Goal: Information Seeking & Learning: Learn about a topic

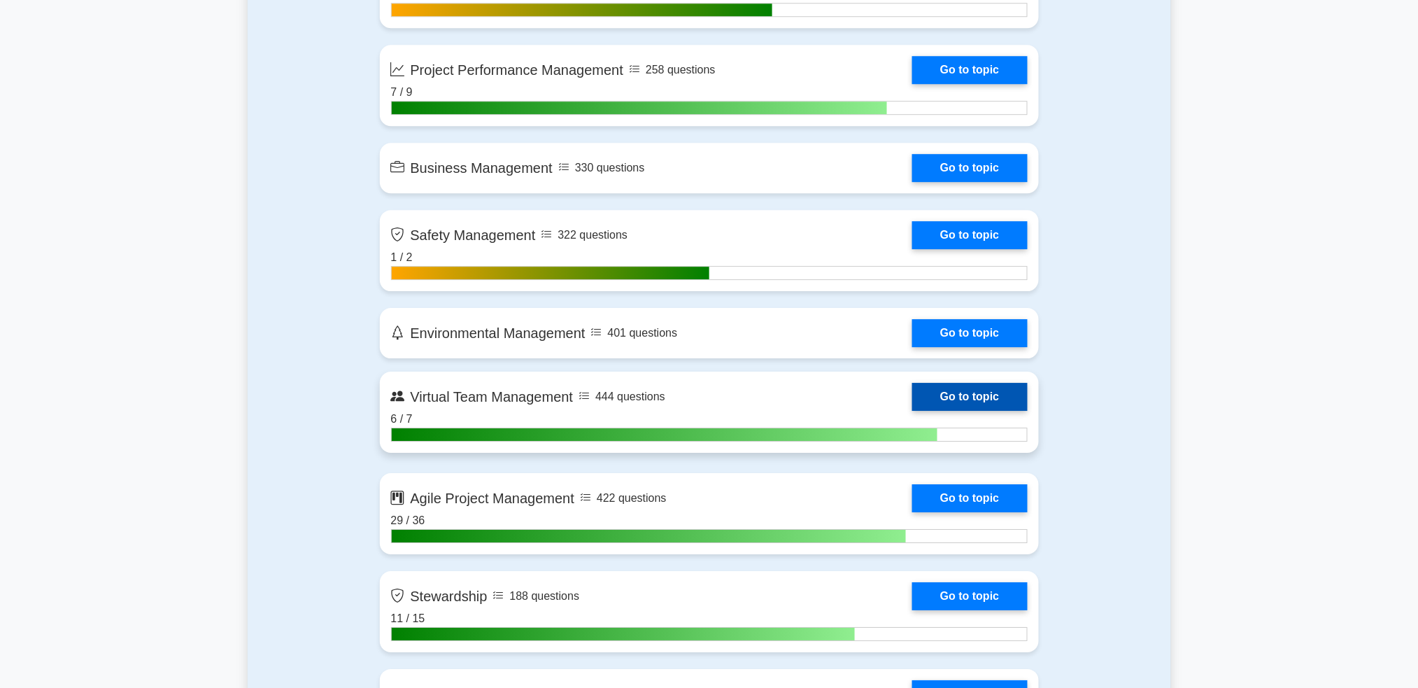
scroll to position [3450, 0]
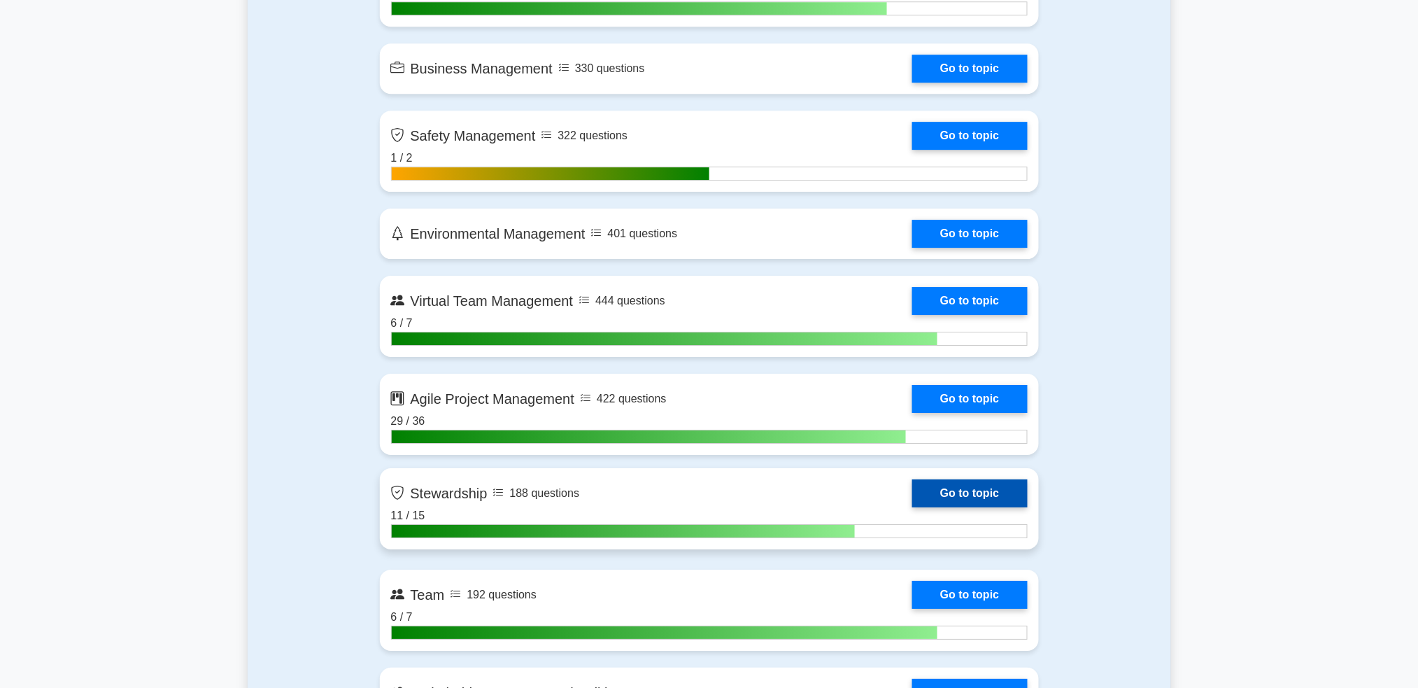
click at [976, 497] on link "Go to topic" at bounding box center [969, 493] width 115 height 28
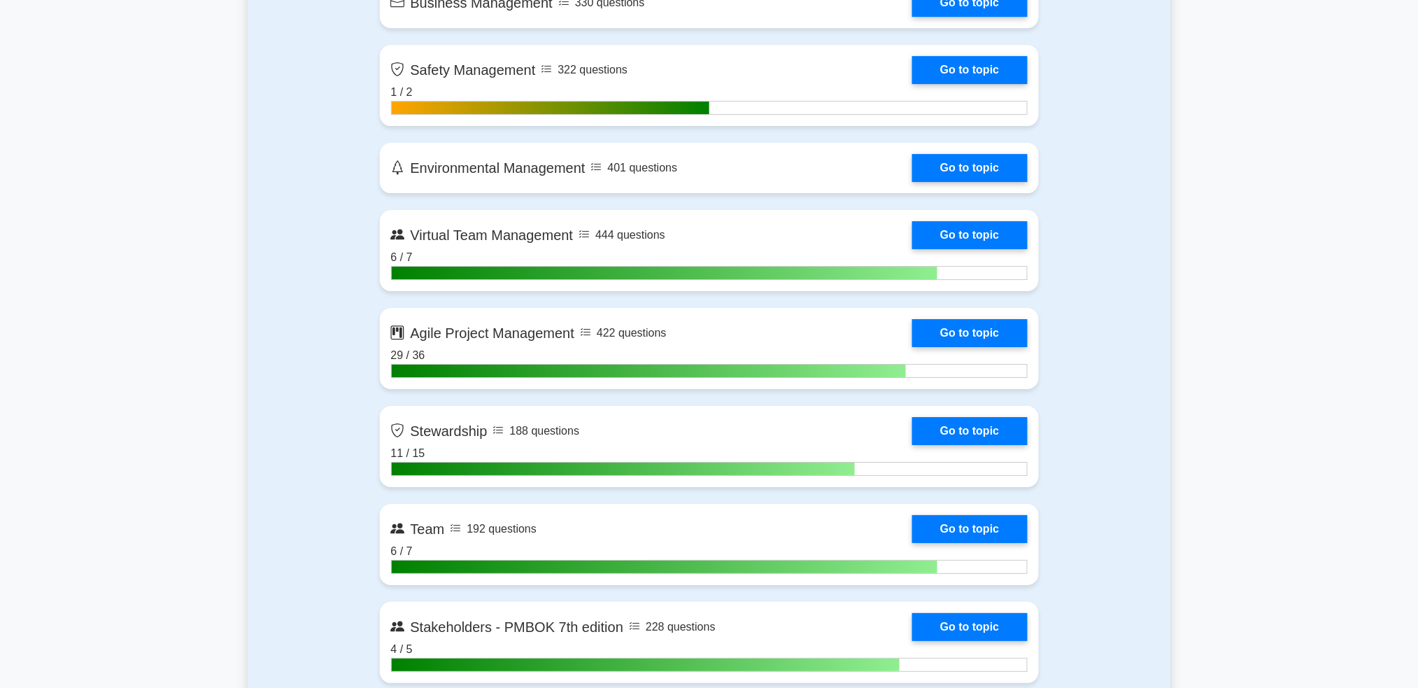
scroll to position [3543, 0]
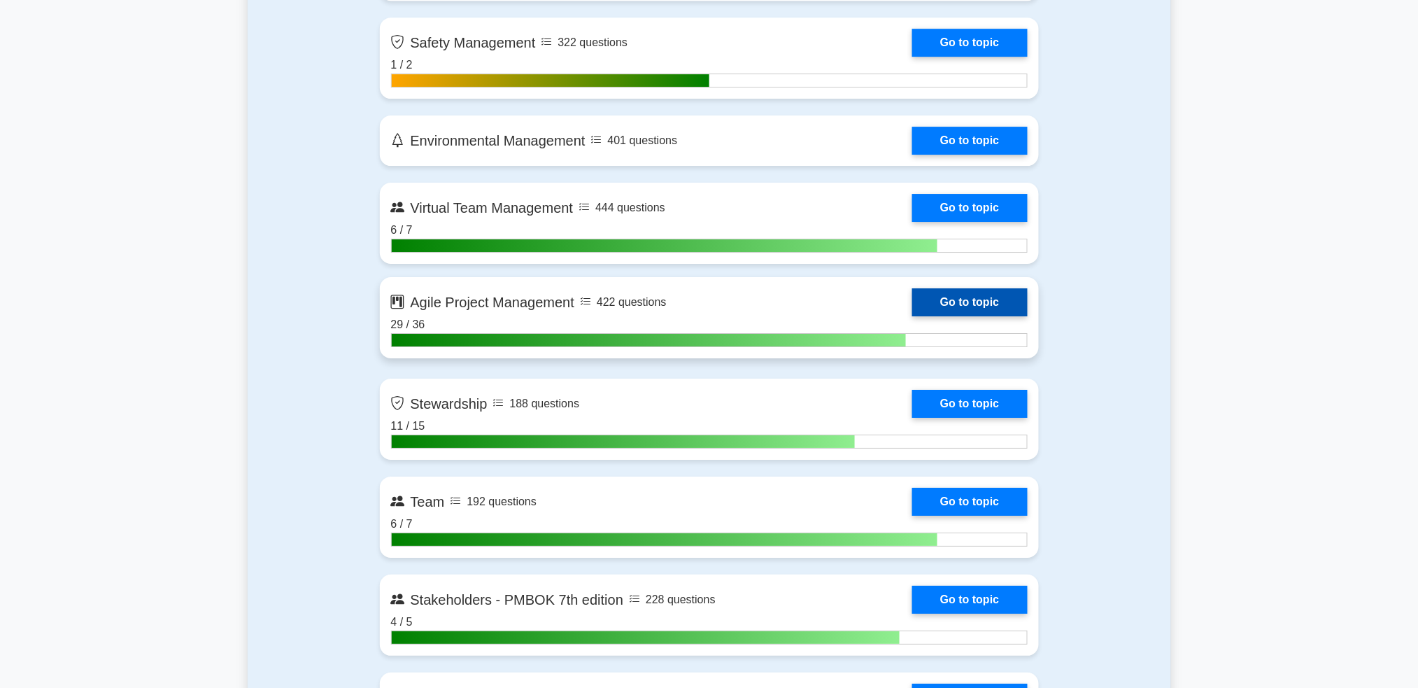
click at [965, 301] on link "Go to topic" at bounding box center [969, 302] width 115 height 28
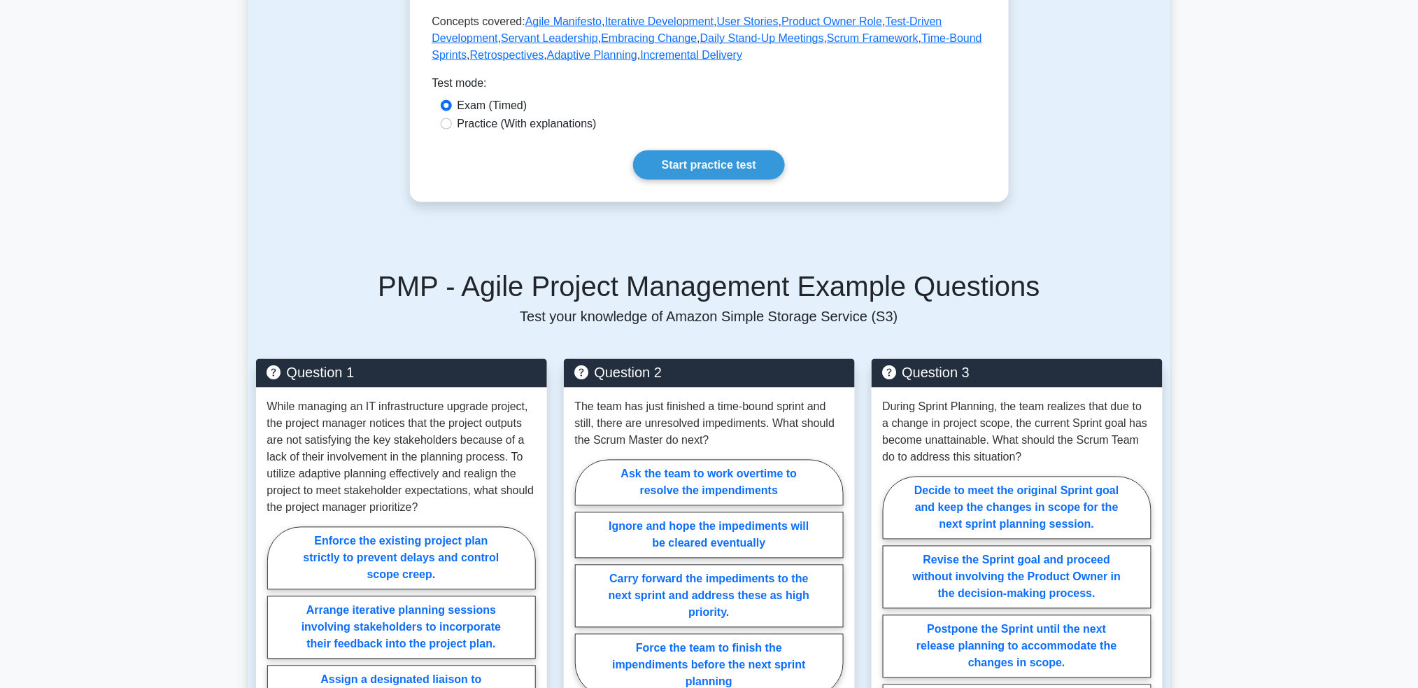
scroll to position [560, 0]
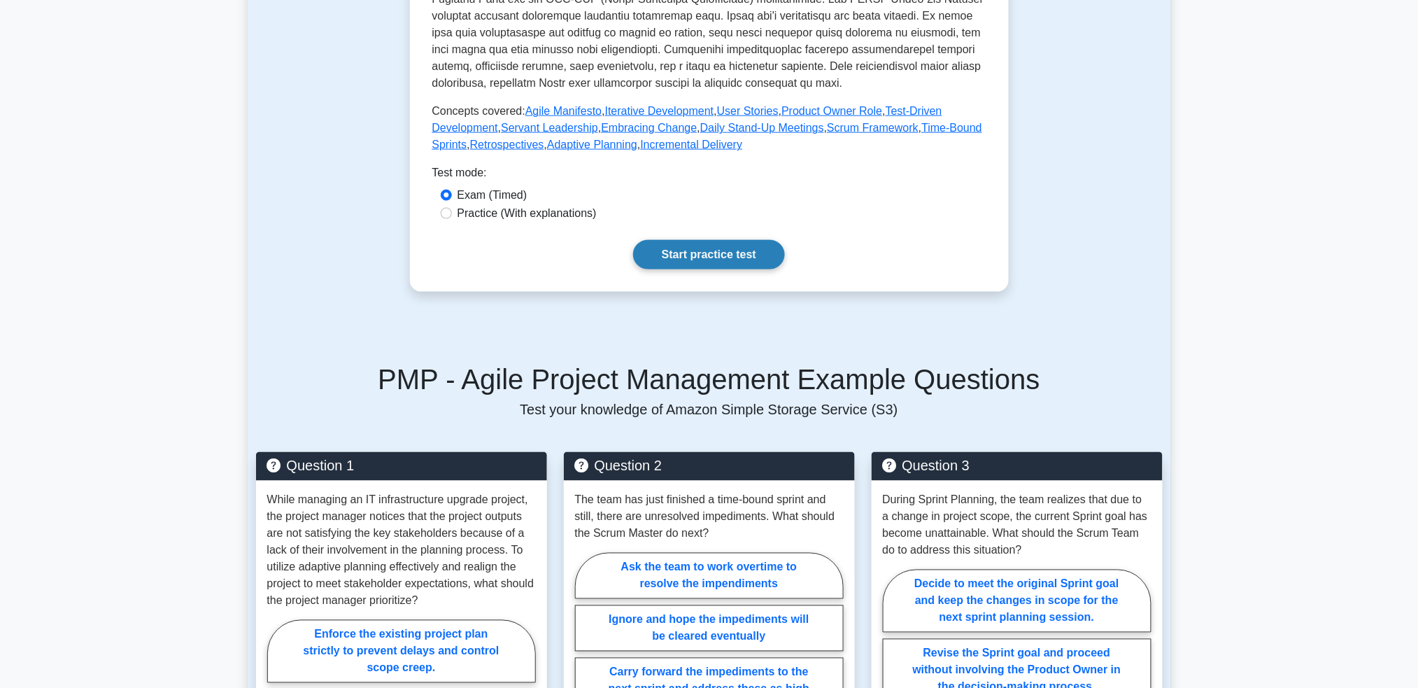
click at [701, 269] on link "Start practice test" at bounding box center [709, 254] width 152 height 29
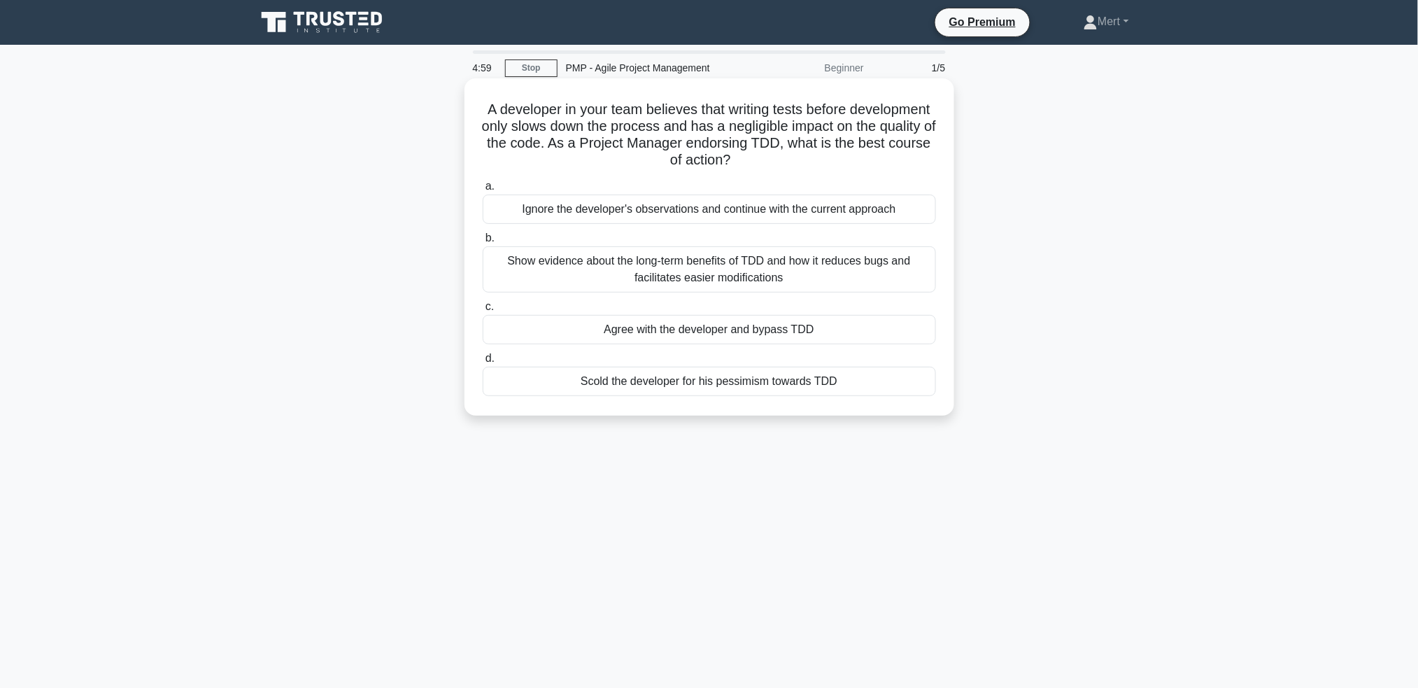
drag, startPoint x: 470, startPoint y: 96, endPoint x: 736, endPoint y: 171, distance: 276.3
click at [950, 396] on div "A developer in your team believes that writing tests before development only sl…" at bounding box center [709, 246] width 490 height 337
copy div "A developer in your team believes that writing tests before development only sl…"
click at [685, 269] on div "Show evidence about the long-term benefits of TDD and how it reduces bugs and f…" at bounding box center [709, 269] width 453 height 46
click at [483, 243] on input "b. Show evidence about the long-term benefits of TDD and how it reduces bugs an…" at bounding box center [483, 238] width 0 height 9
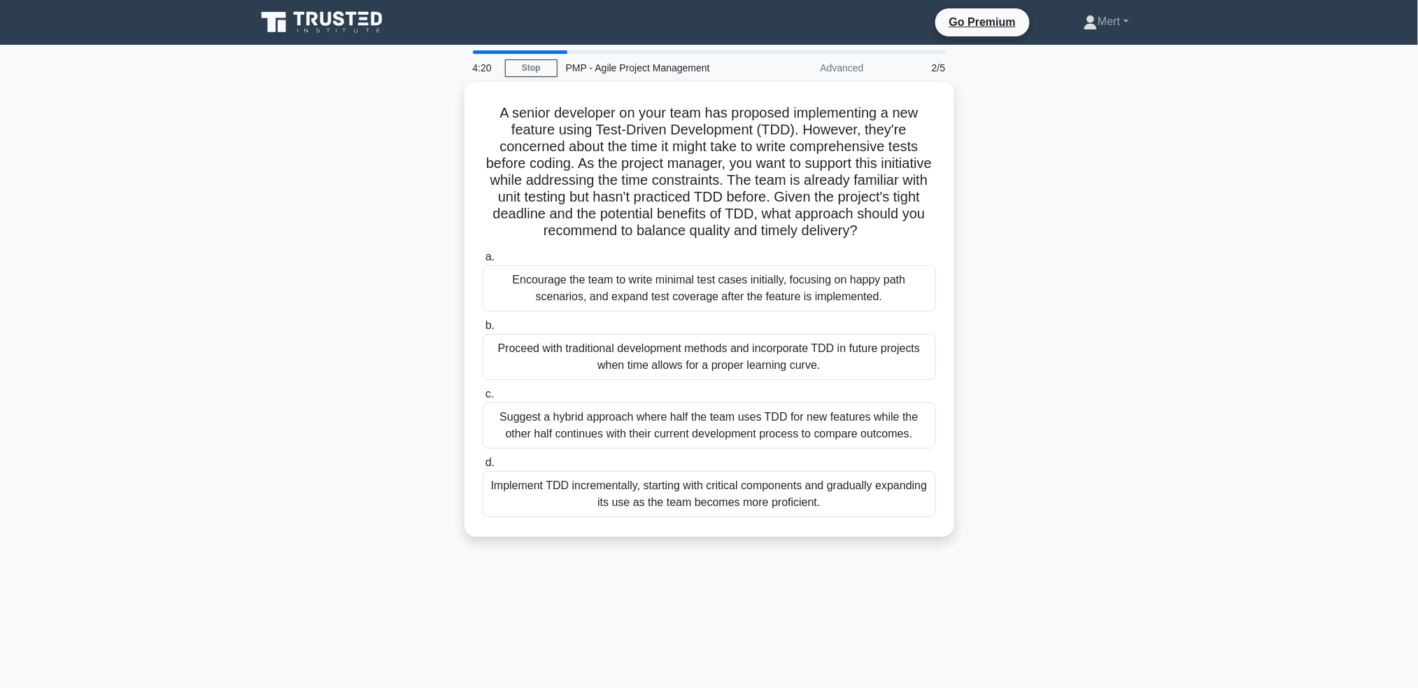
drag, startPoint x: 483, startPoint y: 104, endPoint x: 965, endPoint y: 585, distance: 681.0
click at [965, 585] on div "4:20 Stop PMP - Agile Project Management Advanced 2/5 A senior developer on you…" at bounding box center [709, 399] width 923 height 699
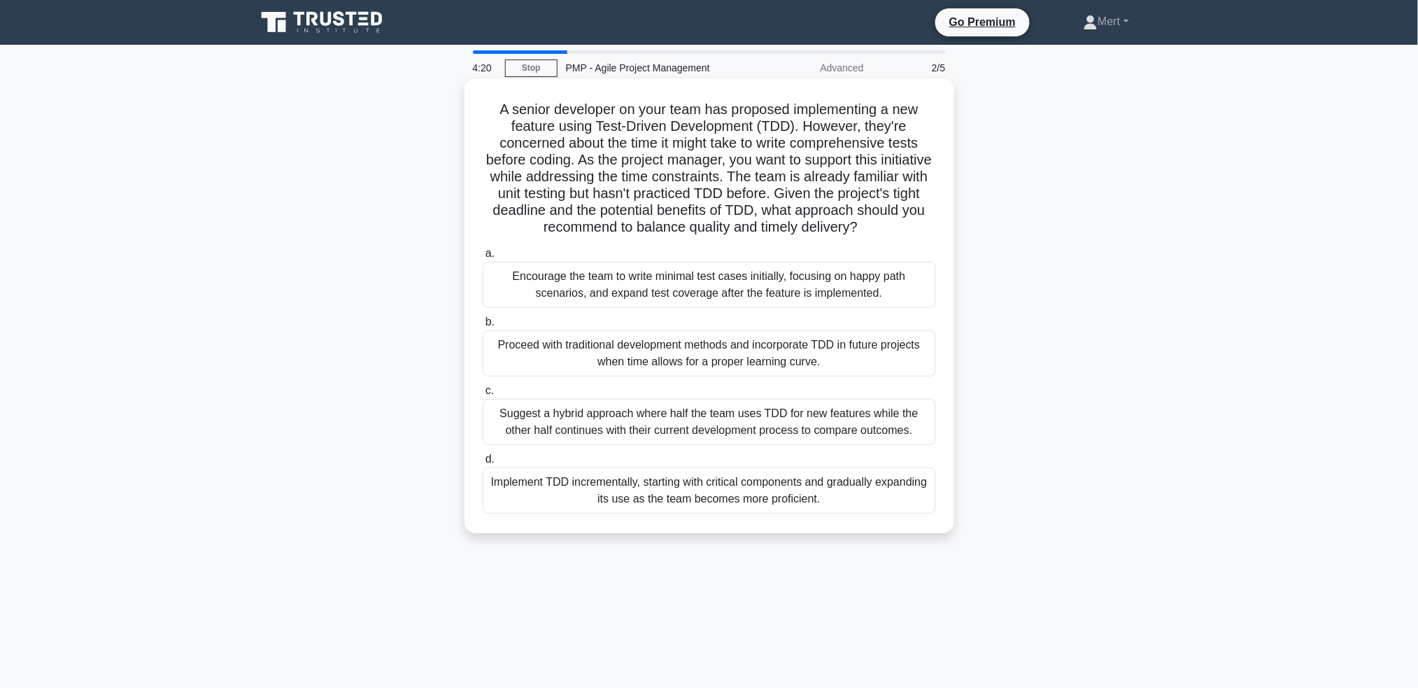
copy div "A senior developer on your team has proposed implementing a new feature using T…"
click at [588, 297] on div "Encourage the team to write minimal test cases initially, focusing on happy pat…" at bounding box center [709, 285] width 453 height 46
click at [483, 258] on input "a. Encourage the team to write minimal test cases initially, focusing on happy …" at bounding box center [483, 253] width 0 height 9
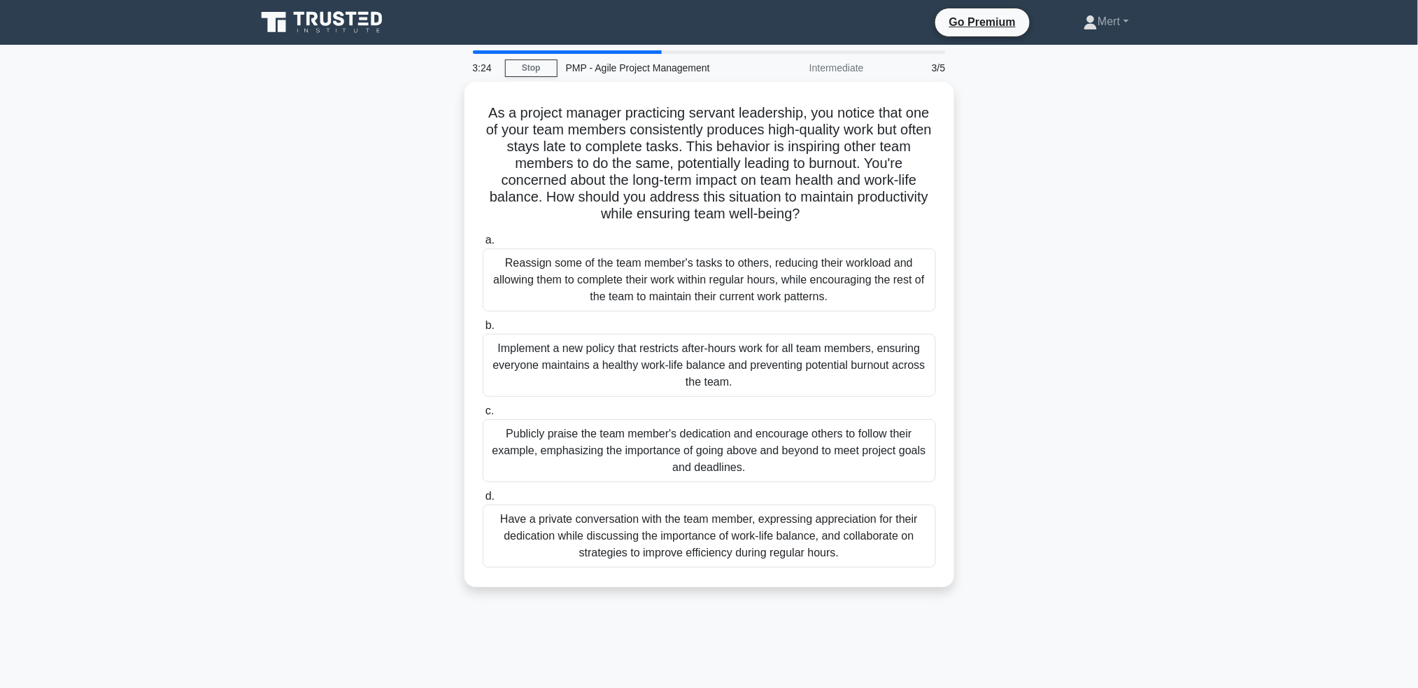
drag, startPoint x: 474, startPoint y: 106, endPoint x: 978, endPoint y: 607, distance: 710.7
click at [978, 607] on div "3:24 Stop PMP - Agile Project Management Intermediate 3/5 As a project manager …" at bounding box center [709, 399] width 923 height 699
copy div "As a project manager practicing servant leadership, you notice that one of your…"
click at [732, 550] on div "Have a private conversation with the team member, expressing appreciation for t…" at bounding box center [709, 532] width 453 height 63
click at [483, 497] on input "d. Have a private conversation with the team member, expressing appreciation fo…" at bounding box center [483, 492] width 0 height 9
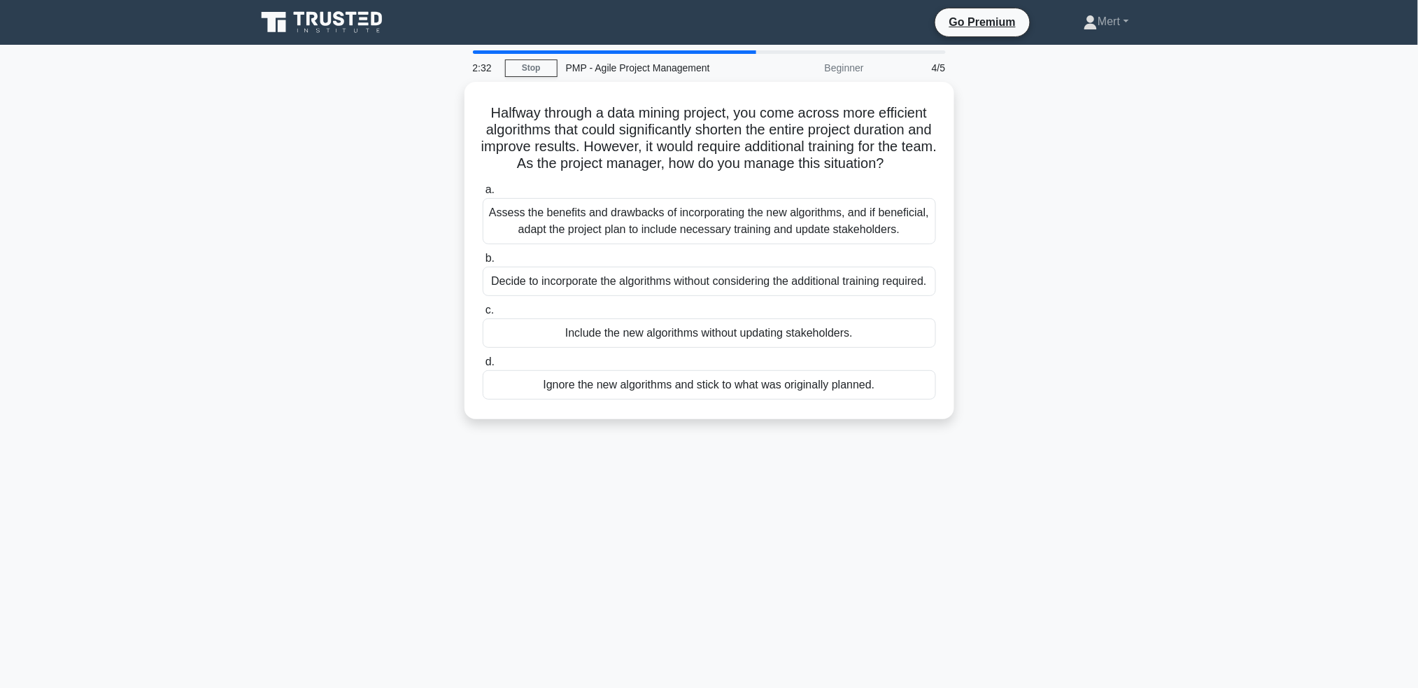
drag, startPoint x: 477, startPoint y: 96, endPoint x: 958, endPoint y: 476, distance: 613.0
click at [958, 476] on div "2:32 Stop PMP - Agile Project Management Beginner 4/5 Halfway through a data mi…" at bounding box center [709, 399] width 923 height 699
copy div "Halfway through a data mining project, you come across more efficient algorithm…"
click at [733, 229] on div "Assess the benefits and drawbacks of incorporating the new algorithms, and if b…" at bounding box center [709, 217] width 453 height 46
click at [483, 191] on input "a. Assess the benefits and drawbacks of incorporating the new algorithms, and i…" at bounding box center [483, 186] width 0 height 9
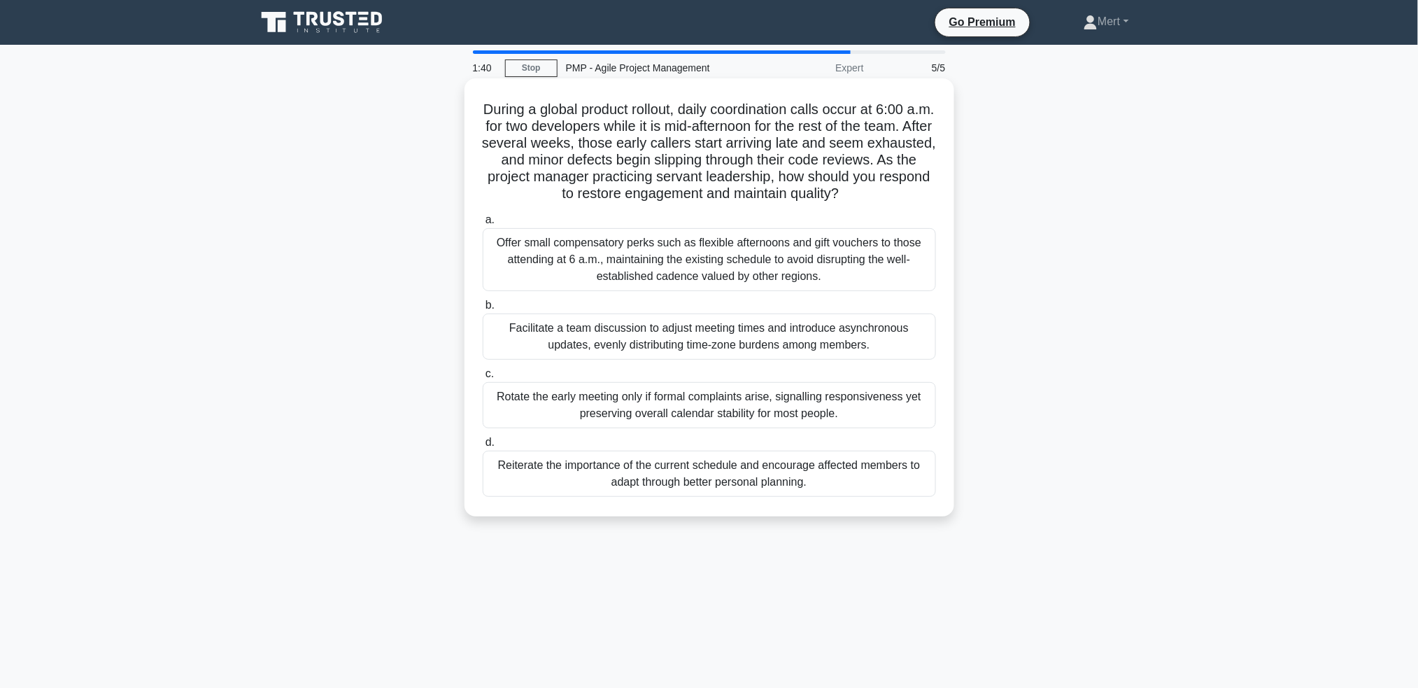
drag, startPoint x: 482, startPoint y: 104, endPoint x: 881, endPoint y: 514, distance: 572.3
click at [885, 518] on div "During a global product rollout, daily coordination calls occur at 6:00 a.m. fo…" at bounding box center [709, 309] width 923 height 455
copy div "During a global product rollout, daily coordination calls occur at 6:00 a.m. fo…"
click at [645, 340] on div "Facilitate a team discussion to adjust meeting times and introduce asynchronous…" at bounding box center [709, 336] width 453 height 46
click at [483, 310] on input "b. Facilitate a team discussion to adjust meeting times and introduce asynchron…" at bounding box center [483, 305] width 0 height 9
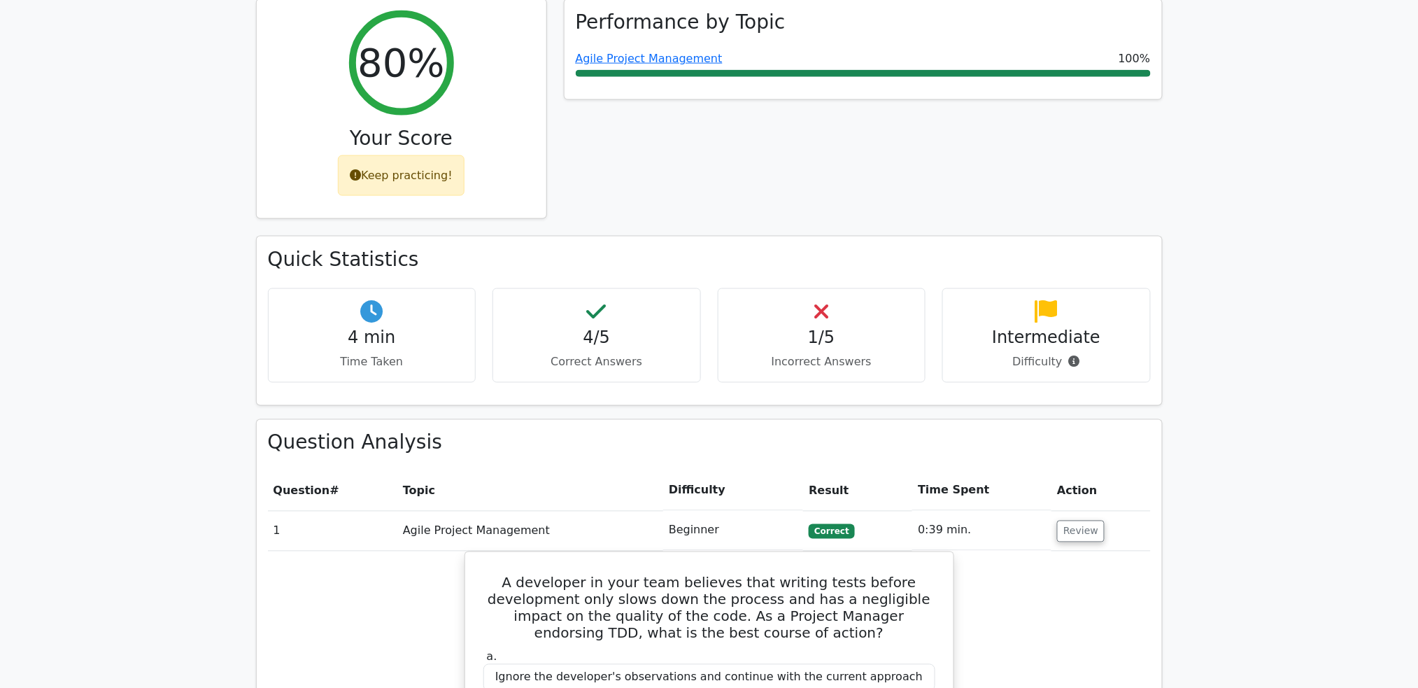
scroll to position [839, 0]
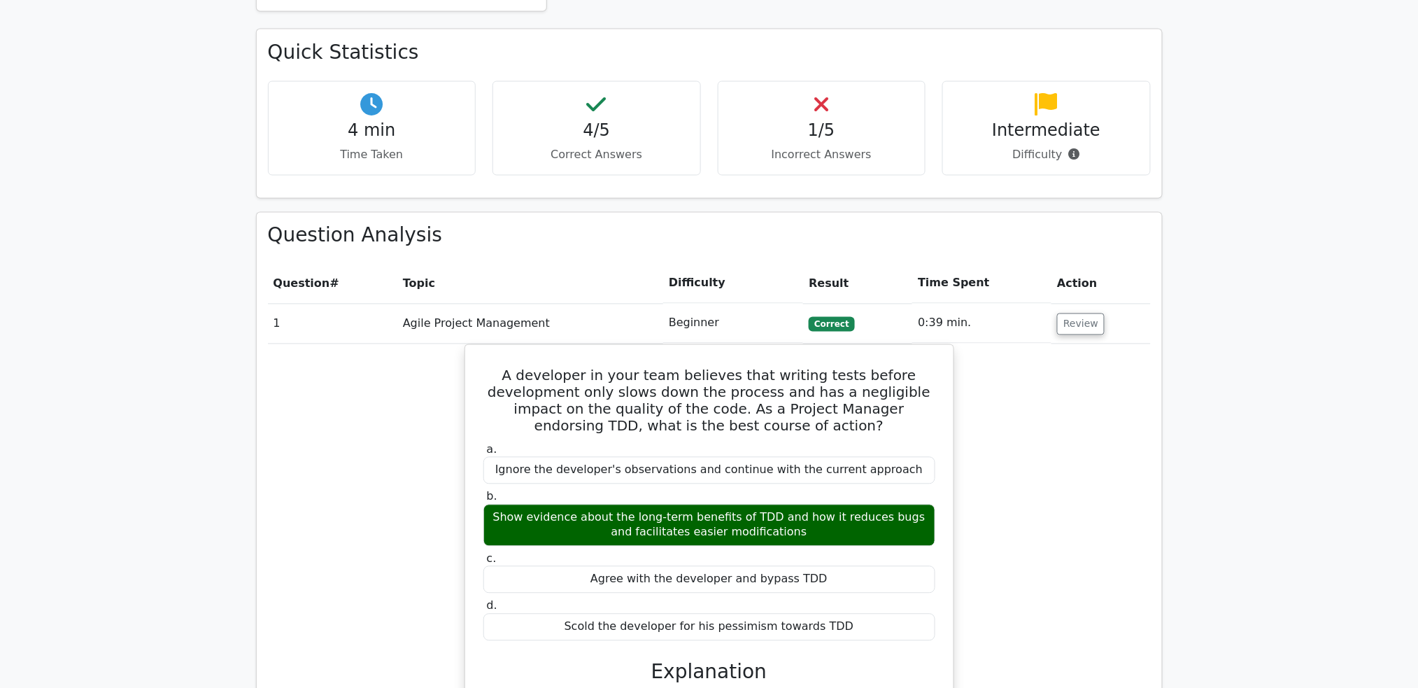
click at [1099, 304] on td "Review" at bounding box center [1100, 324] width 99 height 40
click at [1069, 313] on button "Review" at bounding box center [1081, 324] width 48 height 22
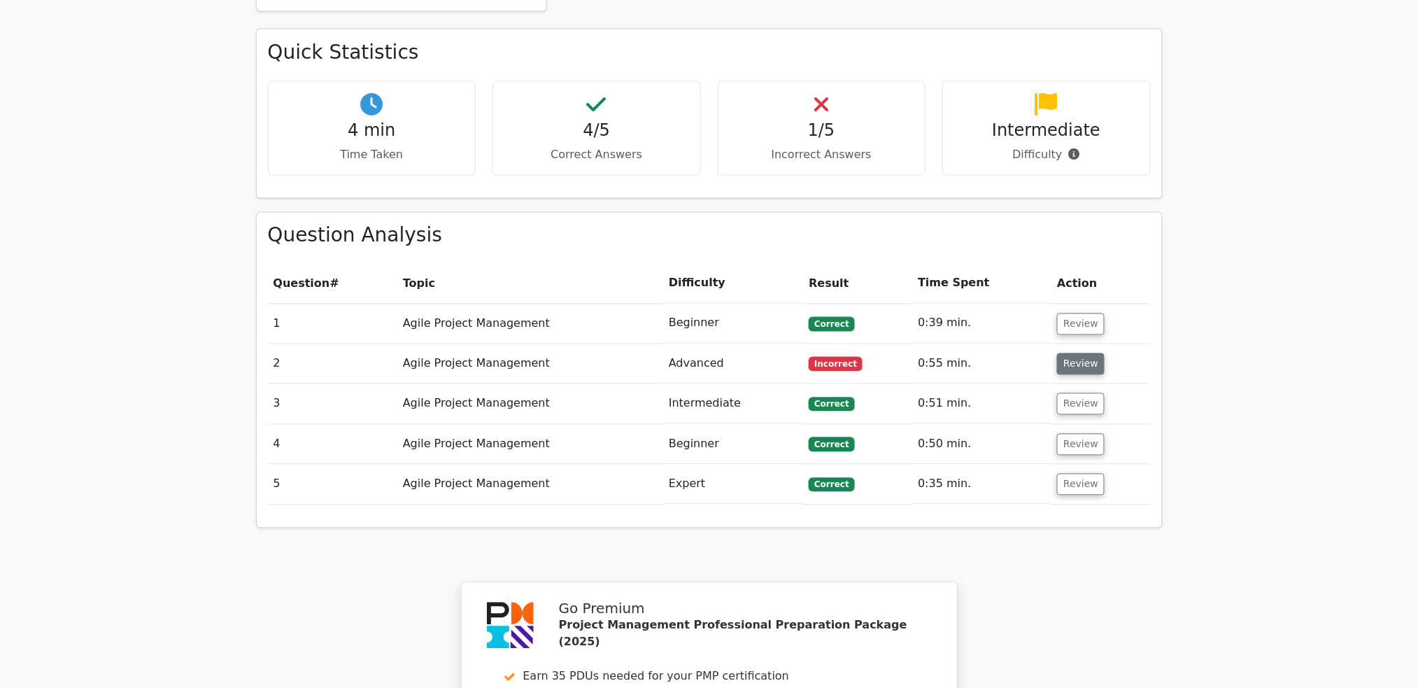
click at [1083, 353] on button "Review" at bounding box center [1081, 364] width 48 height 22
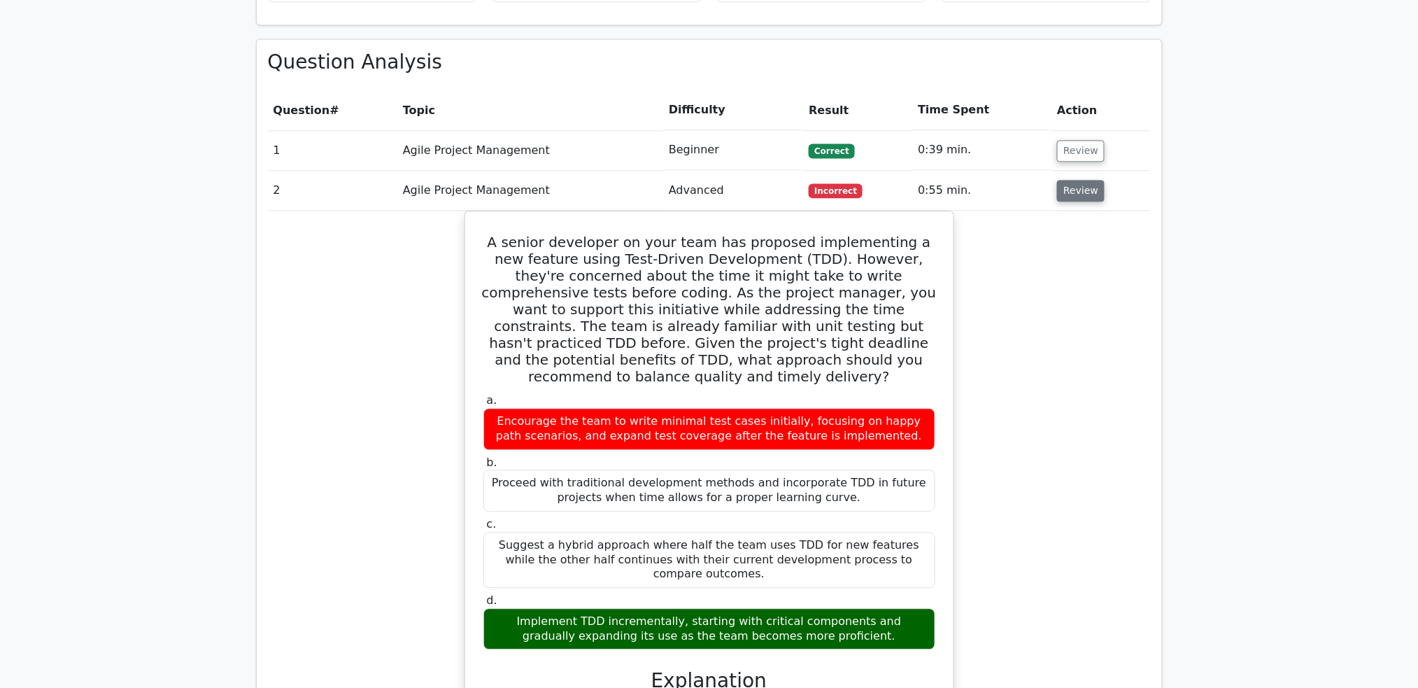
scroll to position [1025, 0]
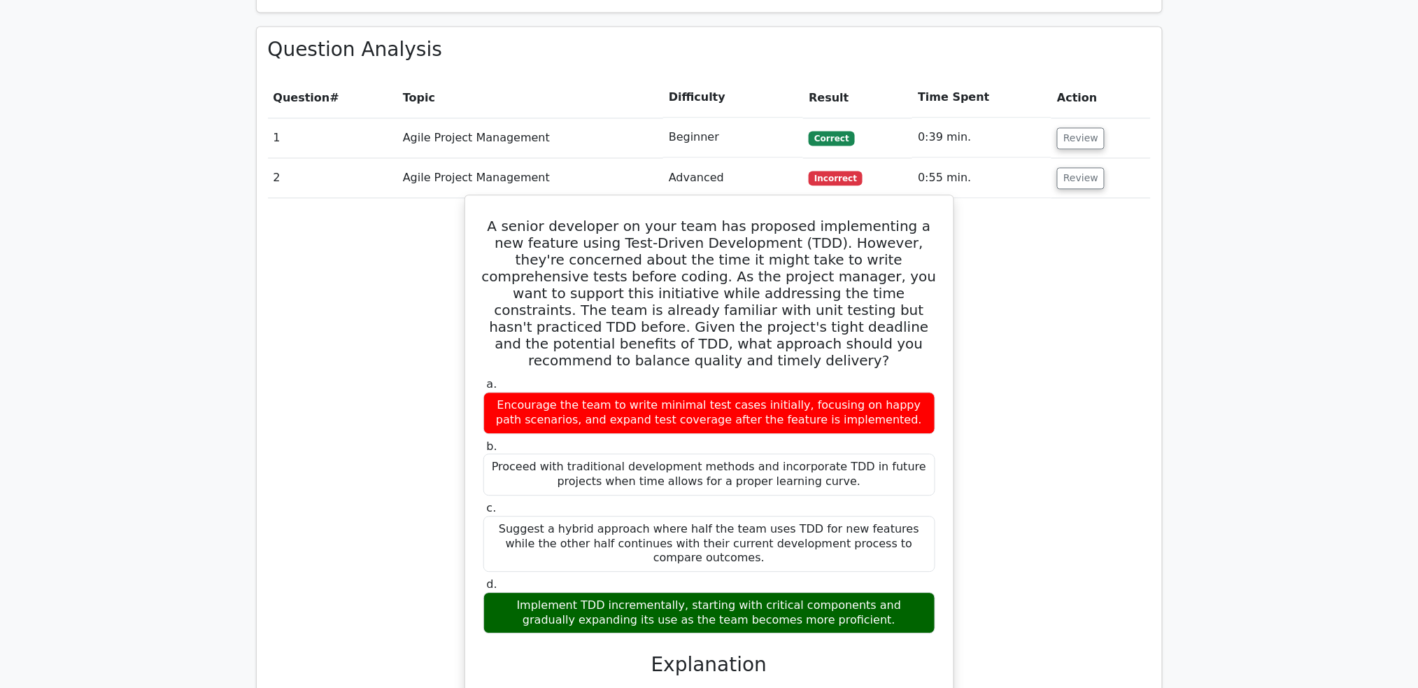
drag, startPoint x: 487, startPoint y: 158, endPoint x: 884, endPoint y: 551, distance: 558.4
copy div "A senior developer on your team has proposed implementing a new feature using T…"
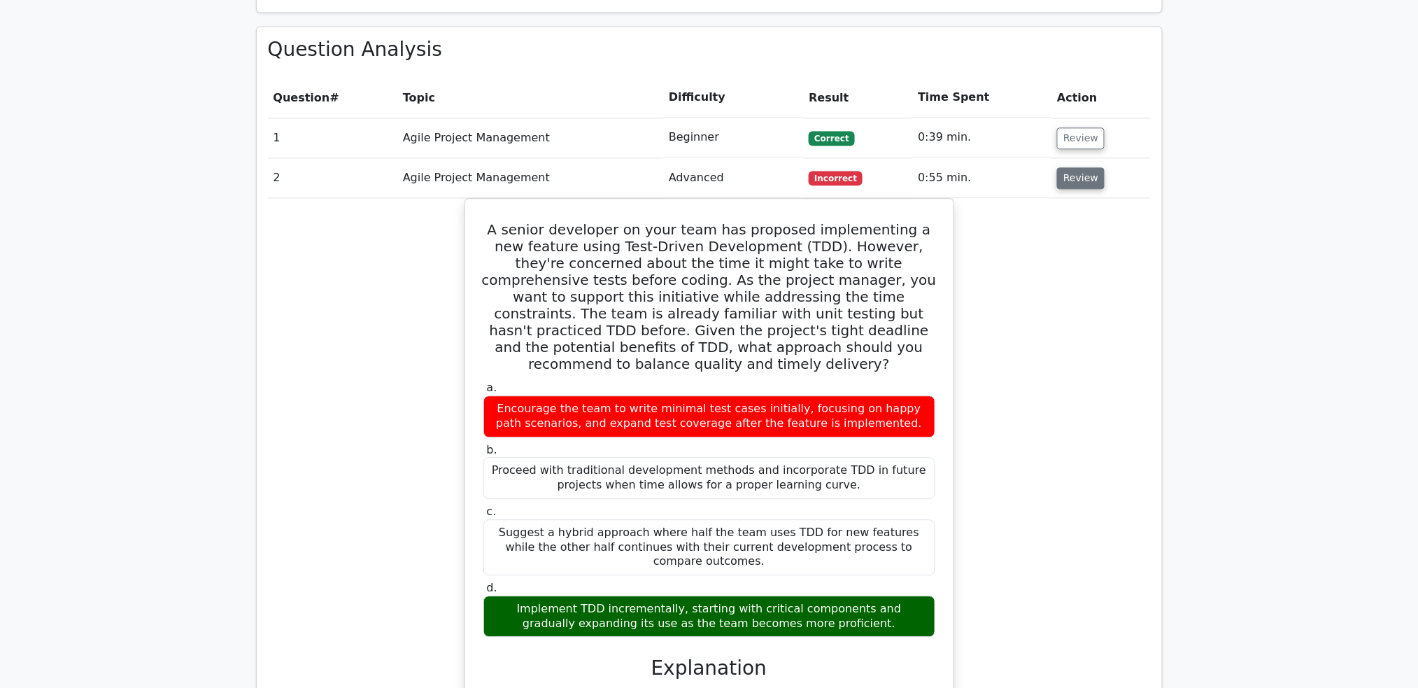
click at [1082, 167] on button "Review" at bounding box center [1081, 178] width 48 height 22
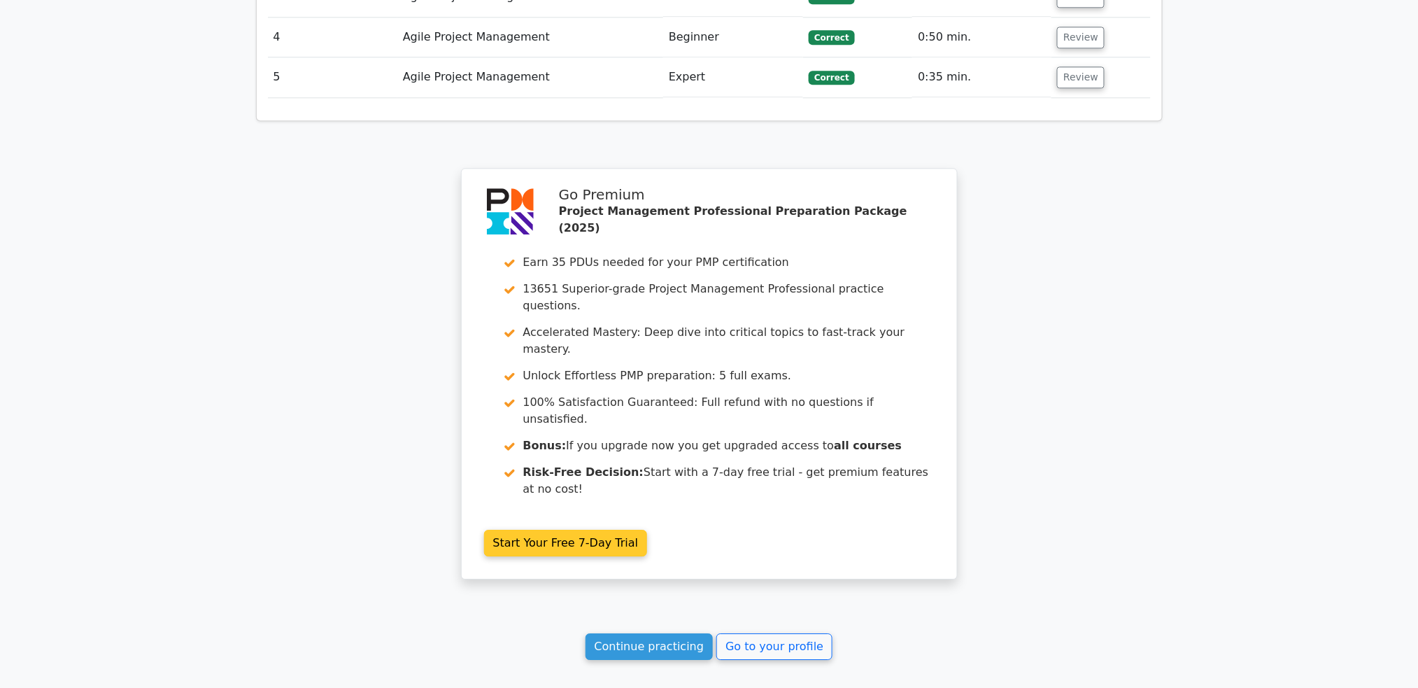
scroll to position [1288, 0]
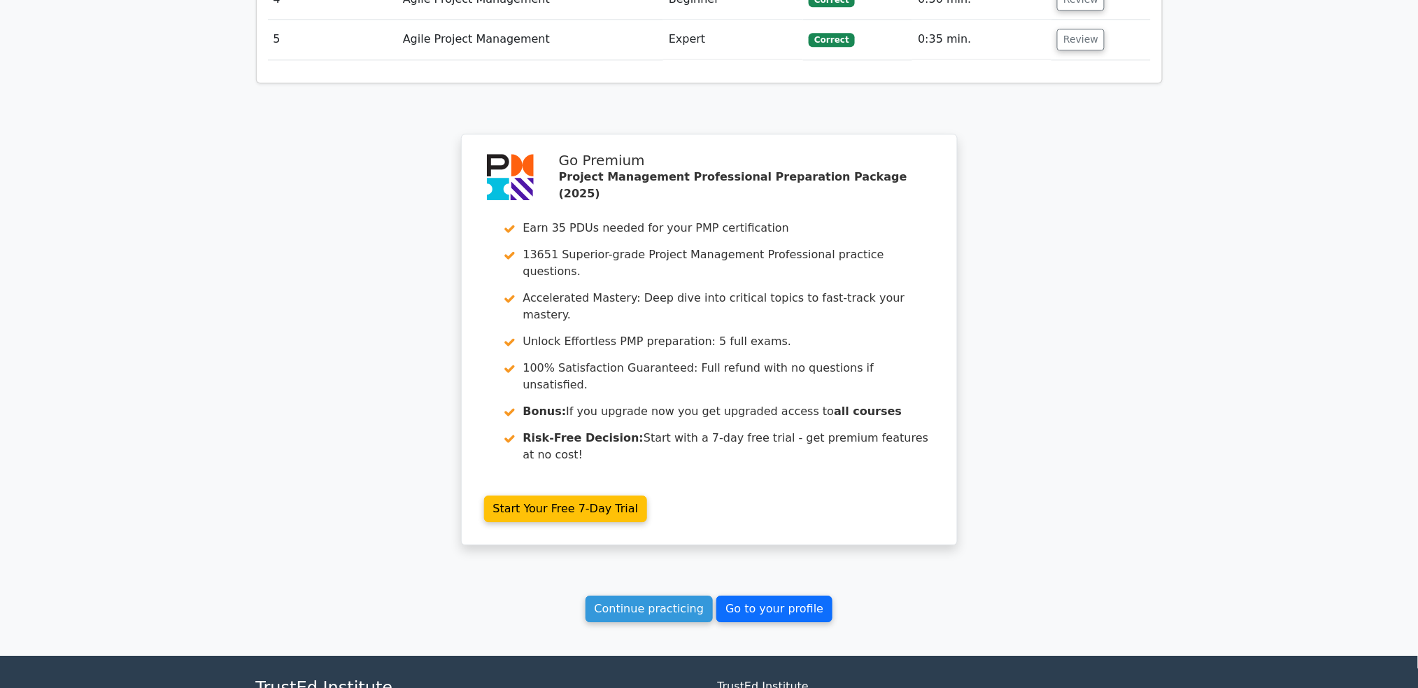
click at [775, 595] on link "Go to your profile" at bounding box center [774, 608] width 116 height 27
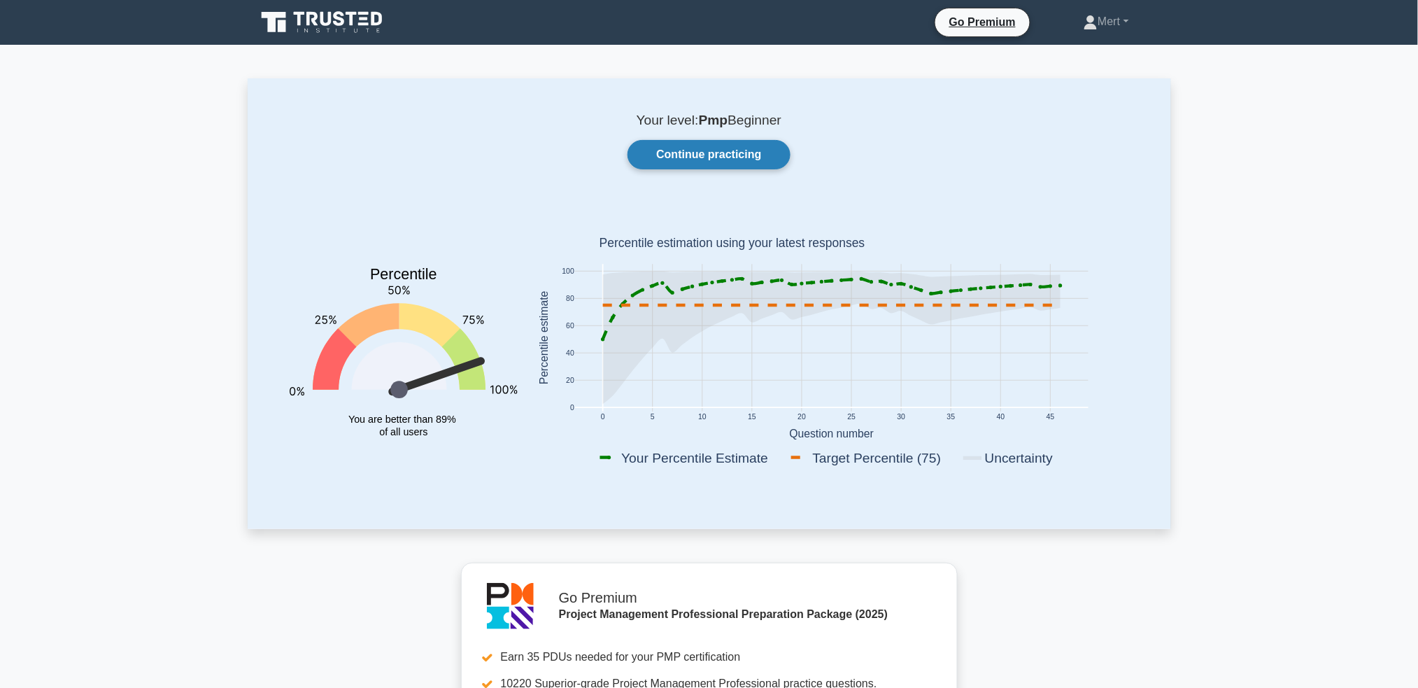
click at [777, 140] on link "Continue practicing" at bounding box center [708, 154] width 162 height 29
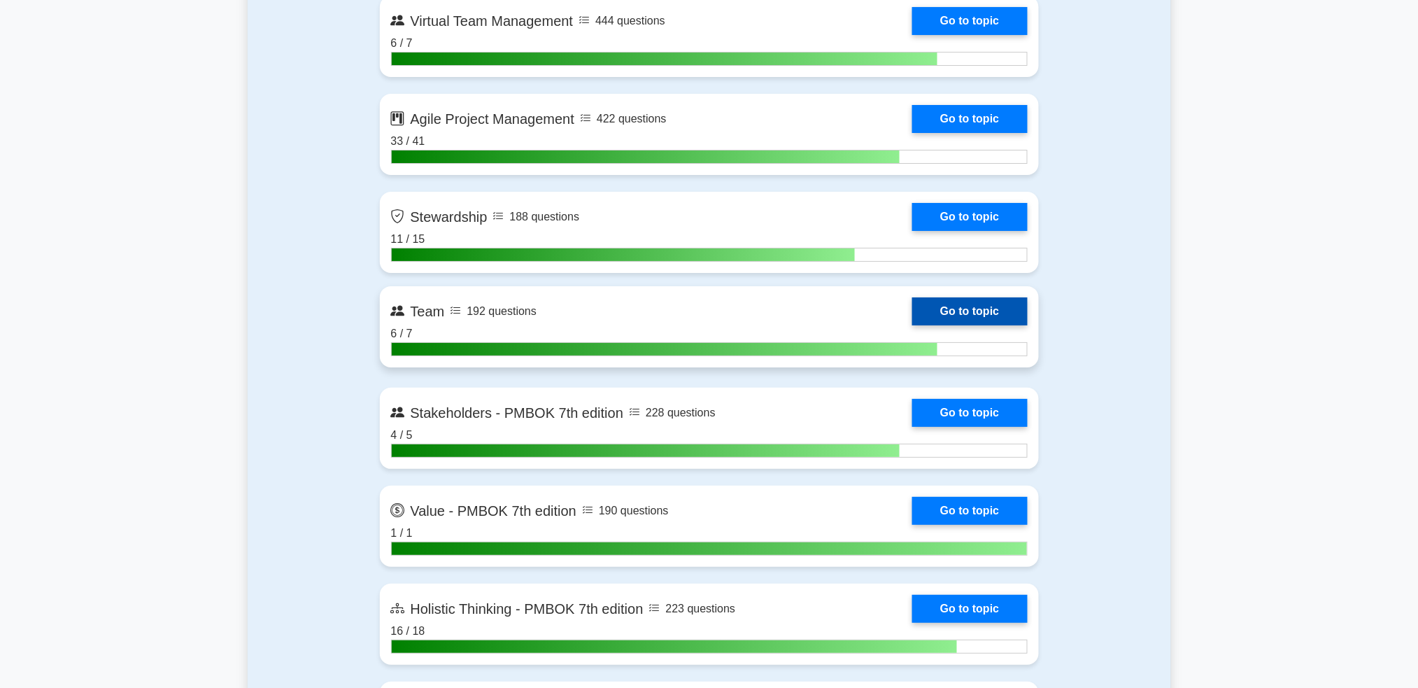
scroll to position [3543, 0]
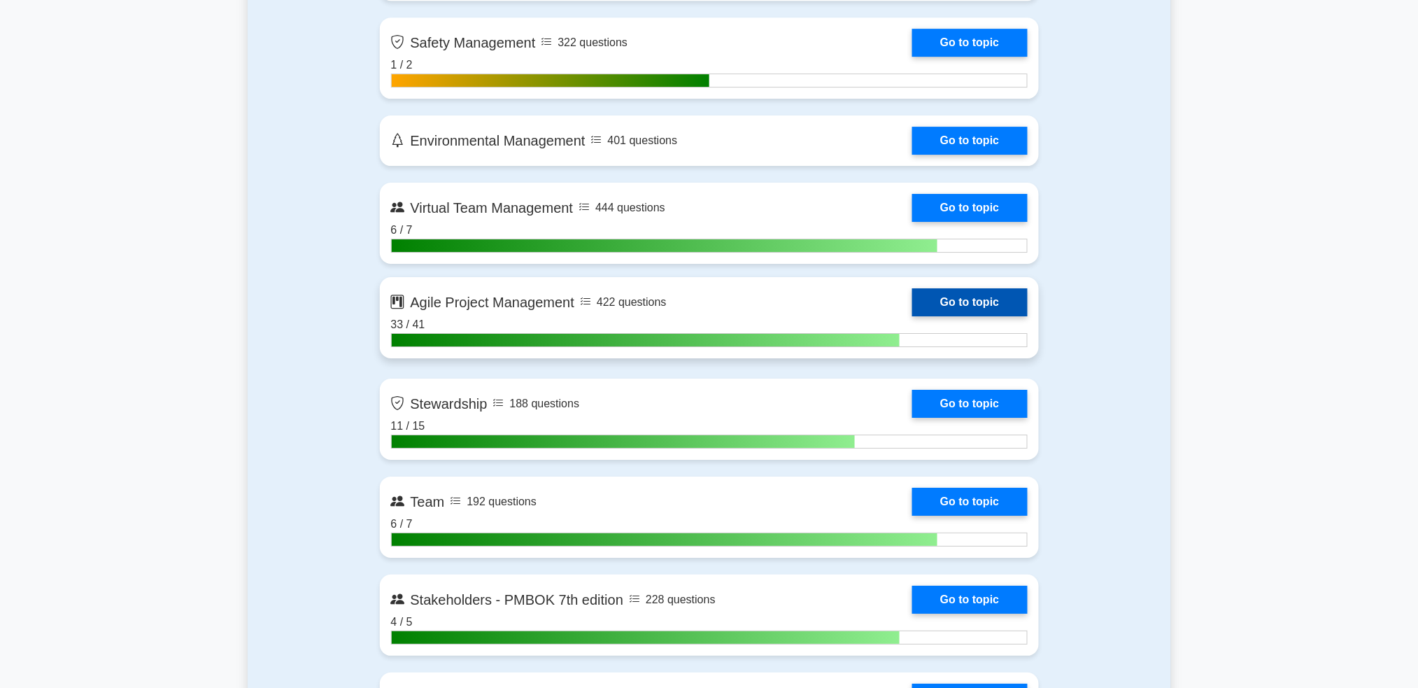
click at [941, 292] on link "Go to topic" at bounding box center [969, 302] width 115 height 28
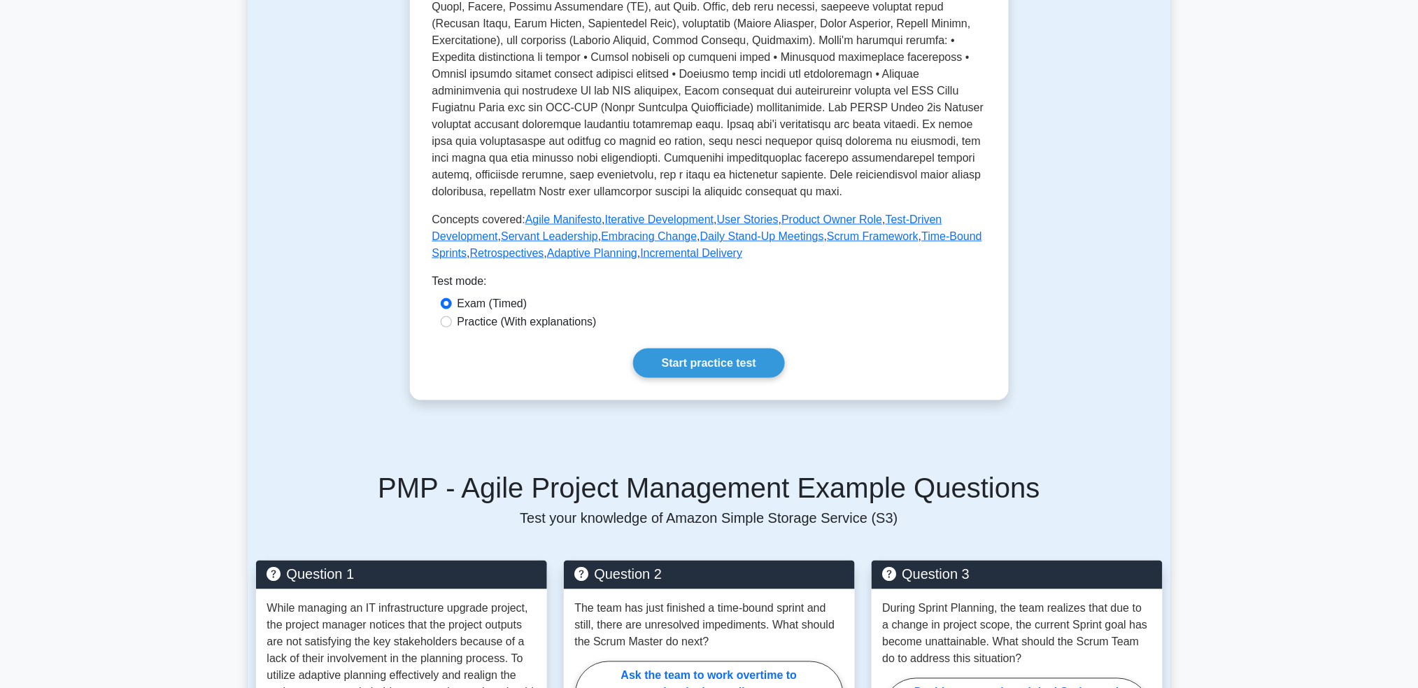
scroll to position [373, 0]
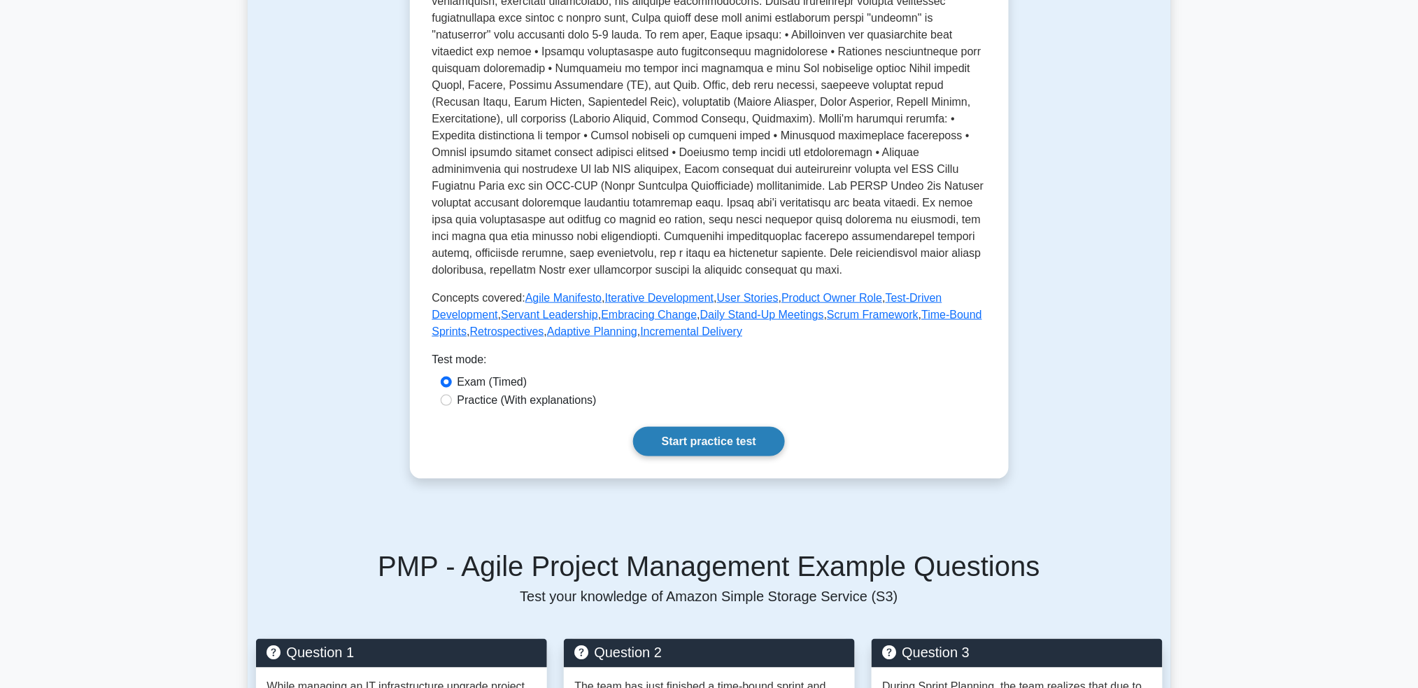
click at [677, 456] on link "Start practice test" at bounding box center [709, 441] width 152 height 29
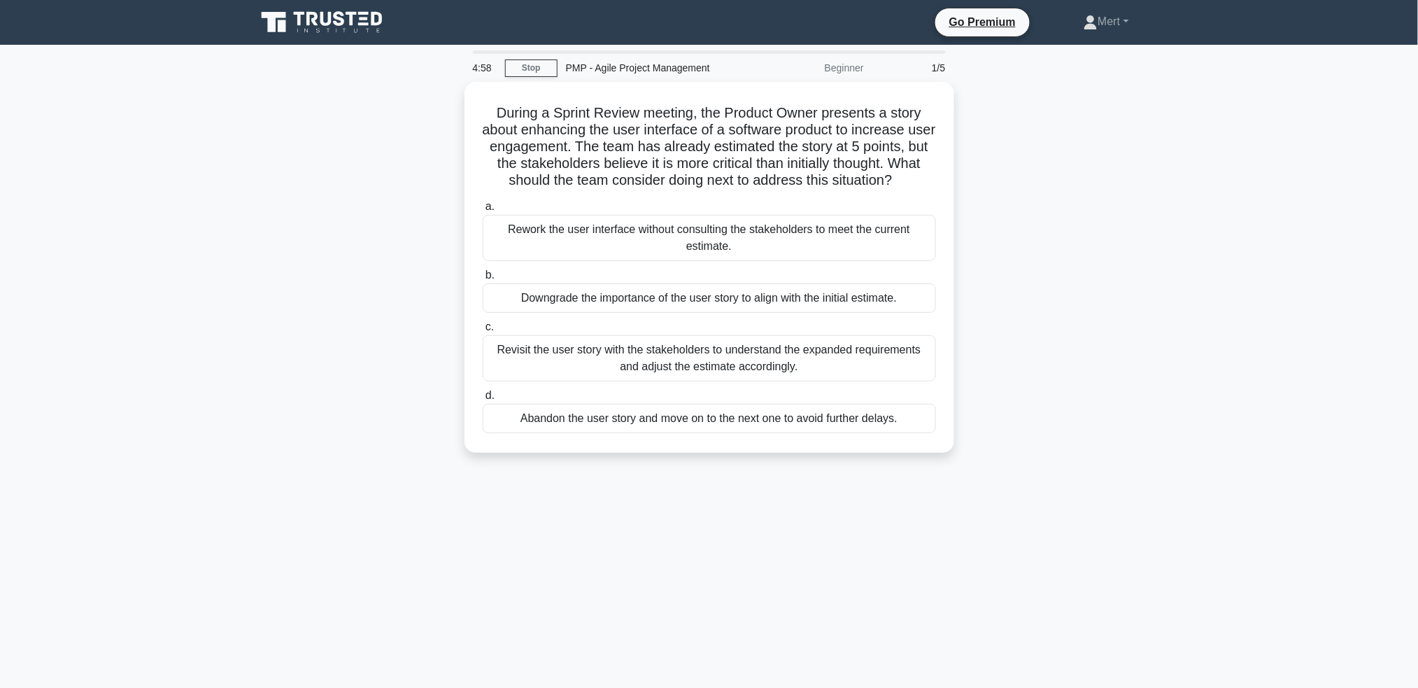
drag, startPoint x: 478, startPoint y: 99, endPoint x: 941, endPoint y: 490, distance: 605.6
click at [940, 494] on div "4:58 Stop PMP - Agile Project Management Beginner 1/5 During a Sprint Review me…" at bounding box center [709, 399] width 923 height 699
copy div "During a Sprint Review meeting, the Product Owner presents a story about enhanc…"
click at [584, 364] on div "Revisit the user story with the stakeholders to understand the expanded require…" at bounding box center [709, 355] width 453 height 46
click at [483, 328] on input "c. Revisit the user story with the stakeholders to understand the expanded requ…" at bounding box center [483, 323] width 0 height 9
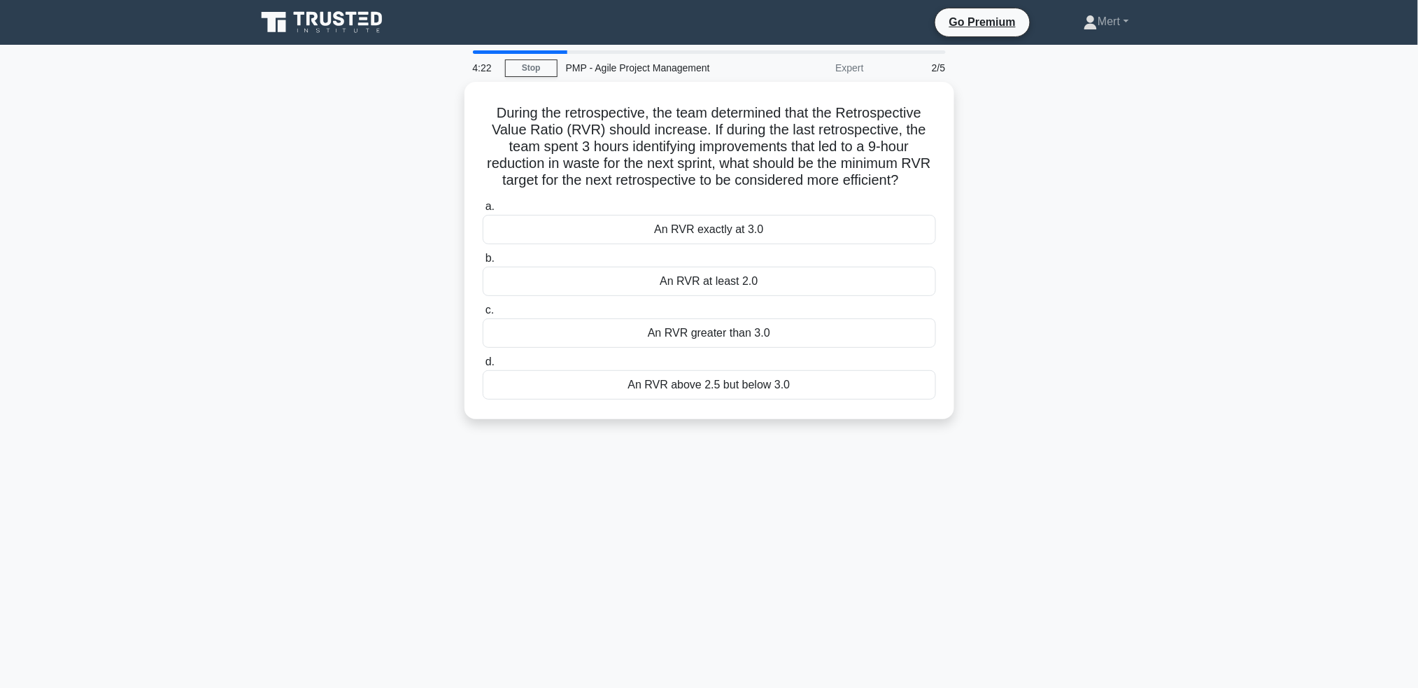
drag, startPoint x: 480, startPoint y: 106, endPoint x: 965, endPoint y: 454, distance: 597.4
click at [965, 472] on div "4:22 Stop PMP - Agile Project Management Expert 2/5 During the retrospective, t…" at bounding box center [709, 399] width 923 height 699
copy div "During the retrospective, the team determined that the Retrospective Value Rati…"
click at [717, 344] on div "An RVR greater than 3.0" at bounding box center [709, 329] width 453 height 29
click at [483, 311] on input "c. An RVR greater than 3.0" at bounding box center [483, 306] width 0 height 9
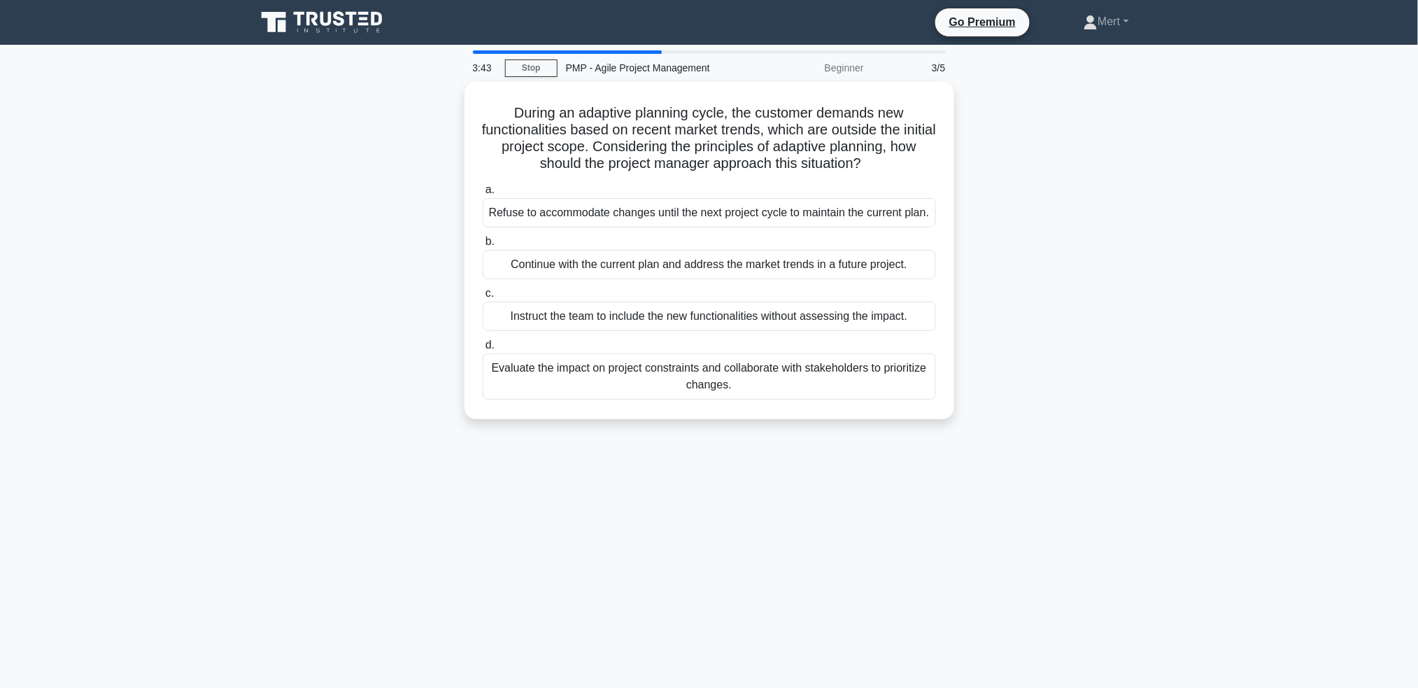
drag, startPoint x: 491, startPoint y: 97, endPoint x: 988, endPoint y: 394, distance: 579.1
click at [988, 394] on div "During an adaptive planning cycle, the customer demands new functionalities bas…" at bounding box center [709, 259] width 923 height 354
copy div "During an adaptive planning cycle, the customer demands new functionalities bas…"
click at [618, 384] on div "Evaluate the impact on project constraints and collaborate with stakeholders to…" at bounding box center [709, 373] width 453 height 46
click at [483, 346] on input "d. Evaluate the impact on project constraints and collaborate with stakeholders…" at bounding box center [483, 341] width 0 height 9
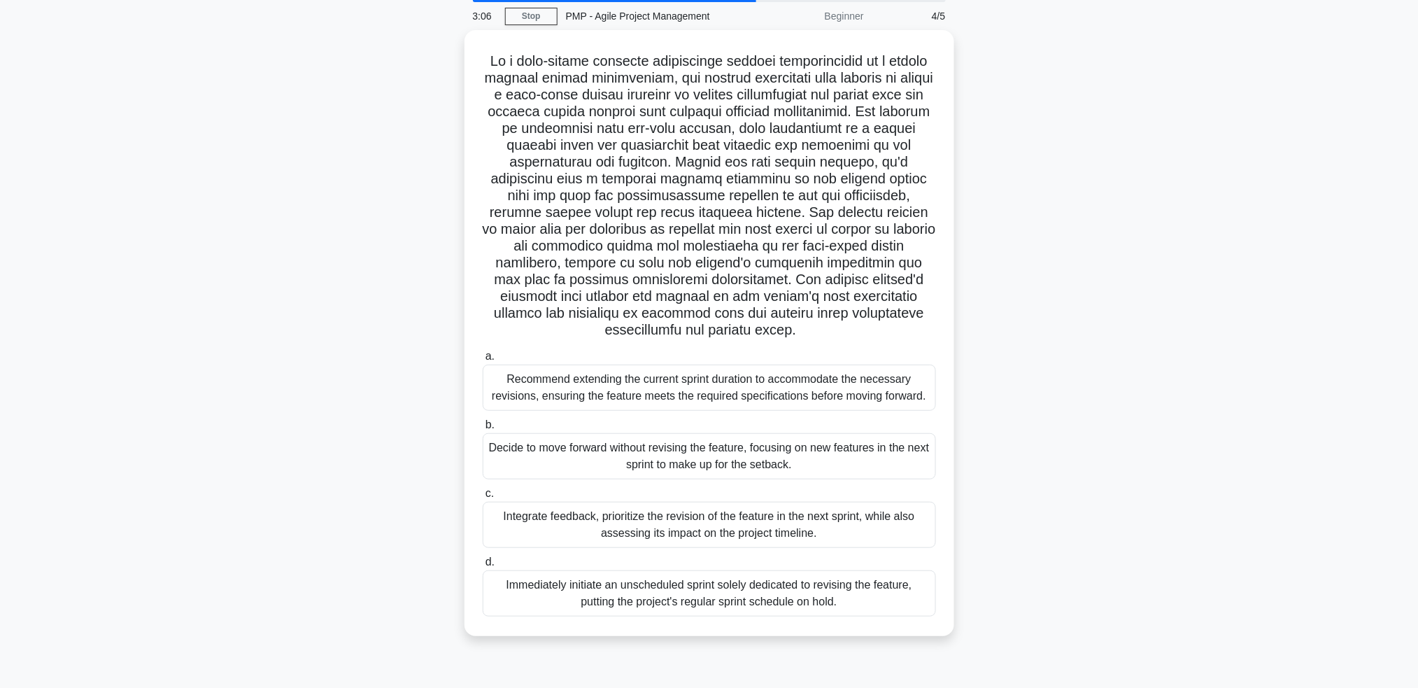
scroll to position [68, 0]
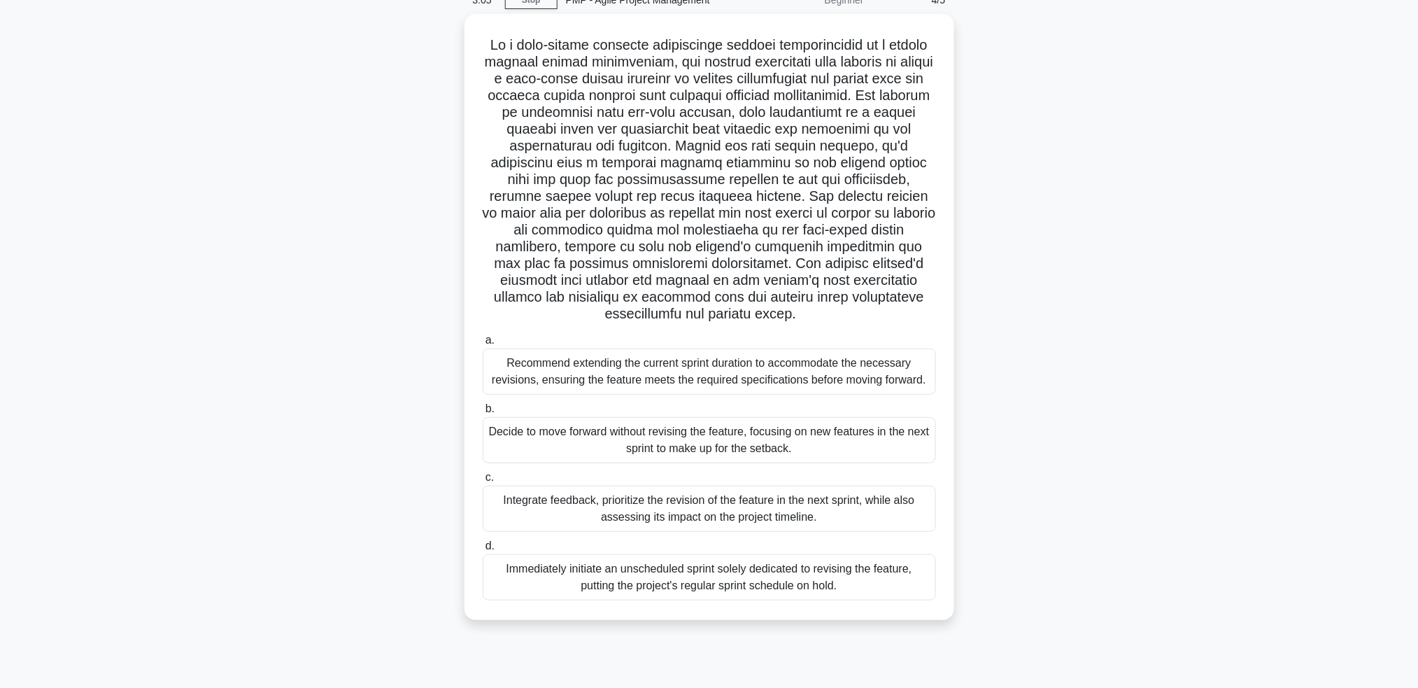
copy div "In a high-stakes software development project characterized by a highly dynamic…"
drag, startPoint x: 483, startPoint y: 101, endPoint x: 896, endPoint y: 626, distance: 667.9
click at [895, 627] on div ".spinner_0XTQ{transform-origin:center;animation:spinner_y6GP .75s linear infini…" at bounding box center [709, 325] width 923 height 622
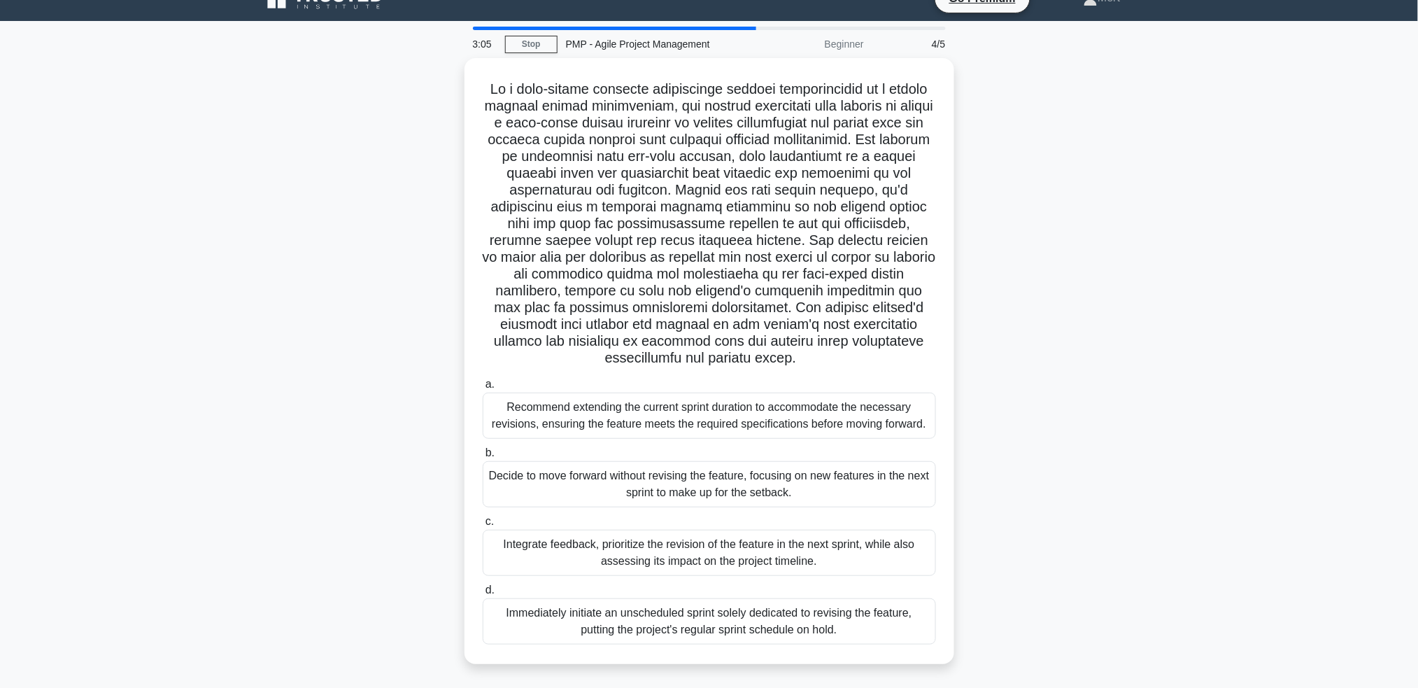
scroll to position [0, 0]
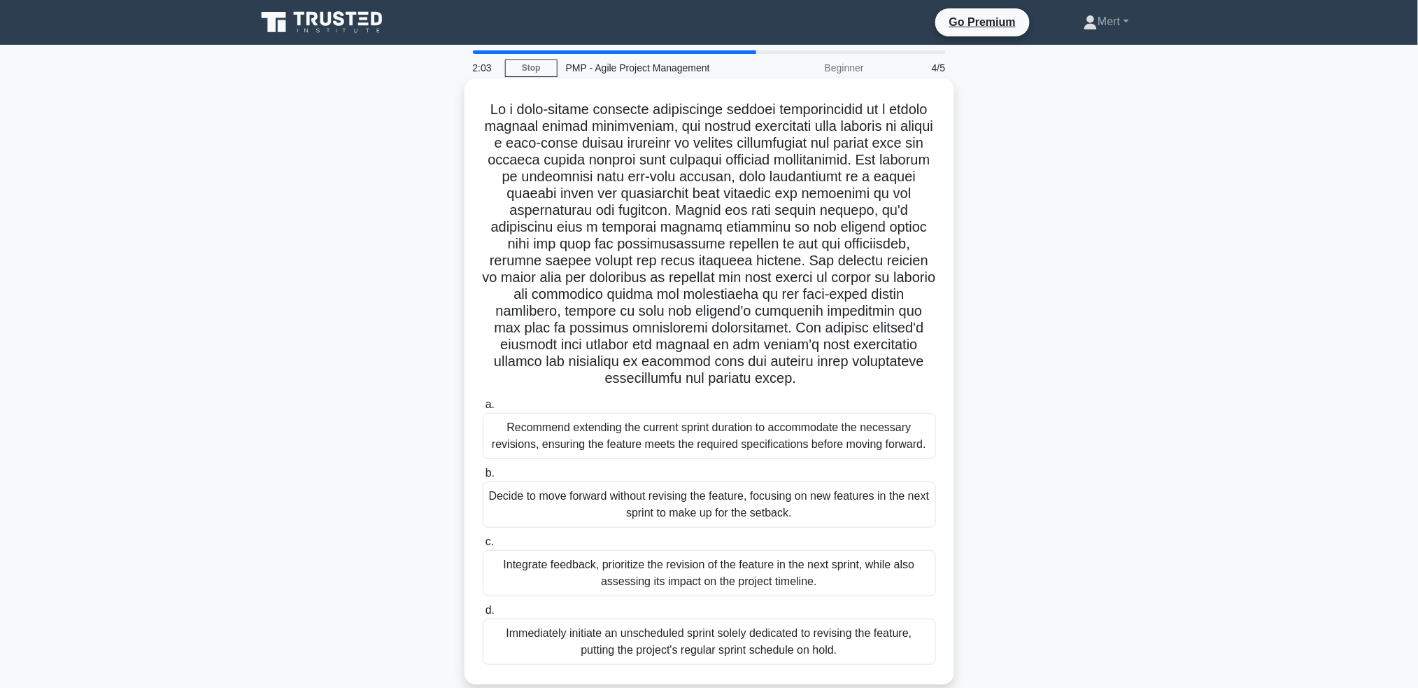
click at [601, 564] on div "Integrate feedback, prioritize the revision of the feature in the next sprint, …" at bounding box center [709, 573] width 453 height 46
click at [483, 546] on input "c. Integrate feedback, prioritize the revision of the feature in the next sprin…" at bounding box center [483, 541] width 0 height 9
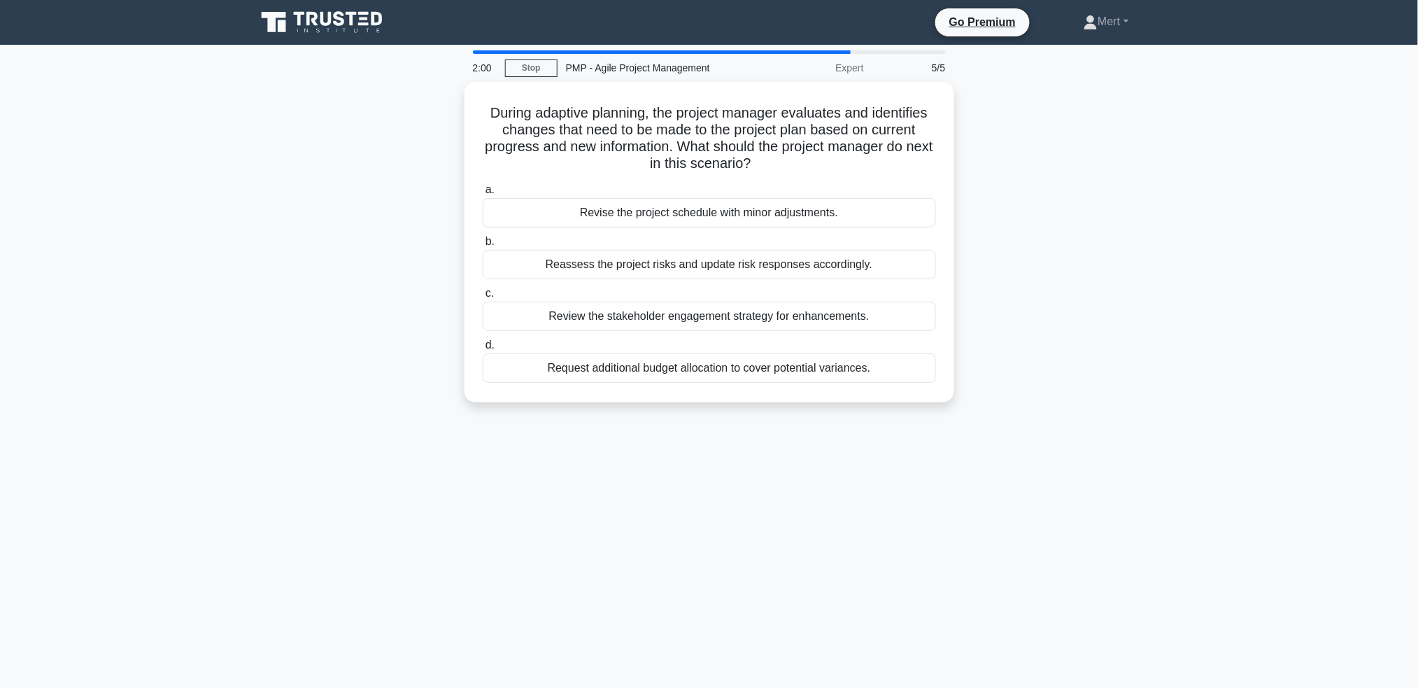
drag, startPoint x: 483, startPoint y: 104, endPoint x: 1106, endPoint y: 415, distance: 696.3
click at [1106, 415] on div "During adaptive planning, the project manager evaluates and identifies changes …" at bounding box center [709, 250] width 923 height 337
copy div "During adaptive planning, the project manager evaluates and identifies changes …"
click at [642, 311] on div "Review the stakeholder engagement strategy for enhancements." at bounding box center [709, 312] width 453 height 29
click at [483, 294] on input "c. Review the stakeholder engagement strategy for enhancements." at bounding box center [483, 289] width 0 height 9
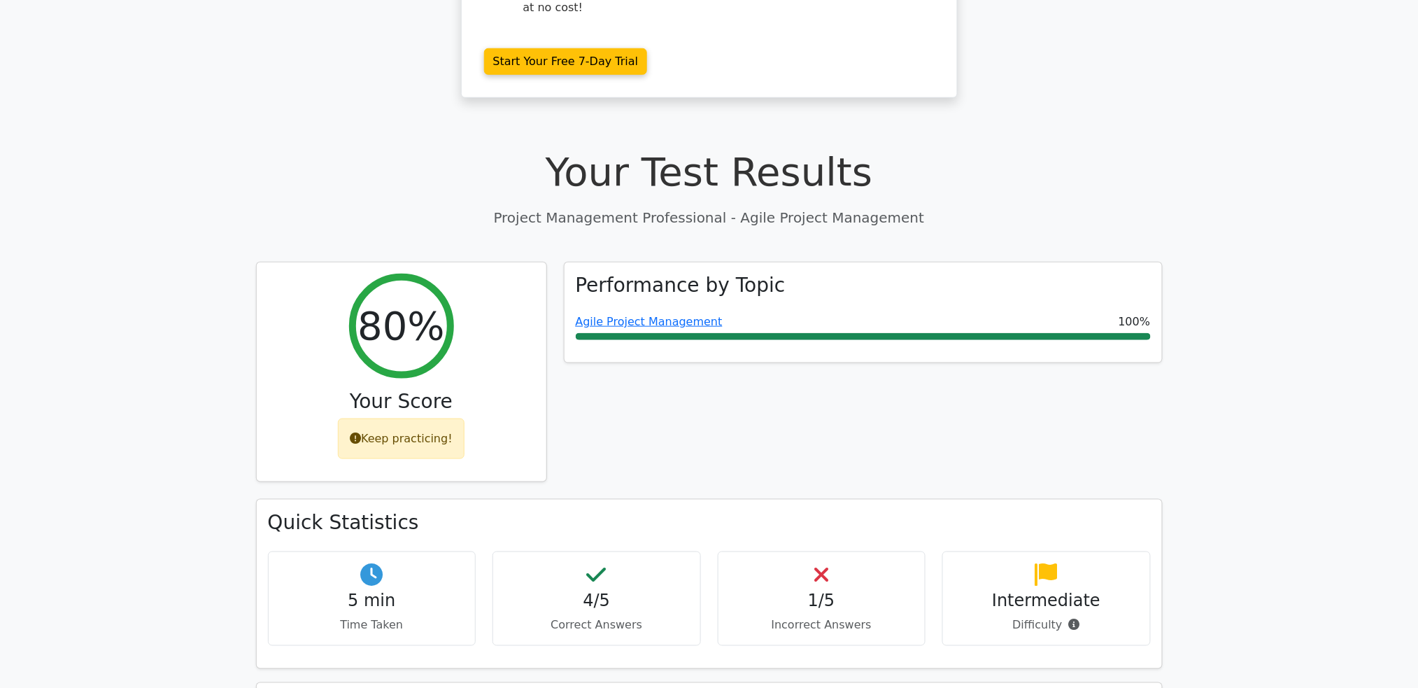
scroll to position [746, 0]
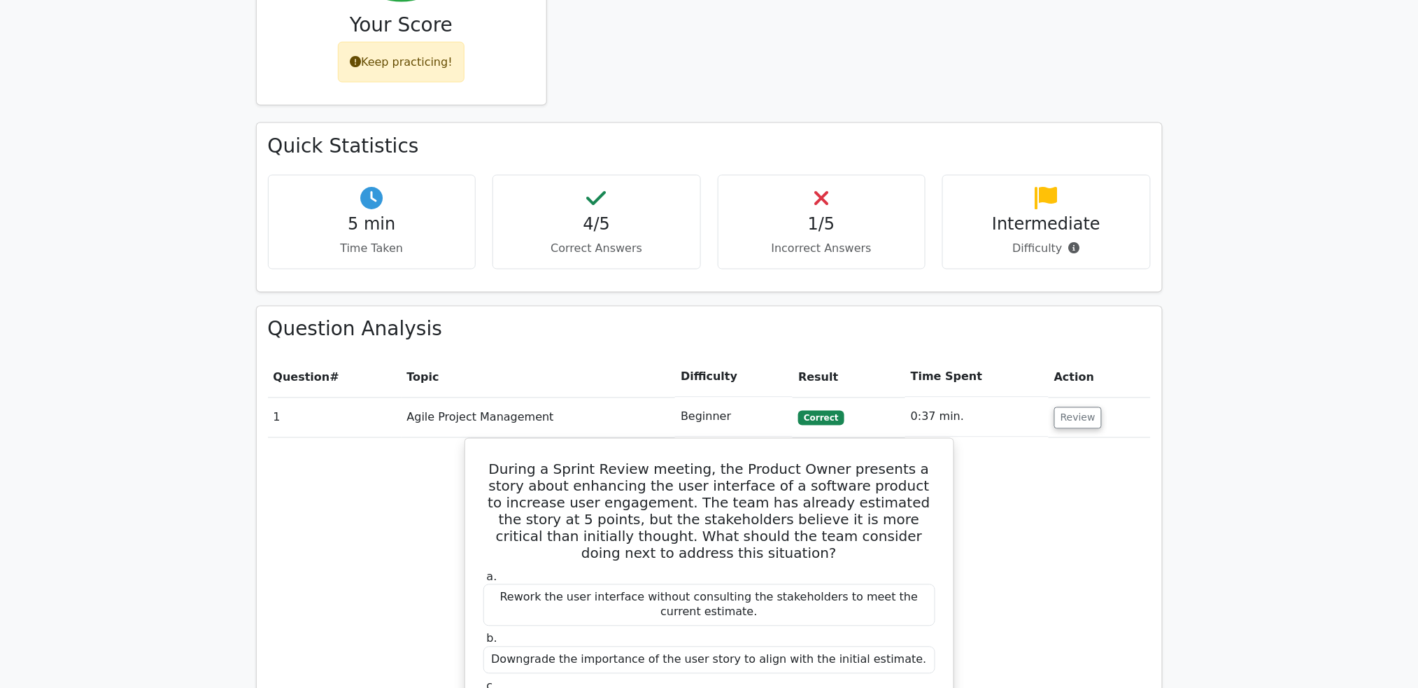
click at [1061, 397] on td "Review" at bounding box center [1098, 417] width 101 height 40
click at [1070, 407] on button "Review" at bounding box center [1078, 418] width 48 height 22
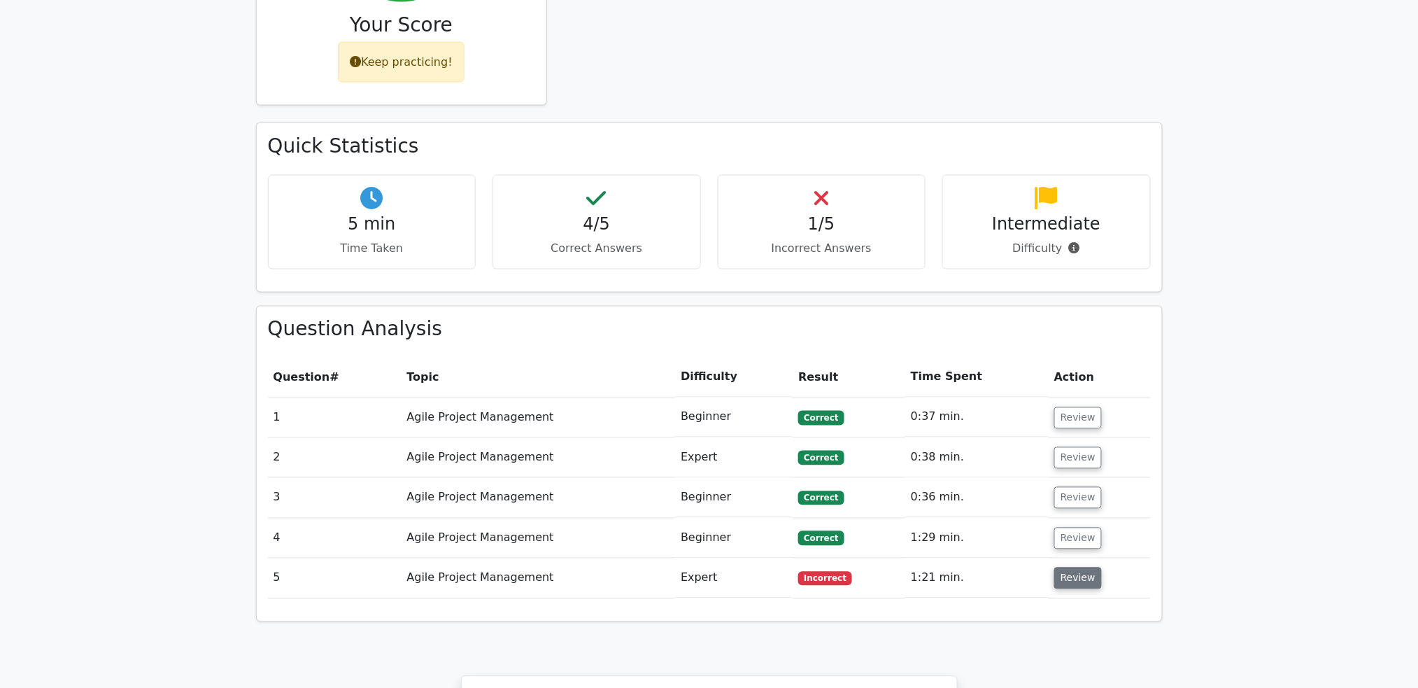
click at [1081, 567] on button "Review" at bounding box center [1078, 578] width 48 height 22
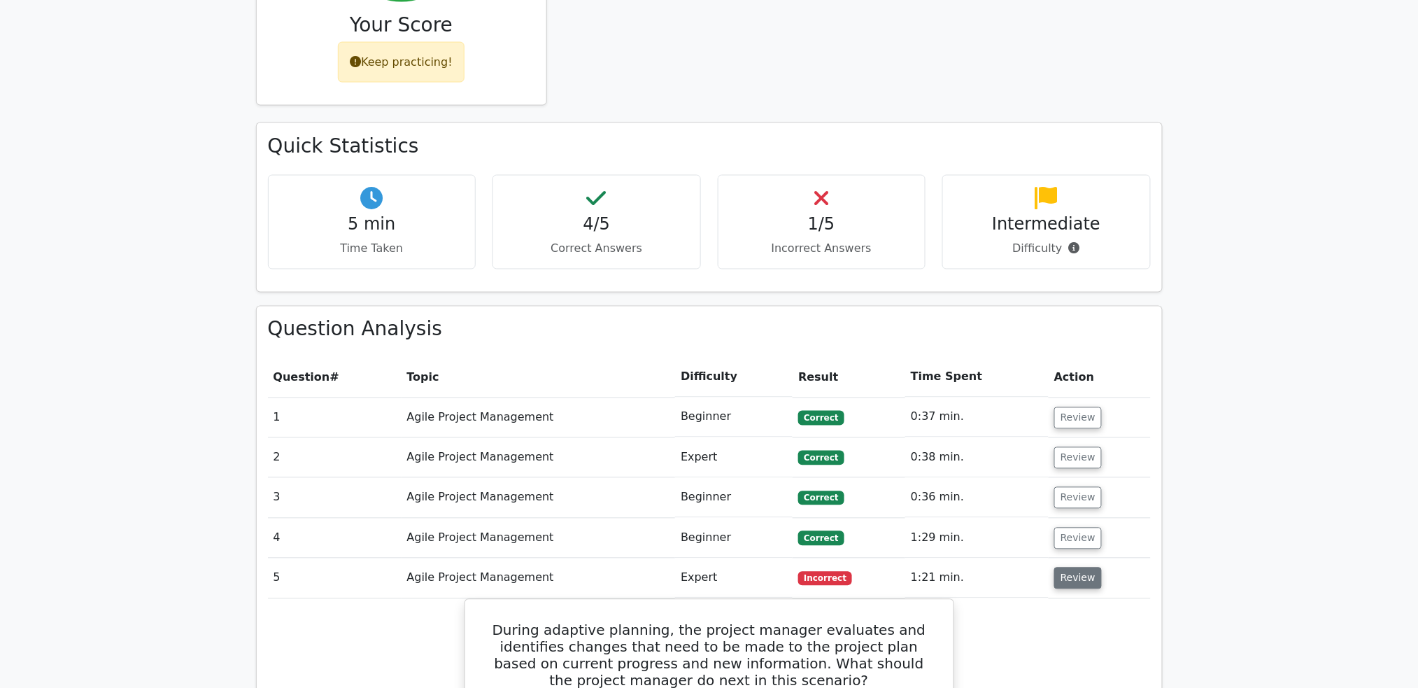
click at [1069, 567] on button "Review" at bounding box center [1078, 578] width 48 height 22
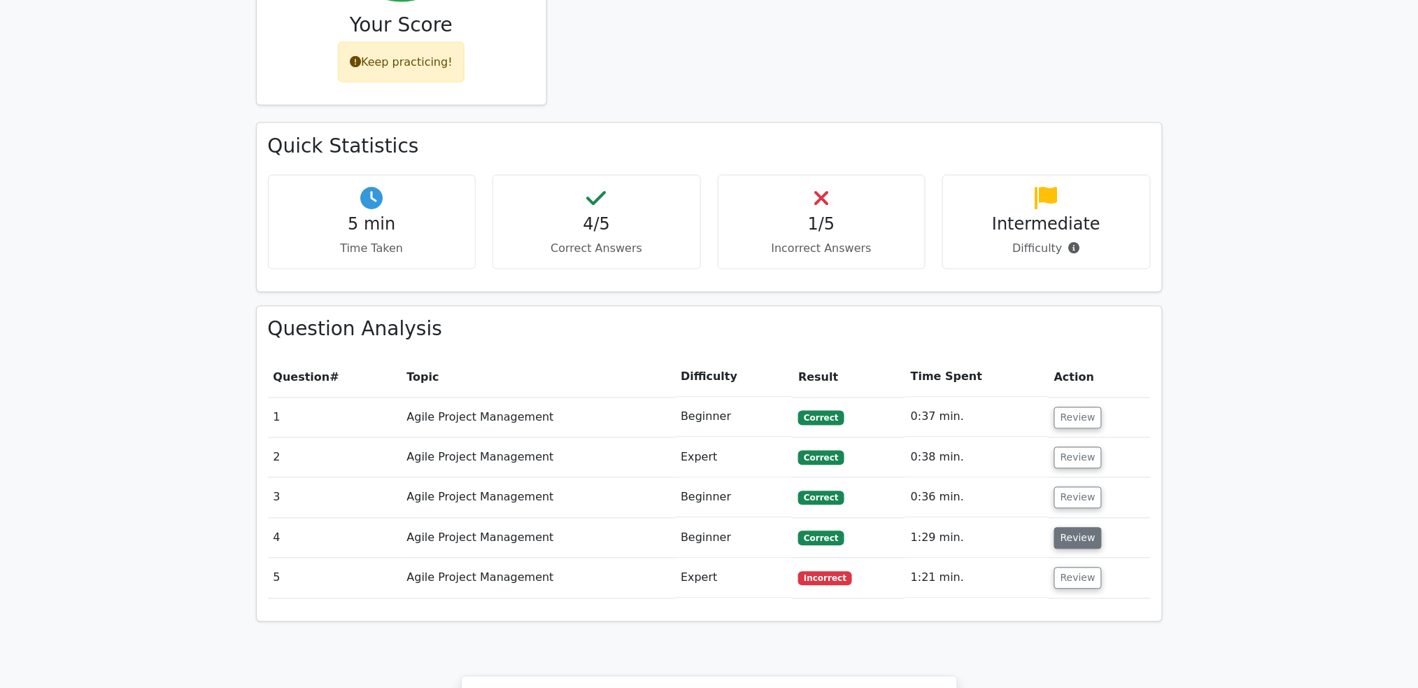
click at [1062, 527] on button "Review" at bounding box center [1078, 538] width 48 height 22
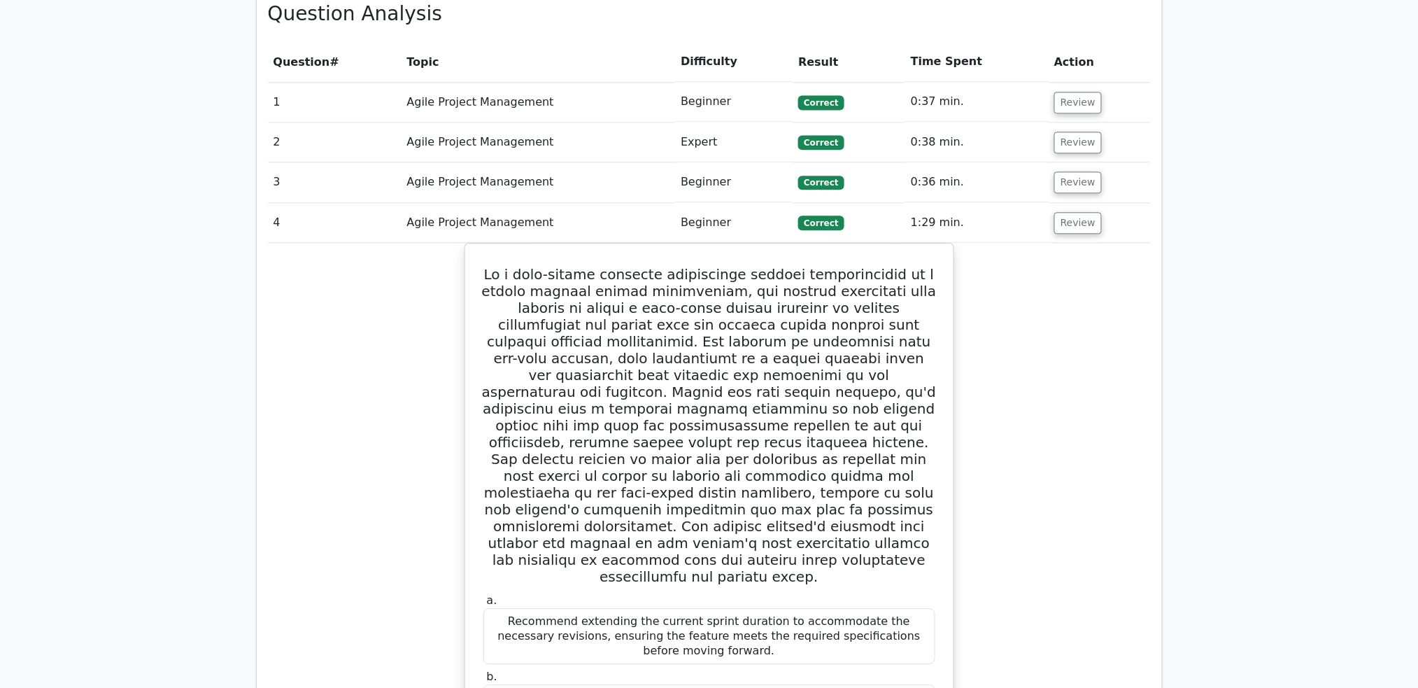
scroll to position [839, 0]
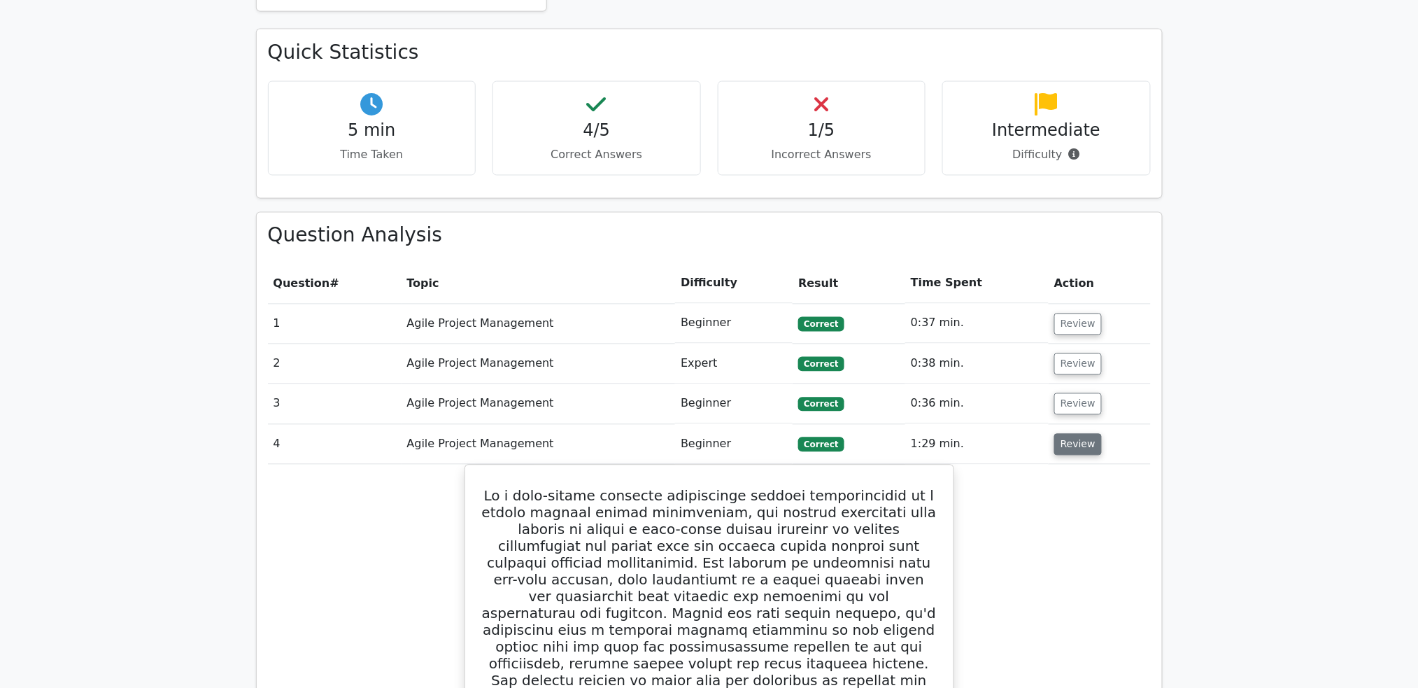
click at [1078, 434] on button "Review" at bounding box center [1078, 445] width 48 height 22
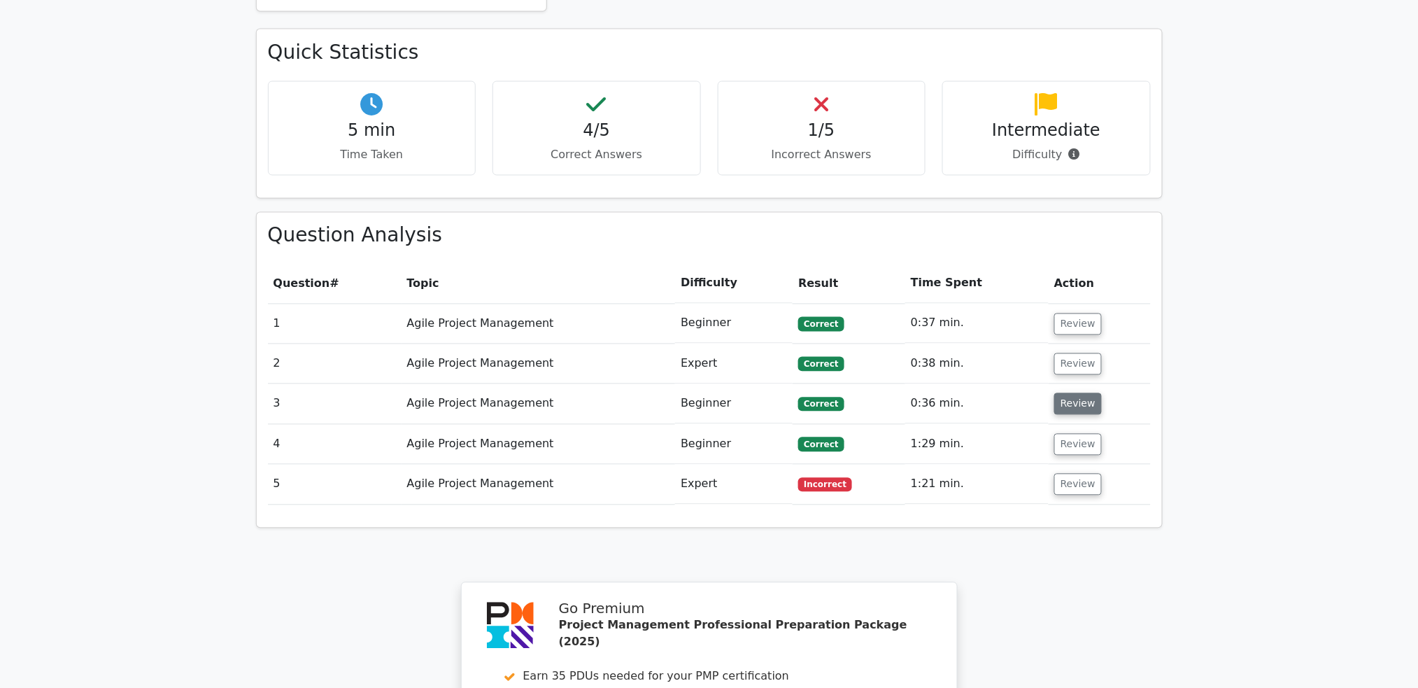
click at [1075, 393] on button "Review" at bounding box center [1078, 404] width 48 height 22
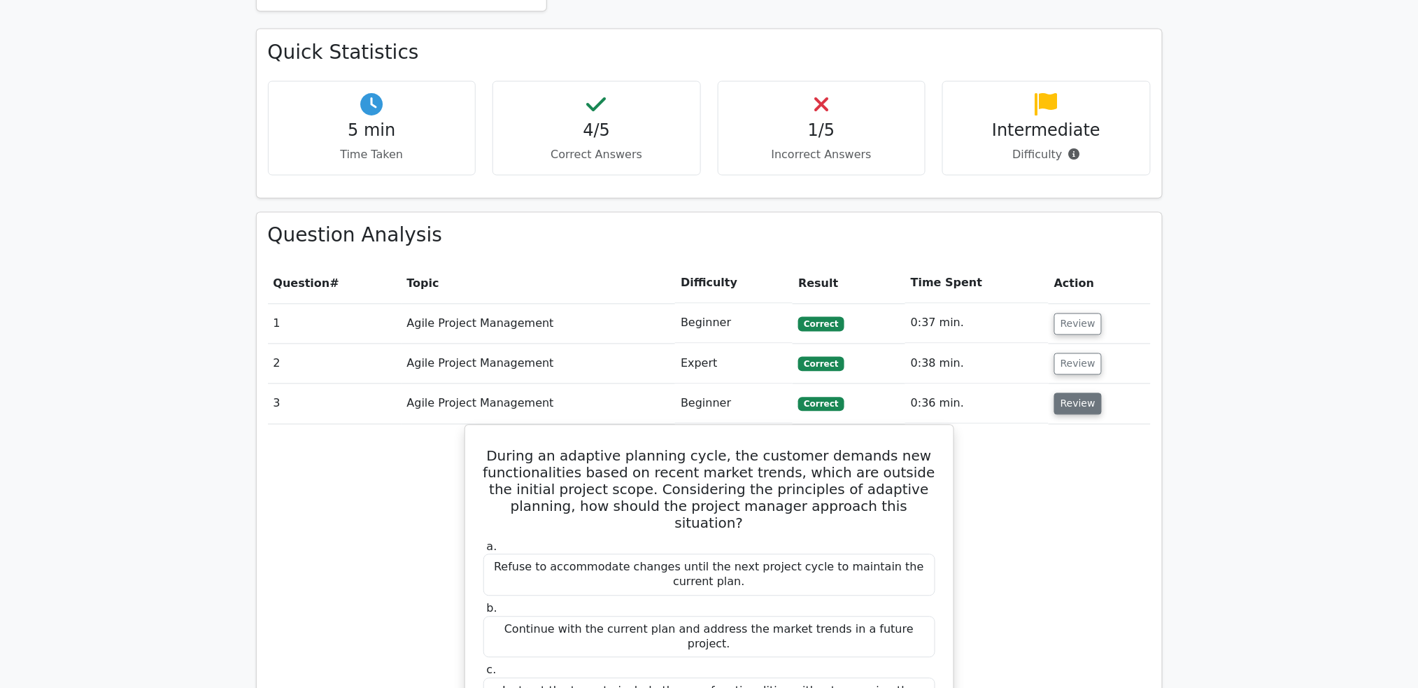
click at [1075, 393] on button "Review" at bounding box center [1078, 404] width 48 height 22
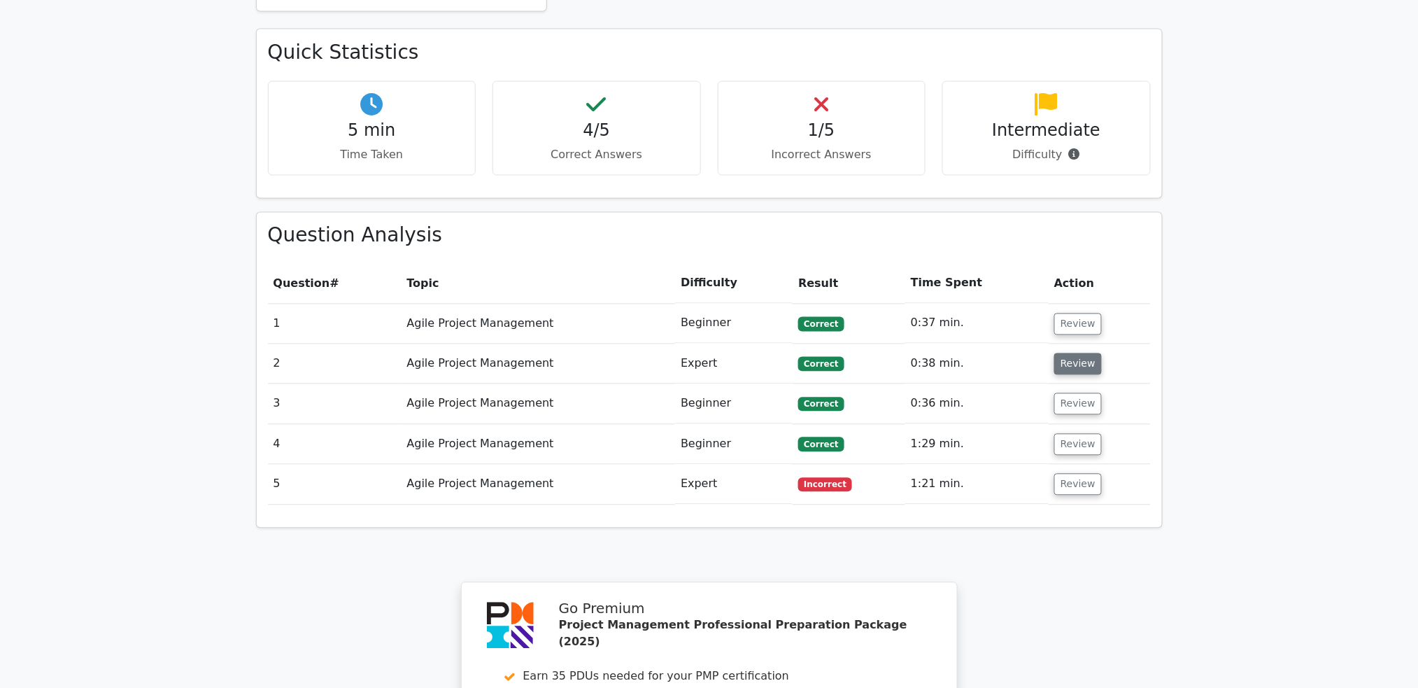
click at [1086, 353] on button "Review" at bounding box center [1078, 364] width 48 height 22
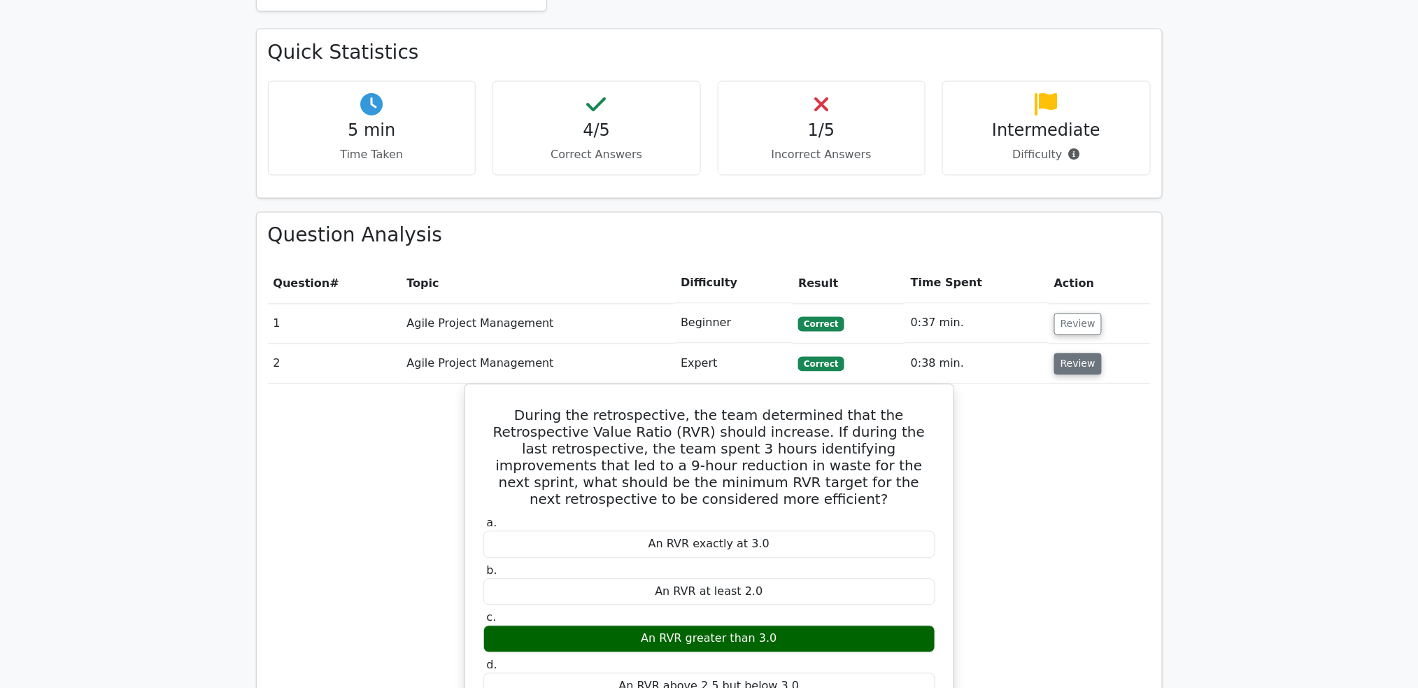
click at [1086, 353] on button "Review" at bounding box center [1078, 364] width 48 height 22
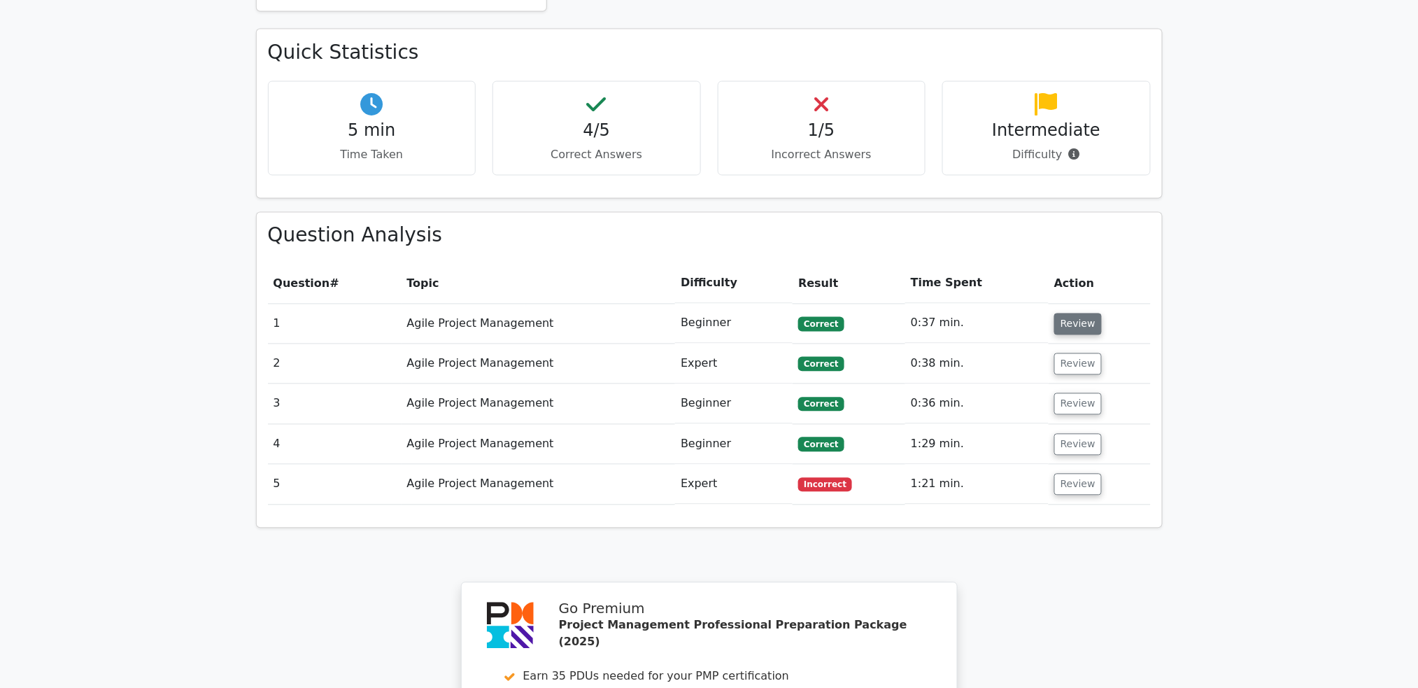
click at [1088, 313] on button "Review" at bounding box center [1078, 324] width 48 height 22
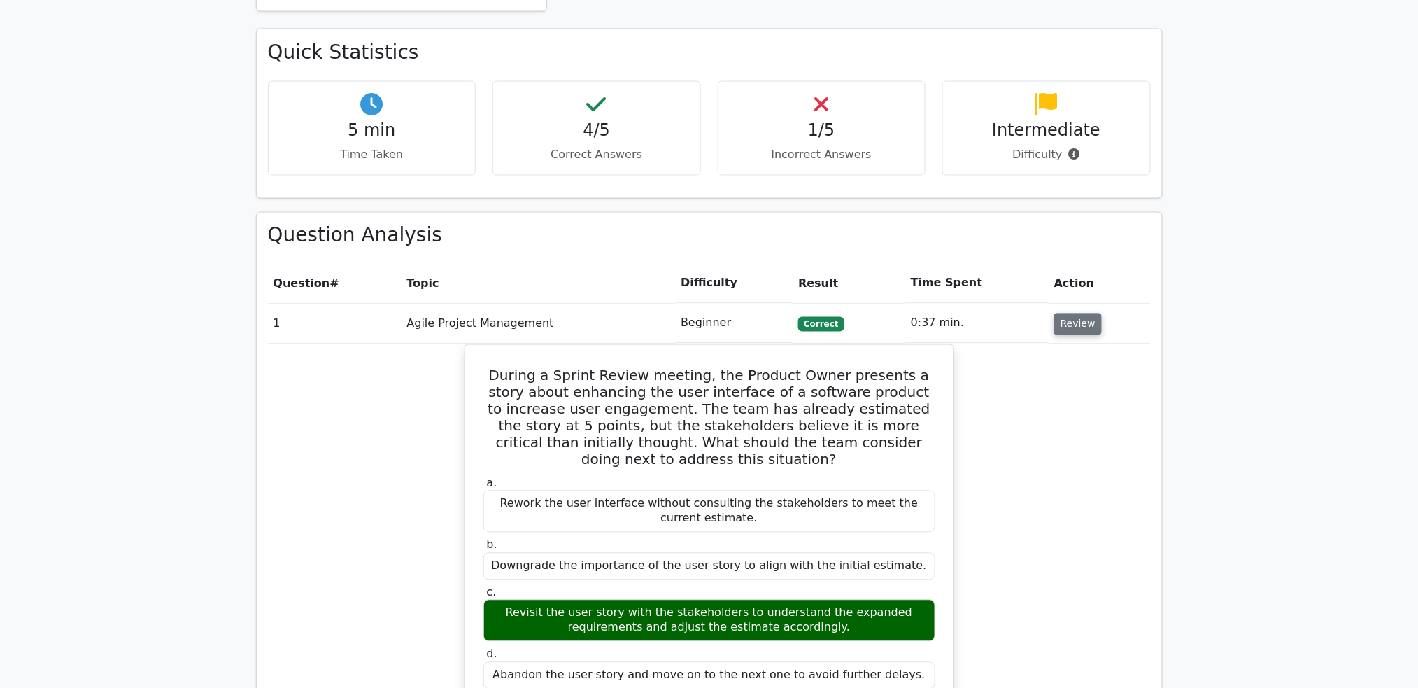
click at [1088, 313] on button "Review" at bounding box center [1078, 324] width 48 height 22
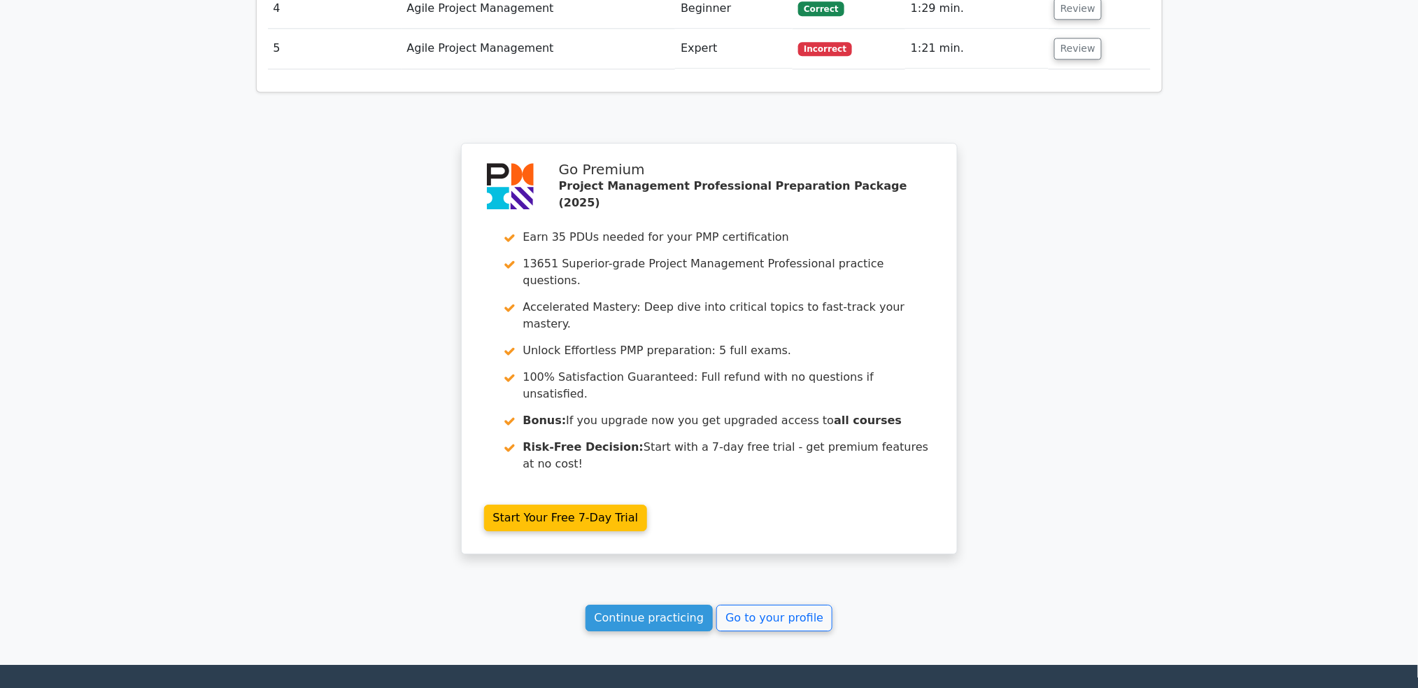
scroll to position [1288, 0]
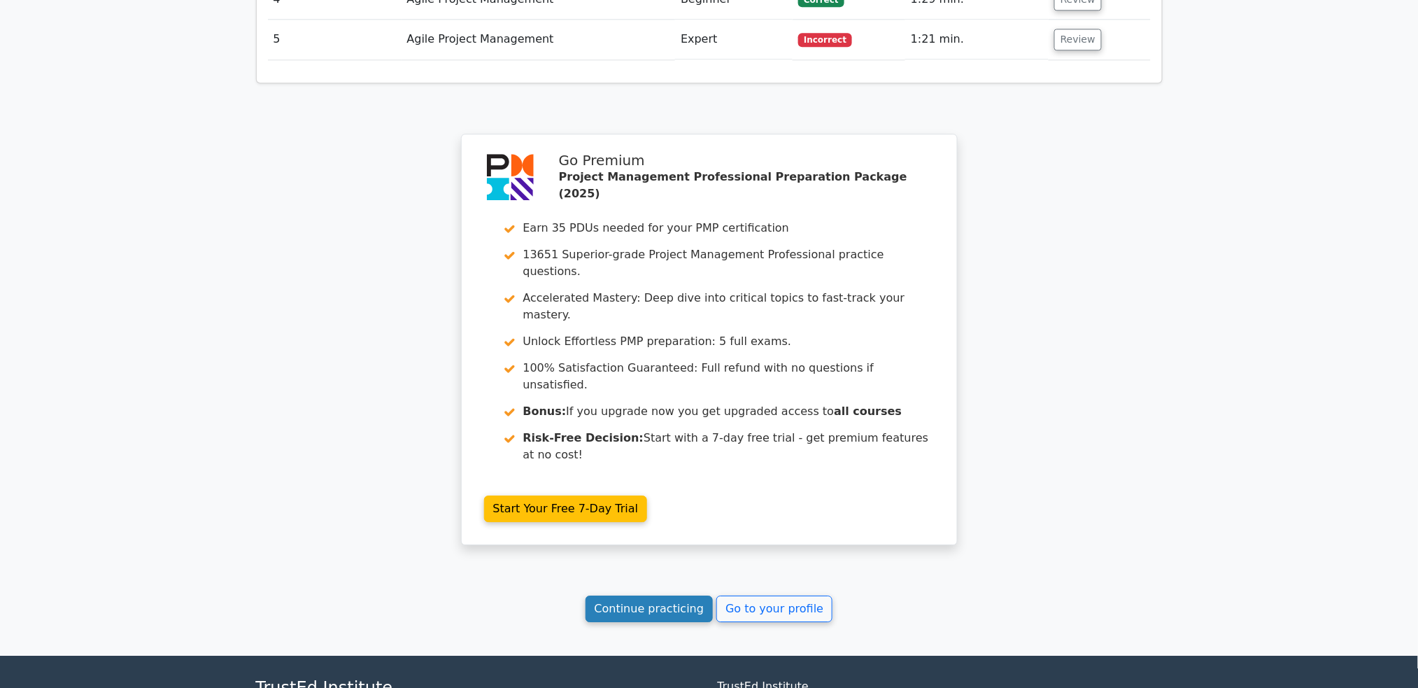
click at [699, 595] on link "Continue practicing" at bounding box center [649, 608] width 128 height 27
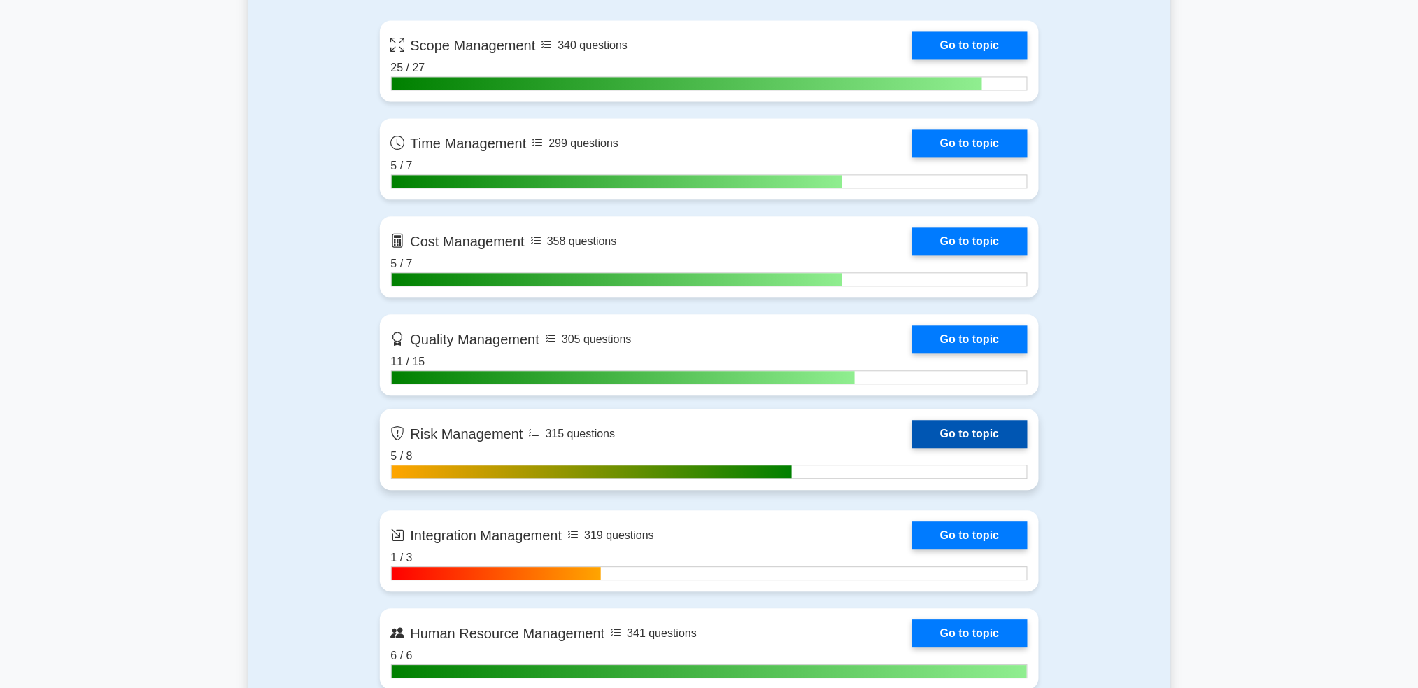
scroll to position [1212, 0]
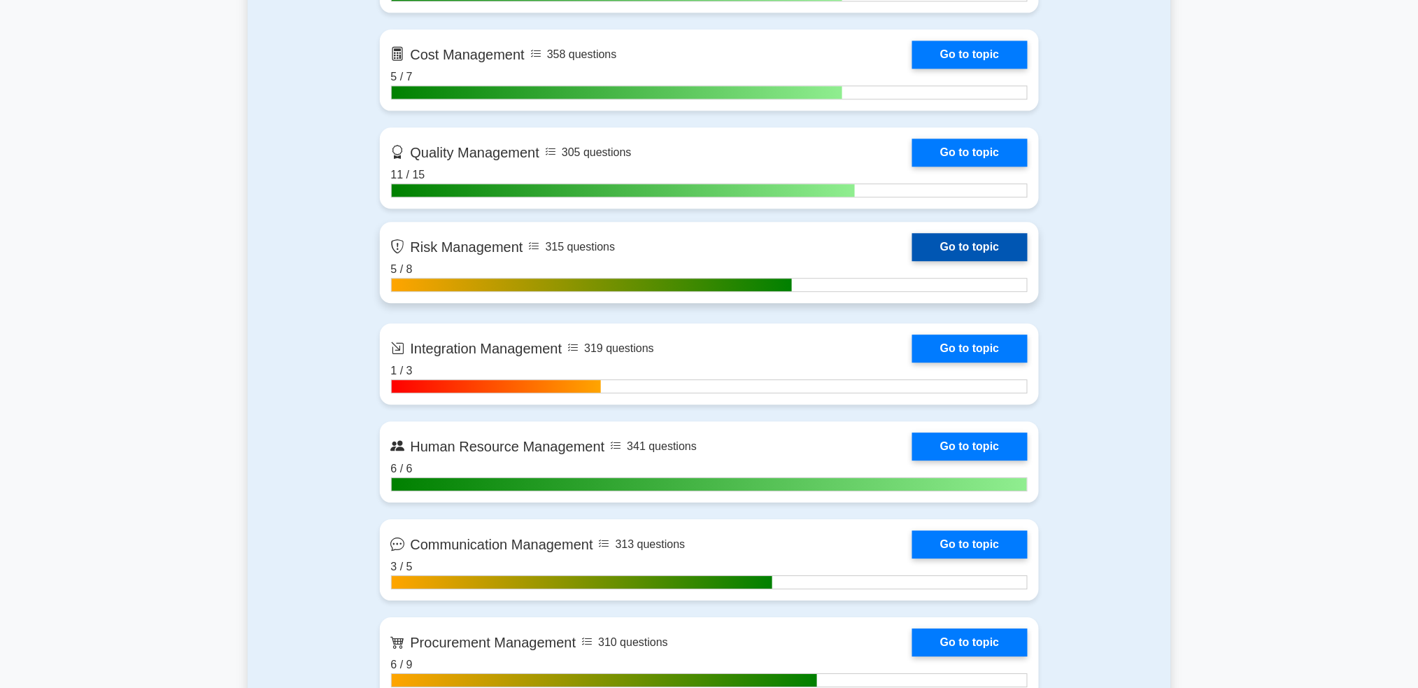
click at [985, 247] on link "Go to topic" at bounding box center [969, 247] width 115 height 28
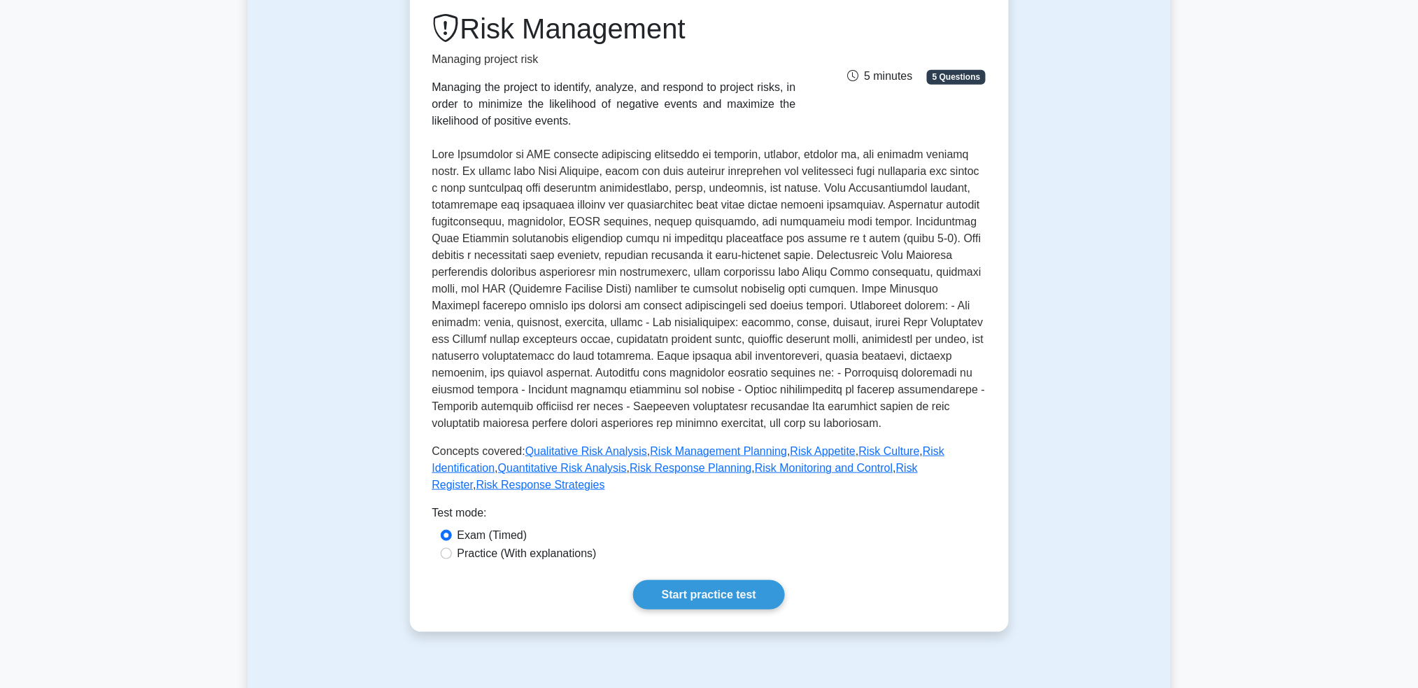
scroll to position [373, 0]
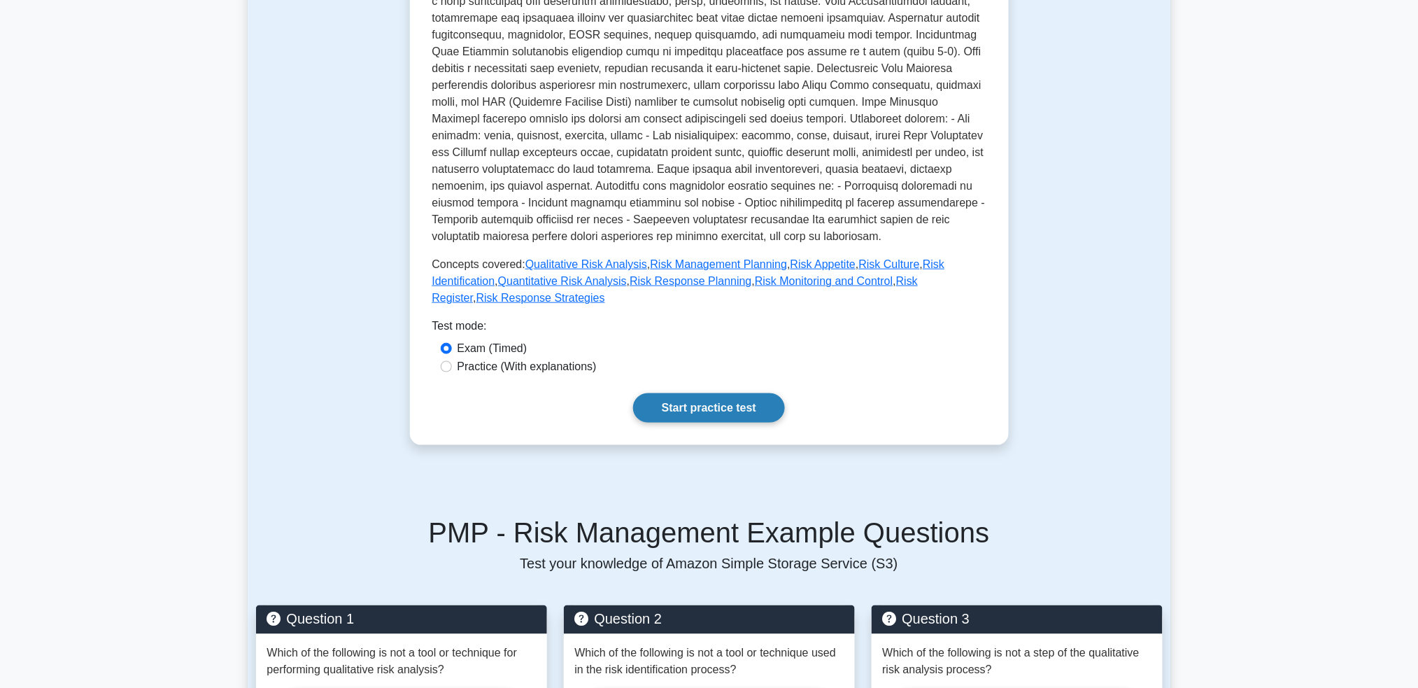
click at [707, 399] on link "Start practice test" at bounding box center [709, 407] width 152 height 29
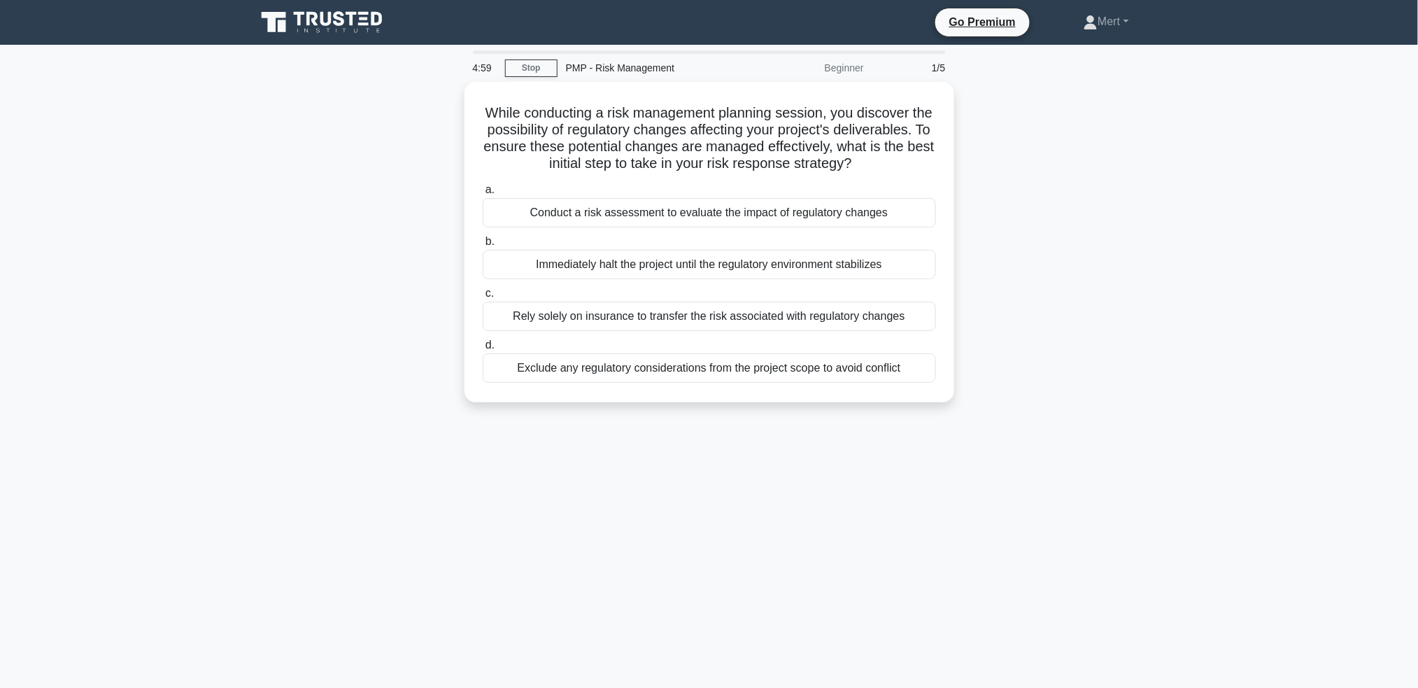
drag, startPoint x: 491, startPoint y: 119, endPoint x: 935, endPoint y: 523, distance: 600.6
click at [935, 523] on div "4:59 Stop PMP - Risk Management Beginner 1/5 While conducting a risk management…" at bounding box center [709, 399] width 923 height 699
copy div "While conducting a risk management planning session, you discover the possibili…"
click at [726, 221] on div "Conduct a risk assessment to evaluate the impact of regulatory changes" at bounding box center [709, 208] width 453 height 29
click at [483, 191] on input "a. Conduct a risk assessment to evaluate the impact of regulatory changes" at bounding box center [483, 186] width 0 height 9
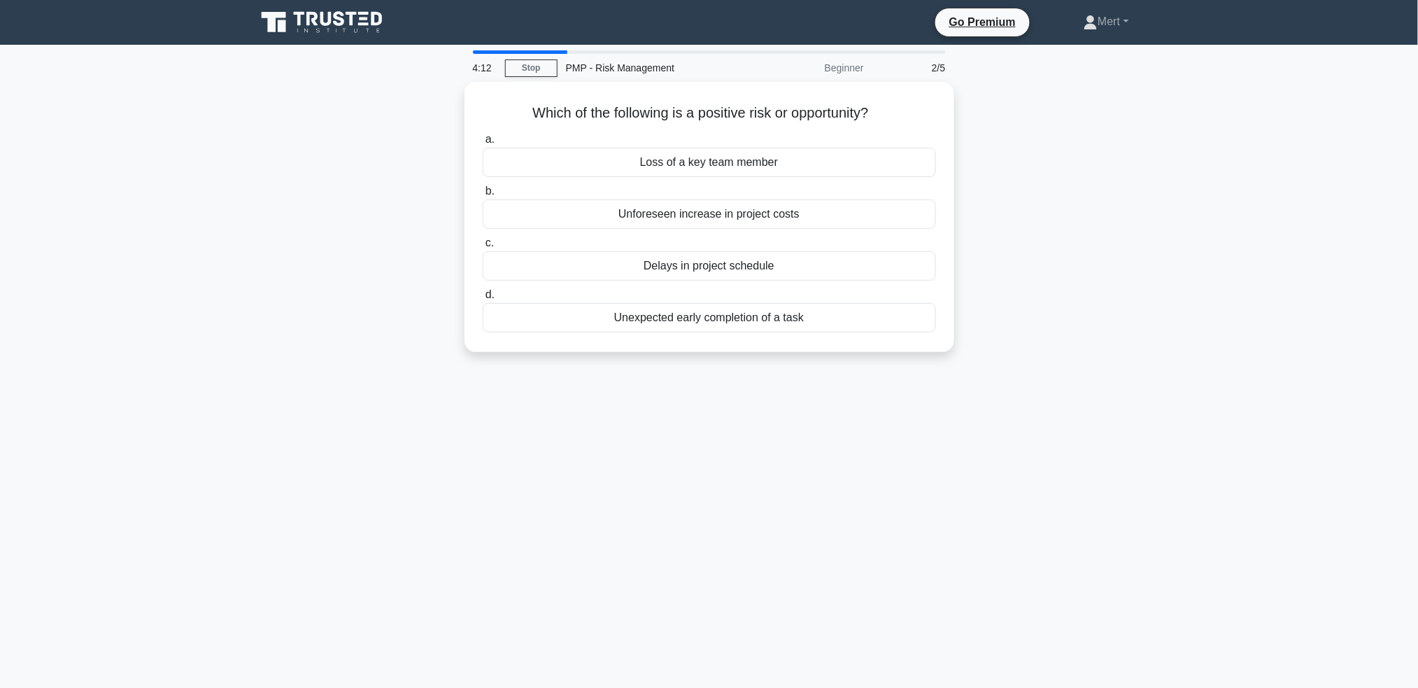
drag, startPoint x: 516, startPoint y: 106, endPoint x: 1048, endPoint y: 344, distance: 582.3
click at [1048, 344] on div "Which of the following is a positive risk or opportunity? .spinner_0XTQ{transfo…" at bounding box center [709, 225] width 923 height 287
copy div "Which of the following is a positive risk or opportunity? .spinner_0XTQ{transfo…"
click at [811, 325] on div "Unexpected early completion of a task" at bounding box center [709, 313] width 453 height 29
click at [483, 296] on input "d. Unexpected early completion of a task" at bounding box center [483, 291] width 0 height 9
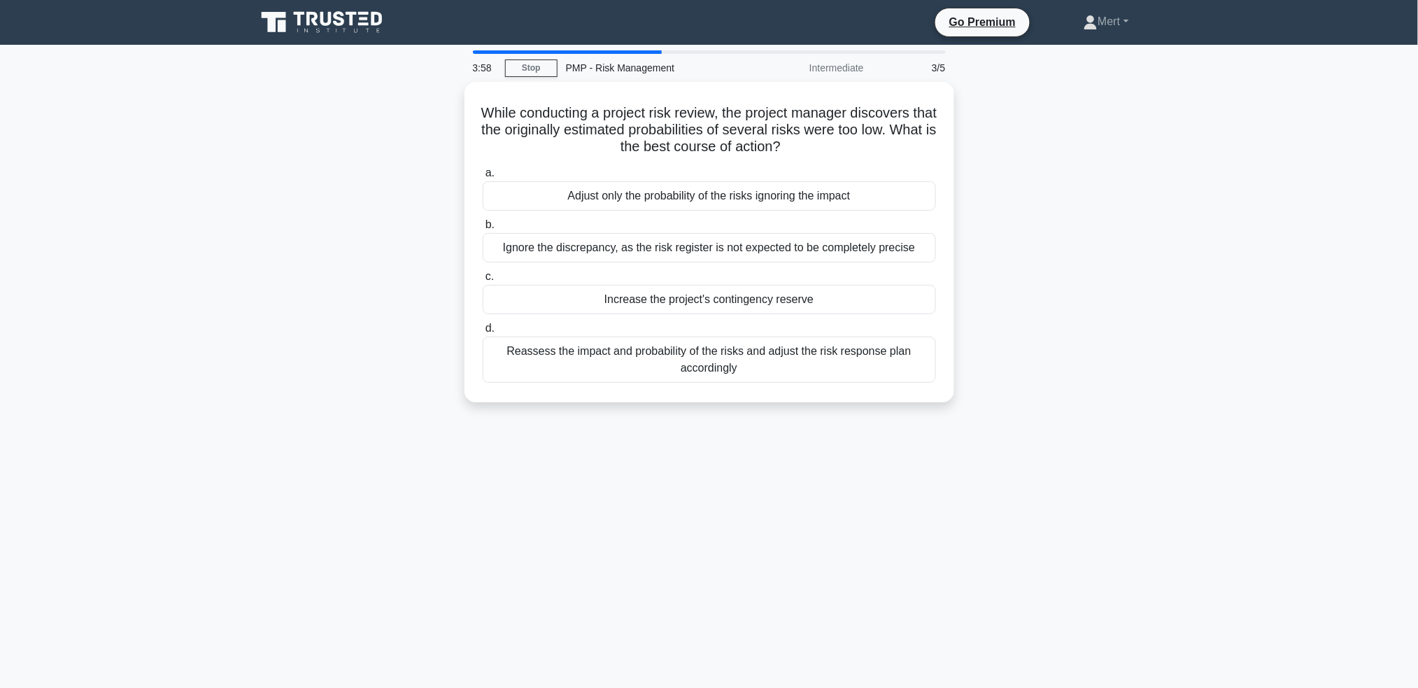
drag, startPoint x: 479, startPoint y: 104, endPoint x: 1104, endPoint y: 460, distance: 718.6
click at [1104, 460] on div "3:58 Stop PMP - Risk Management Intermediate 3/5 While conducting a project ris…" at bounding box center [709, 399] width 923 height 699
copy div "While conducting a project risk review, the project manager discovers that the …"
click at [822, 360] on div "Reassess the impact and probability of the risks and adjust the risk response p…" at bounding box center [709, 356] width 453 height 46
click at [483, 329] on input "d. Reassess the impact and probability of the risks and adjust the risk respons…" at bounding box center [483, 324] width 0 height 9
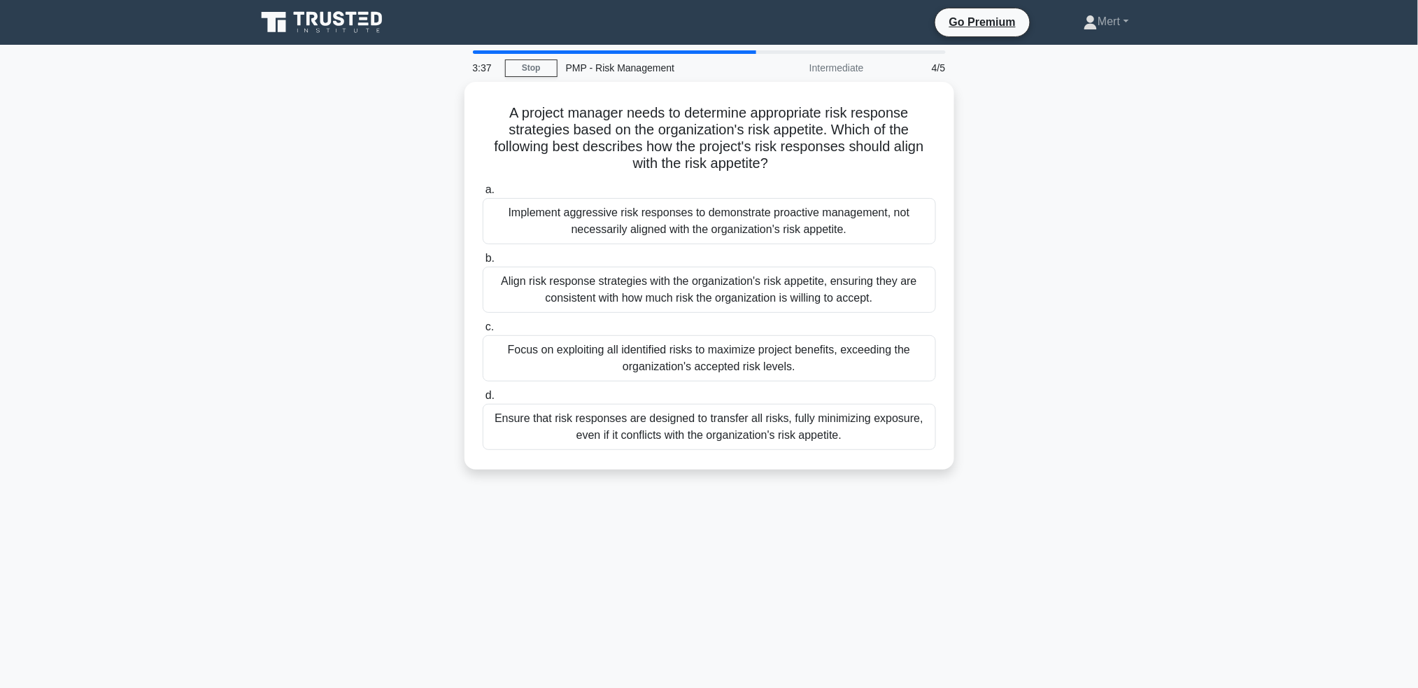
drag, startPoint x: 490, startPoint y: 99, endPoint x: 1151, endPoint y: 548, distance: 798.5
click at [1151, 548] on div "3:37 Stop PMP - Risk Management Intermediate 4/5 A project manager needs to det…" at bounding box center [709, 399] width 923 height 699
copy div "A project manager needs to determine appropriate risk response strategies based…"
click at [664, 289] on div "Align risk response strategies with the organization's risk appetite, ensuring …" at bounding box center [709, 286] width 453 height 46
click at [483, 259] on input "b. Align risk response strategies with the organization's risk appetite, ensuri…" at bounding box center [483, 254] width 0 height 9
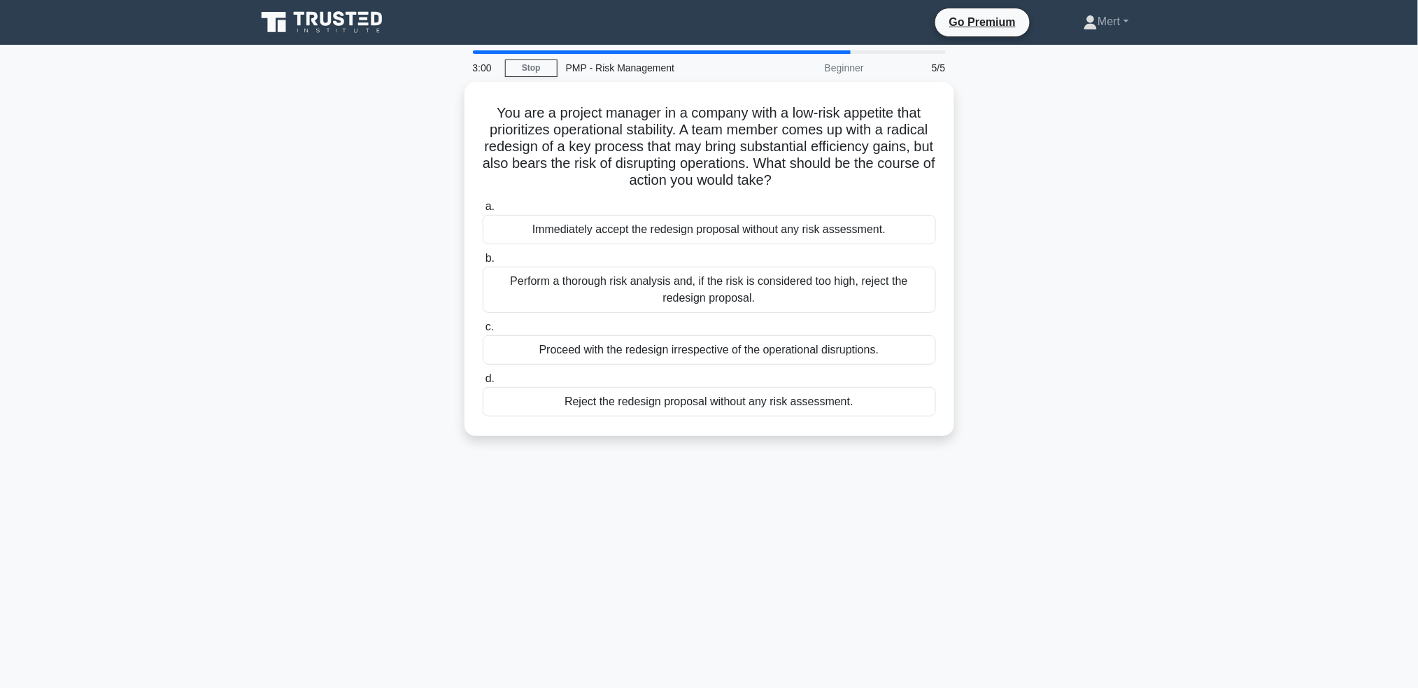
drag, startPoint x: 487, startPoint y: 106, endPoint x: 923, endPoint y: 520, distance: 601.6
click at [923, 520] on div "3:00 Stop PMP - Risk Management Beginner 5/5 You are a project manager in a com…" at bounding box center [709, 399] width 923 height 699
copy div "You are a project manager in a company with a low-risk appetite that prioritize…"
click at [599, 289] on div "Perform a thorough risk analysis and, if the risk is considered too high, rejec…" at bounding box center [709, 286] width 453 height 46
click at [483, 259] on input "b. Perform a thorough risk analysis and, if the risk is considered too high, re…" at bounding box center [483, 254] width 0 height 9
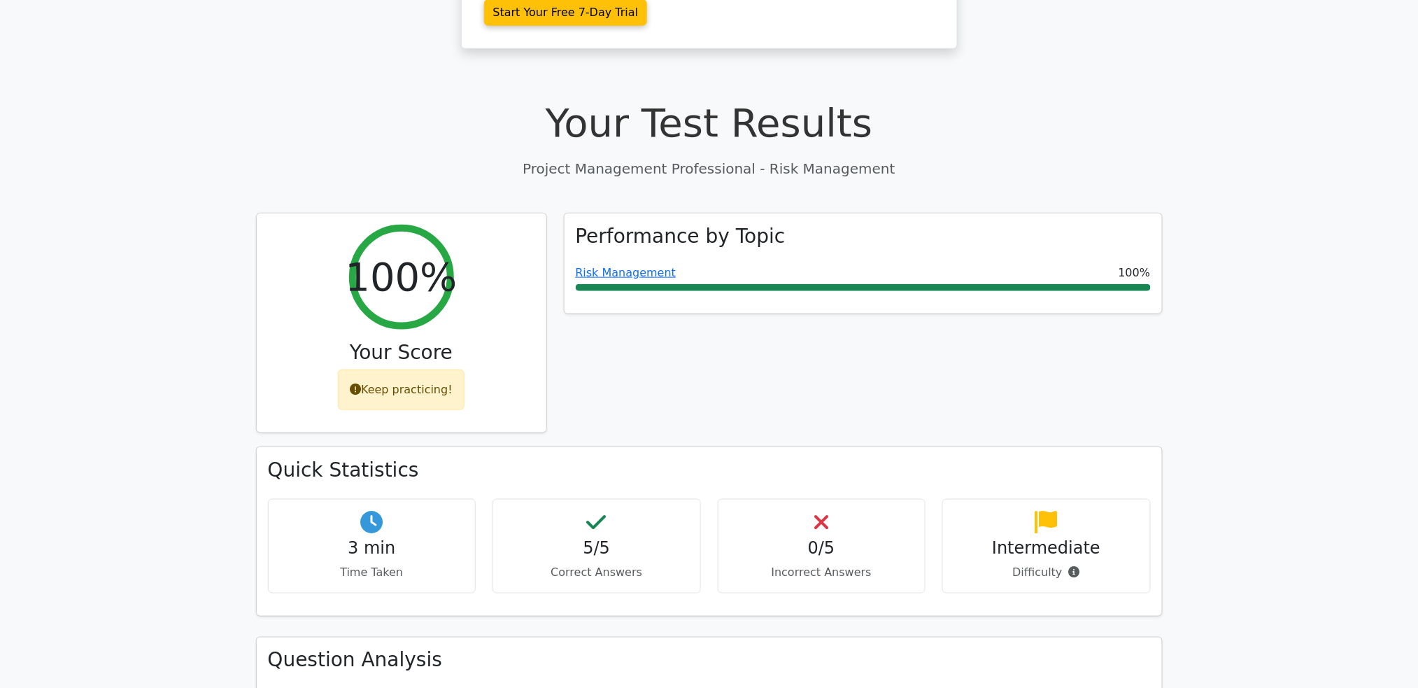
scroll to position [653, 0]
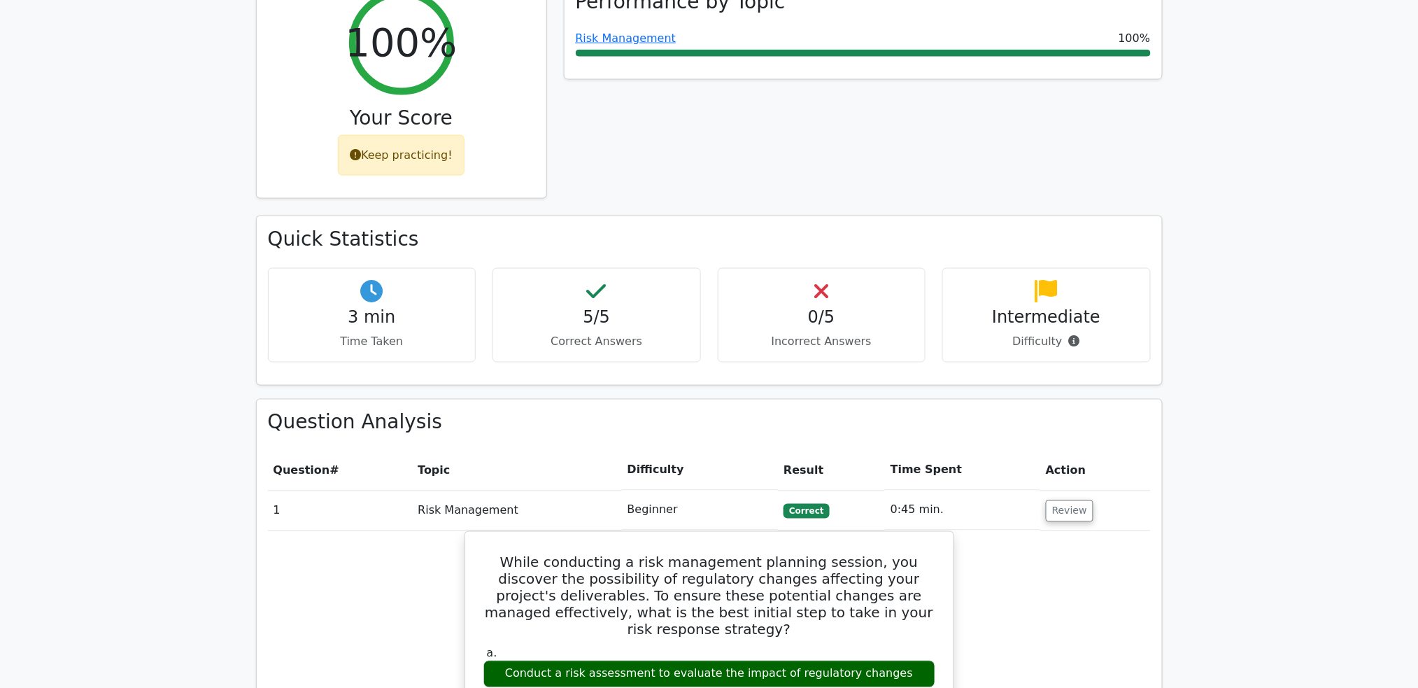
click at [1090, 490] on td "Review" at bounding box center [1095, 510] width 111 height 40
click at [1076, 500] on button "Review" at bounding box center [1070, 511] width 48 height 22
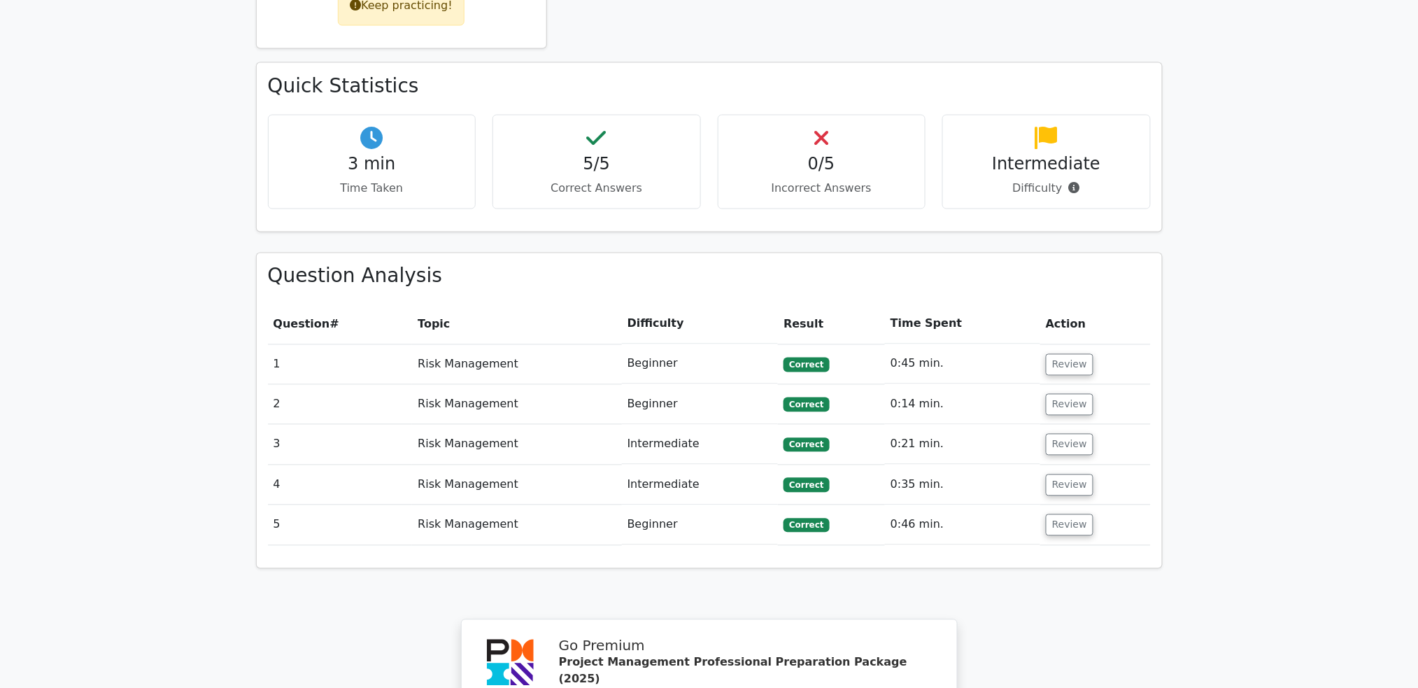
scroll to position [1212, 0]
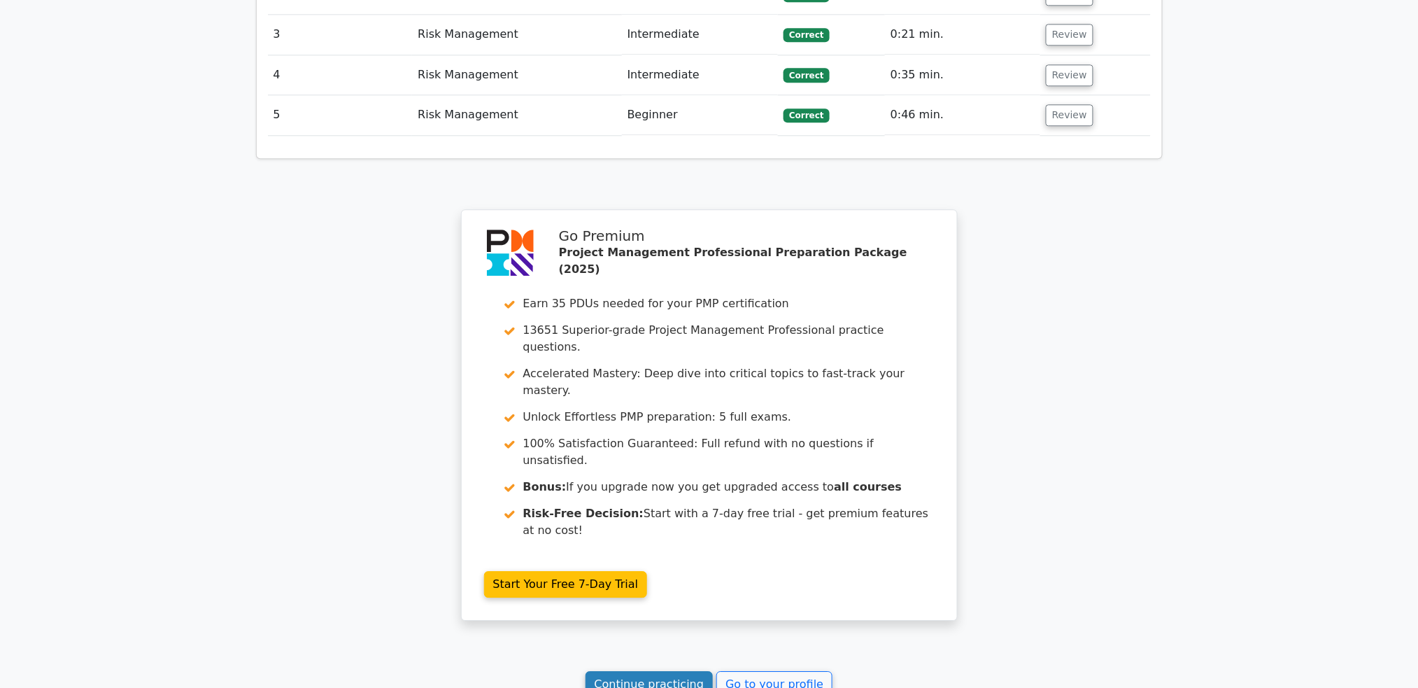
click at [646, 671] on link "Continue practicing" at bounding box center [649, 684] width 128 height 27
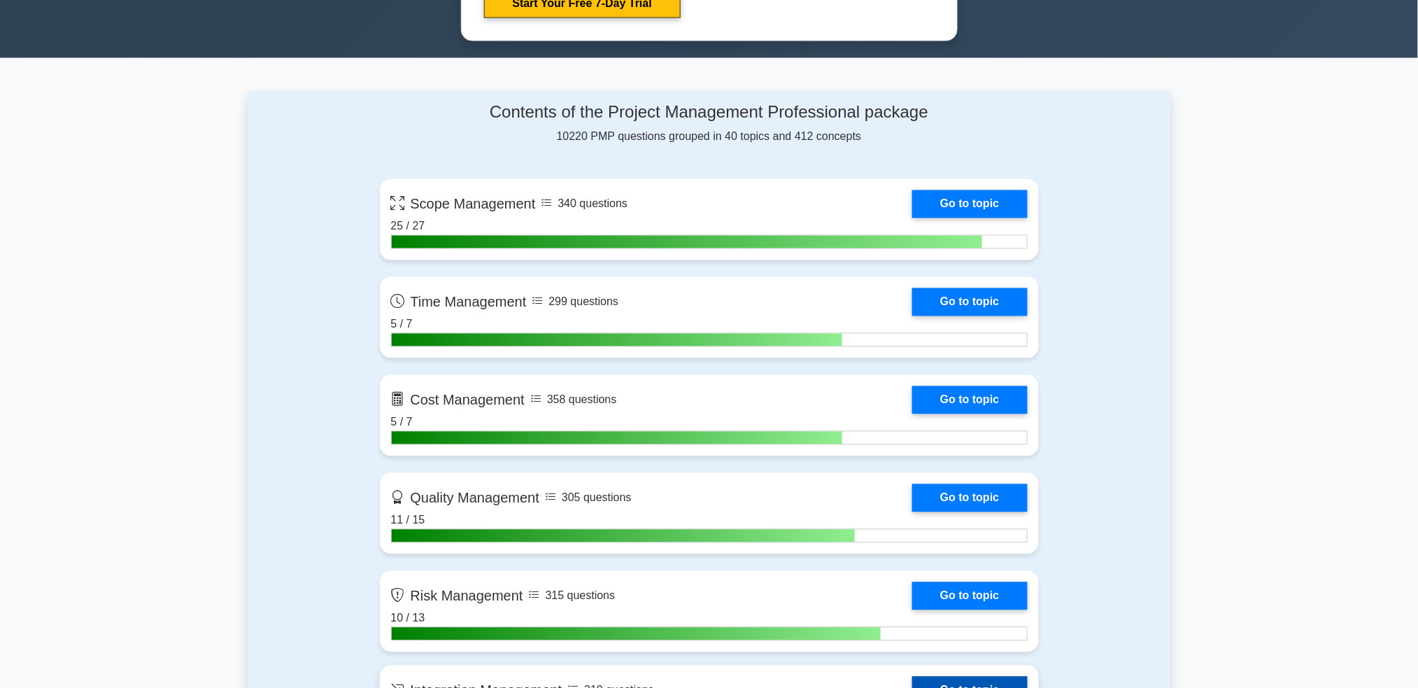
scroll to position [932, 0]
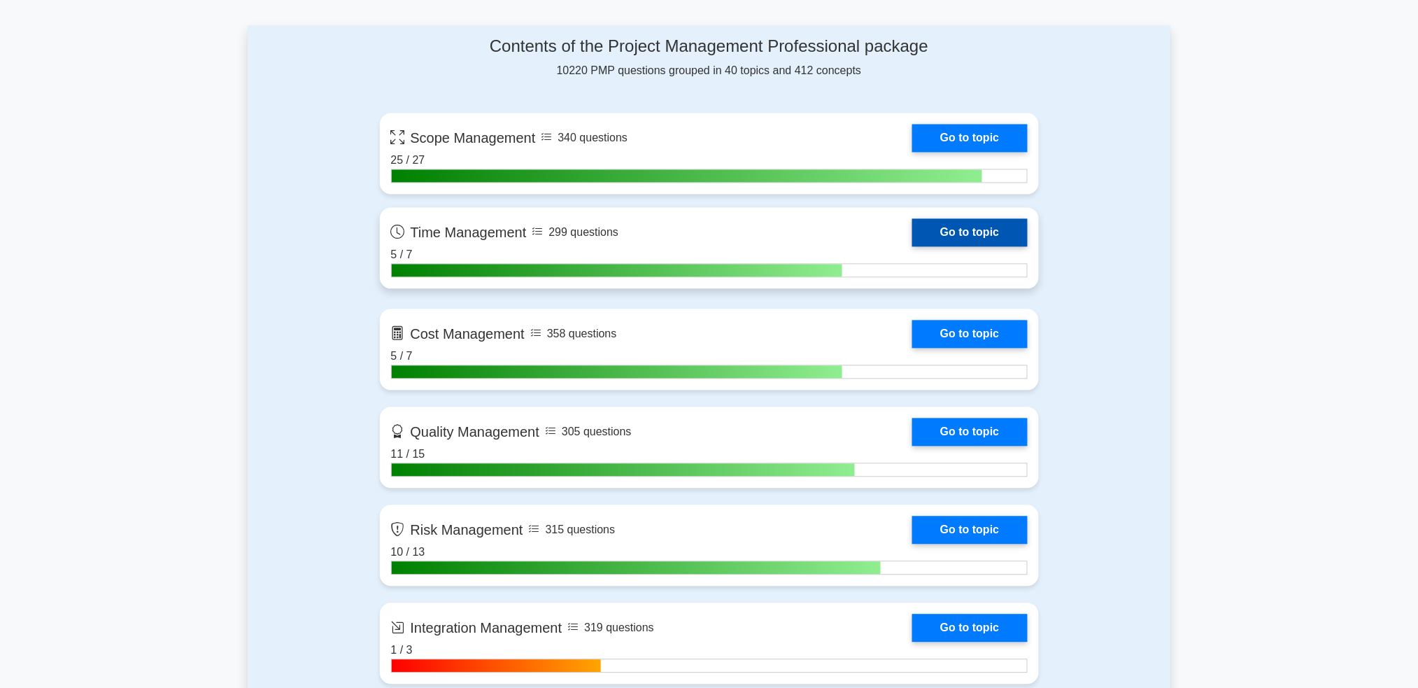
click at [930, 225] on link "Go to topic" at bounding box center [969, 233] width 115 height 28
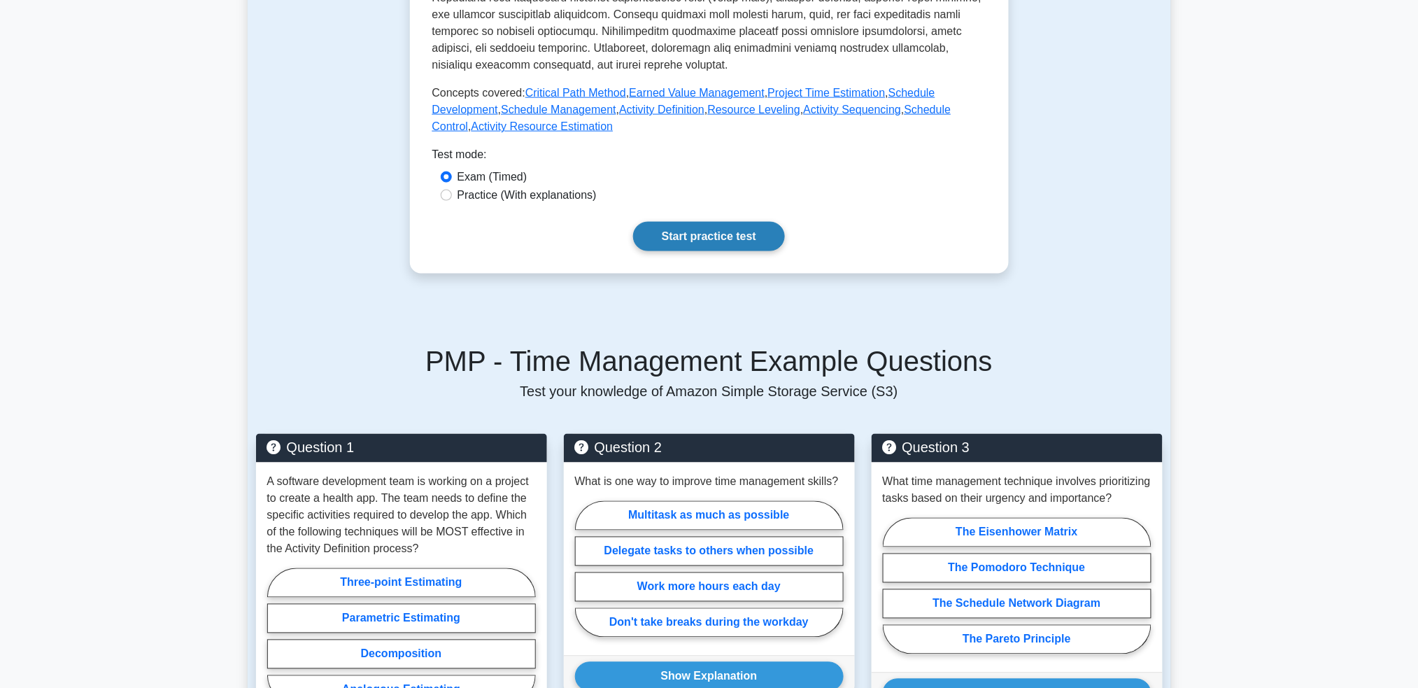
scroll to position [466, 0]
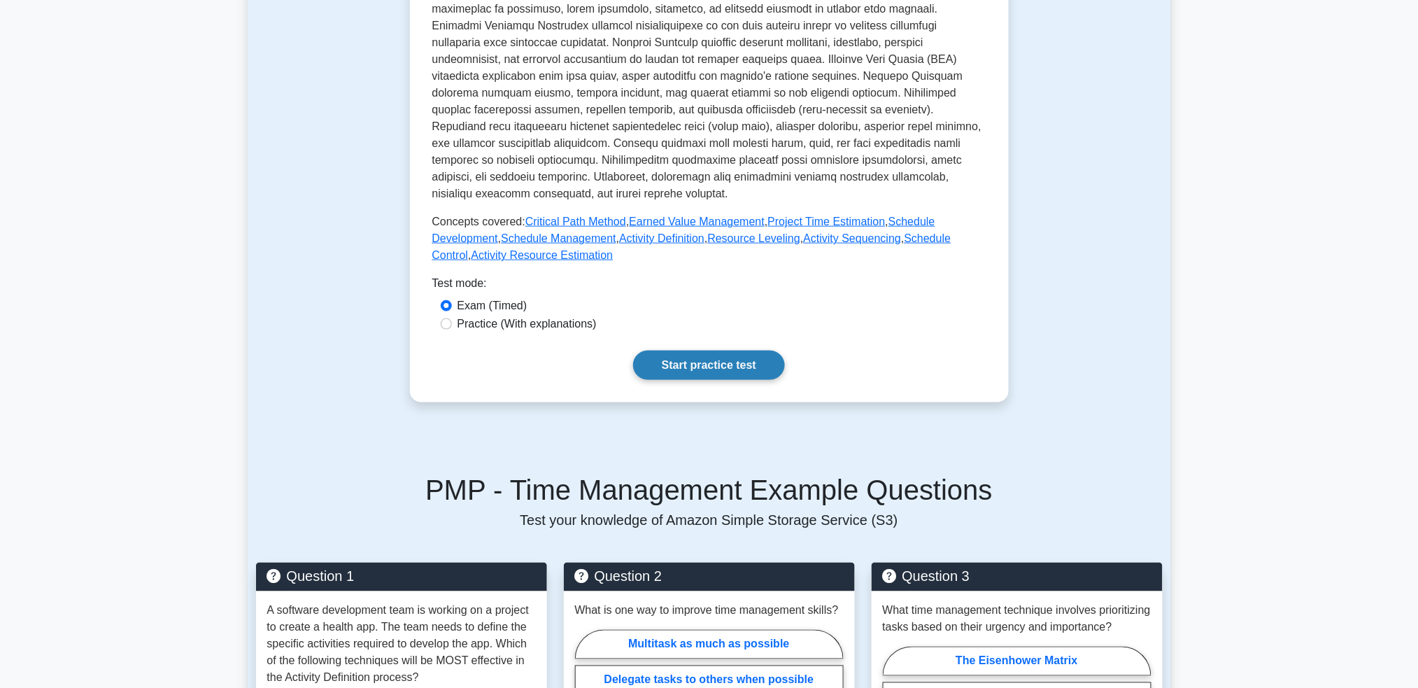
click at [722, 354] on link "Start practice test" at bounding box center [709, 364] width 152 height 29
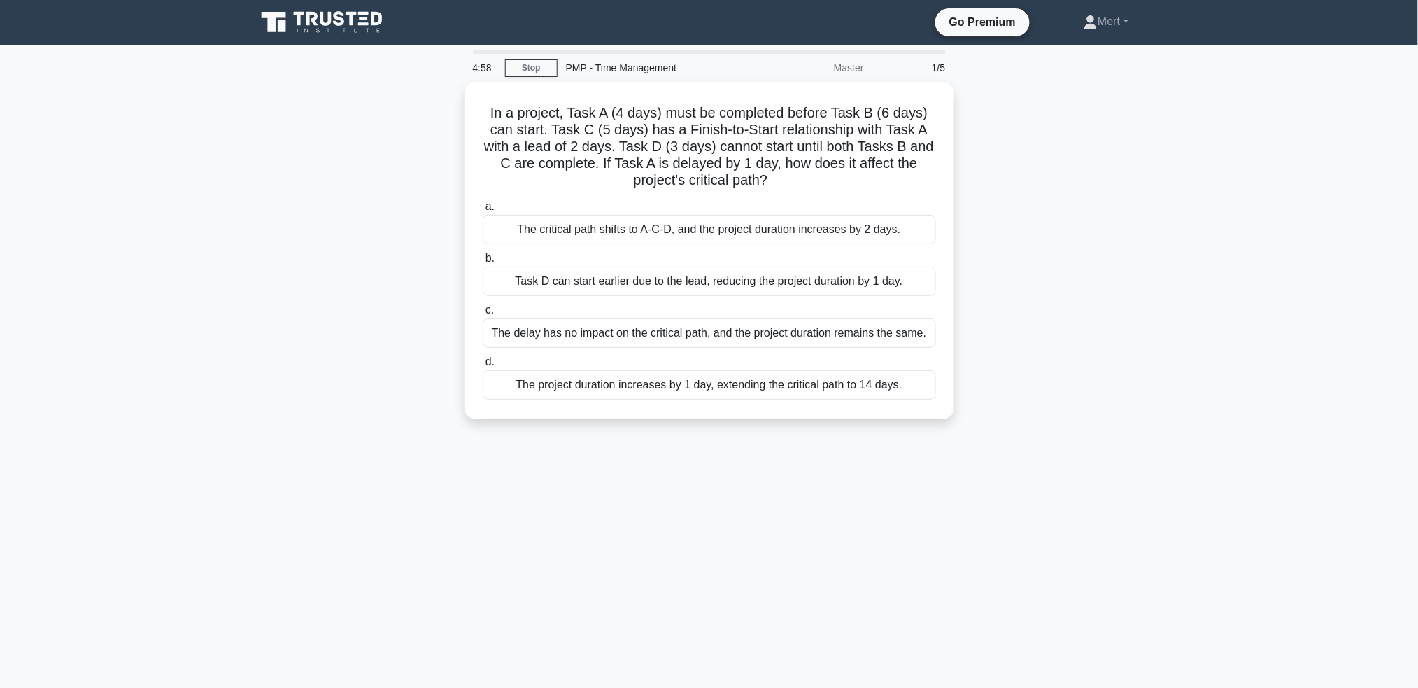
drag, startPoint x: 475, startPoint y: 103, endPoint x: 969, endPoint y: 425, distance: 590.3
click at [972, 427] on div "In a project, Task A (4 days) must be completed before Task B (6 days) can star…" at bounding box center [709, 259] width 923 height 354
copy div "In a project, Task A (4 days) must be completed before Task B (6 days) can star…"
click at [673, 394] on div "The project duration increases by 1 day, extending the critical path to 14 days." at bounding box center [709, 380] width 453 height 29
click at [483, 363] on input "d. The project duration increases by 1 day, extending the critical path to 14 d…" at bounding box center [483, 358] width 0 height 9
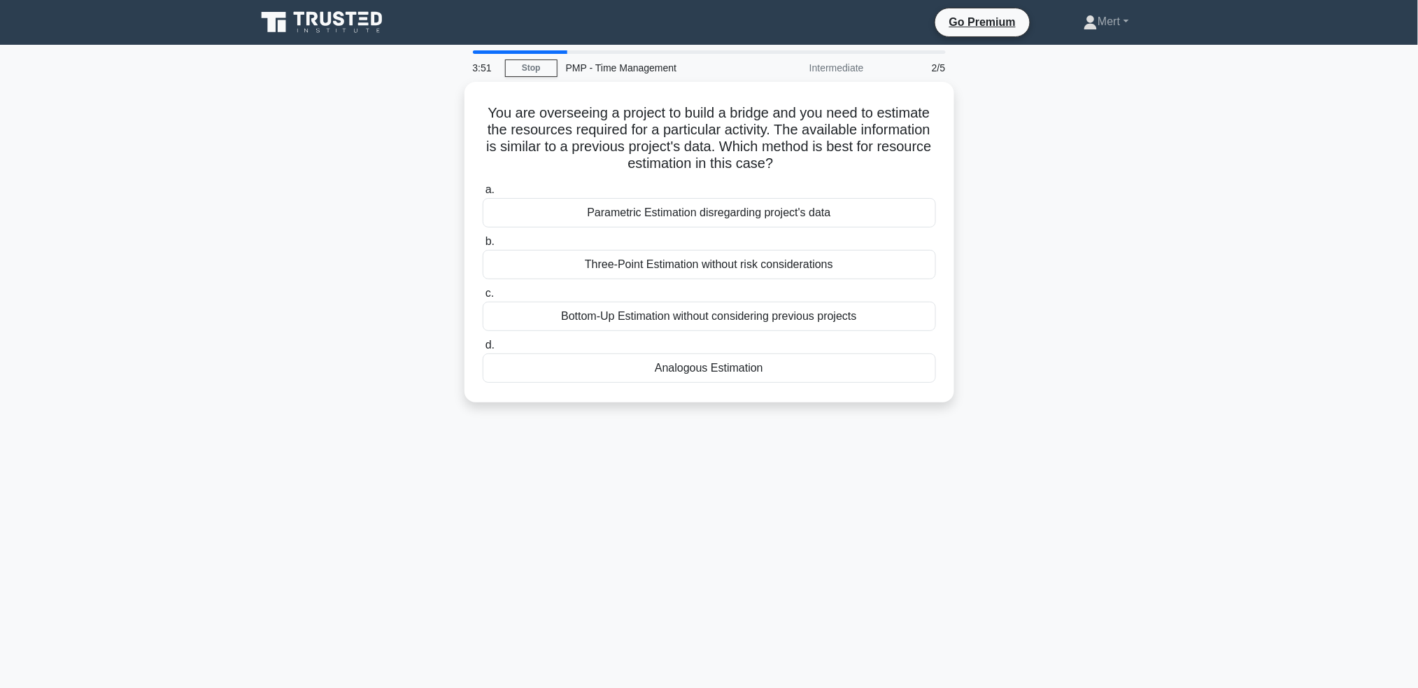
drag, startPoint x: 448, startPoint y: 106, endPoint x: 1150, endPoint y: 487, distance: 799.3
click at [1150, 487] on div "3:51 Stop PMP - Time Management Intermediate 2/5 You are overseeing a project t…" at bounding box center [709, 399] width 923 height 699
copy div "You are overseeing a project to build a bridge and you need to estimate the res…"
click at [705, 373] on div "Analogous Estimation" at bounding box center [709, 364] width 453 height 29
click at [483, 346] on input "d. Analogous Estimation" at bounding box center [483, 341] width 0 height 9
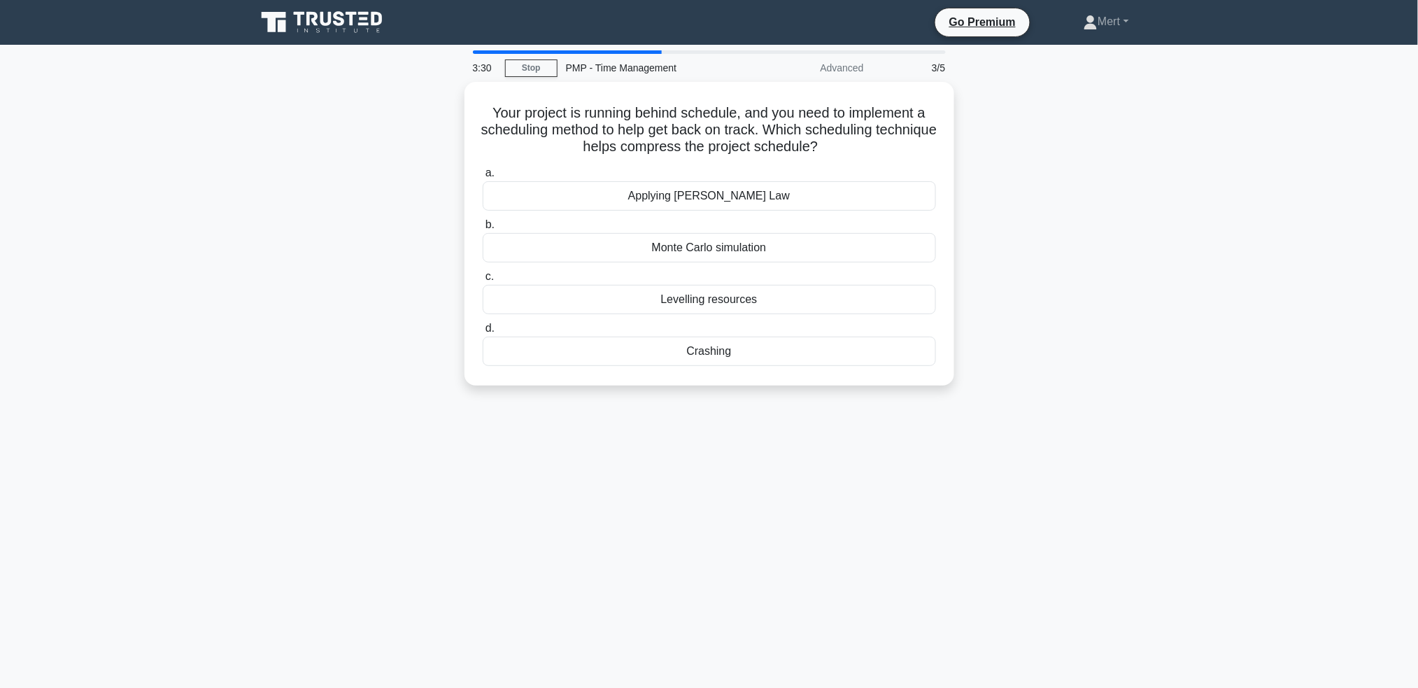
drag, startPoint x: 471, startPoint y: 97, endPoint x: 859, endPoint y: 304, distance: 439.9
click at [983, 490] on div "3:30 Stop PMP - Time Management Advanced 3/5 Your project is running behind sch…" at bounding box center [709, 399] width 923 height 699
copy div "Your project is running behind schedule, and you need to implement a scheduling…"
click at [710, 359] on div "Crashing" at bounding box center [709, 347] width 453 height 29
click at [483, 329] on input "d. Crashing" at bounding box center [483, 324] width 0 height 9
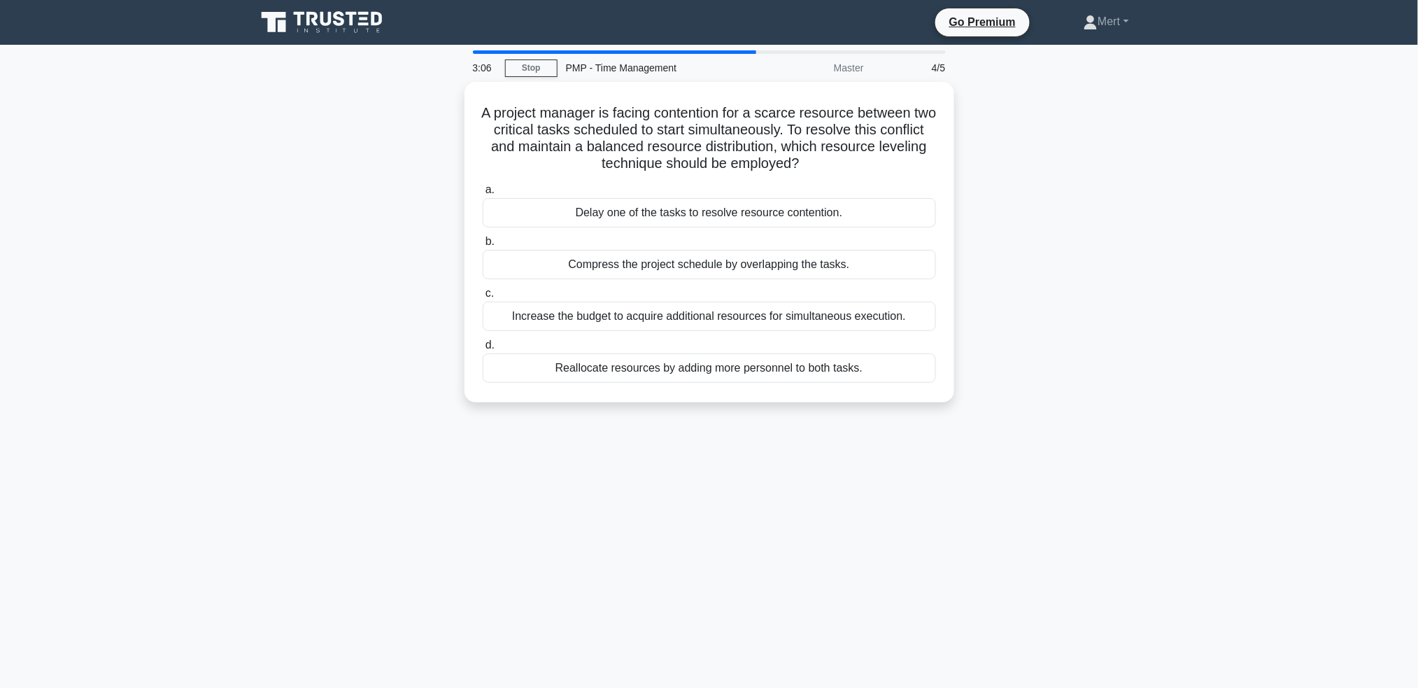
drag, startPoint x: 476, startPoint y: 96, endPoint x: 1021, endPoint y: 446, distance: 648.0
click at [1039, 520] on div "3:06 Stop PMP - Time Management Master 4/5 A project manager is facing contenti…" at bounding box center [709, 399] width 923 height 699
copy div "A project manager is facing contention for a scarce resource between two critic…"
click at [676, 355] on div "Reallocate resources by adding more personnel to both tasks." at bounding box center [709, 364] width 453 height 29
click at [483, 346] on input "d. Reallocate resources by adding more personnel to both tasks." at bounding box center [483, 341] width 0 height 9
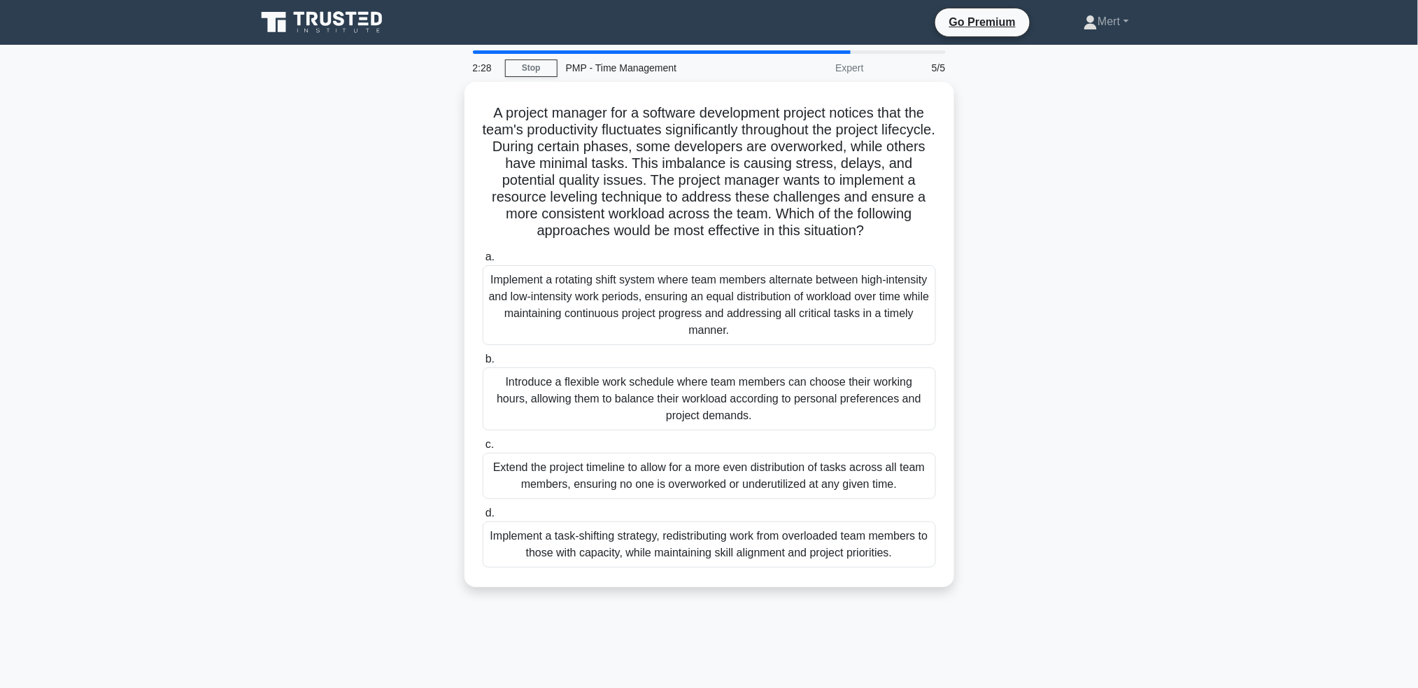
drag, startPoint x: 490, startPoint y: 93, endPoint x: 1071, endPoint y: 644, distance: 800.5
click at [1071, 644] on div "2:28 Stop PMP - Time Management Expert 5/5 A project manager for a software dev…" at bounding box center [709, 399] width 923 height 699
drag, startPoint x: 479, startPoint y: 95, endPoint x: 999, endPoint y: 611, distance: 732.5
click at [999, 611] on div "2:27 Stop PMP - Time Management Expert 5/5 A project manager for a software dev…" at bounding box center [709, 399] width 923 height 699
copy div "A project manager for a software development project notices that the team's pr…"
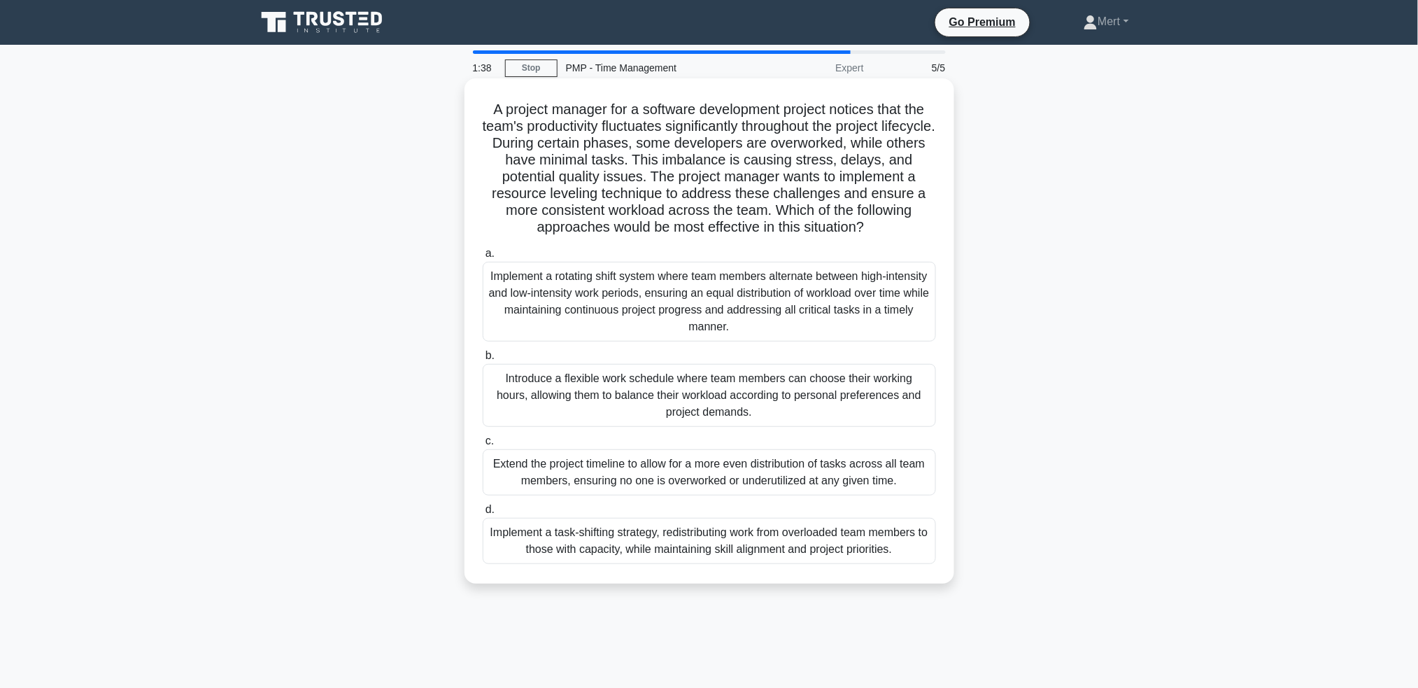
click at [664, 523] on div "Implement a task-shifting strategy, redistributing work from overloaded team me…" at bounding box center [709, 541] width 453 height 46
click at [483, 514] on input "d. Implement a task-shifting strategy, redistributing work from overloaded team…" at bounding box center [483, 509] width 0 height 9
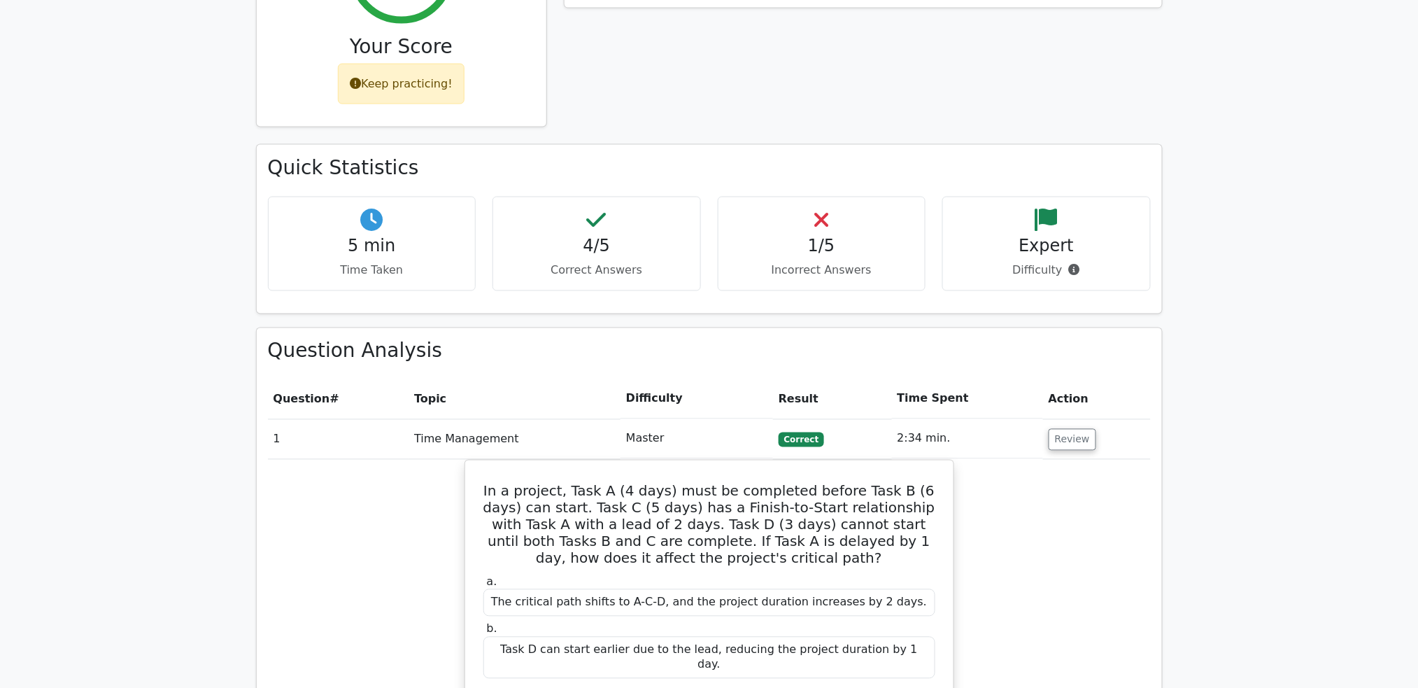
scroll to position [746, 0]
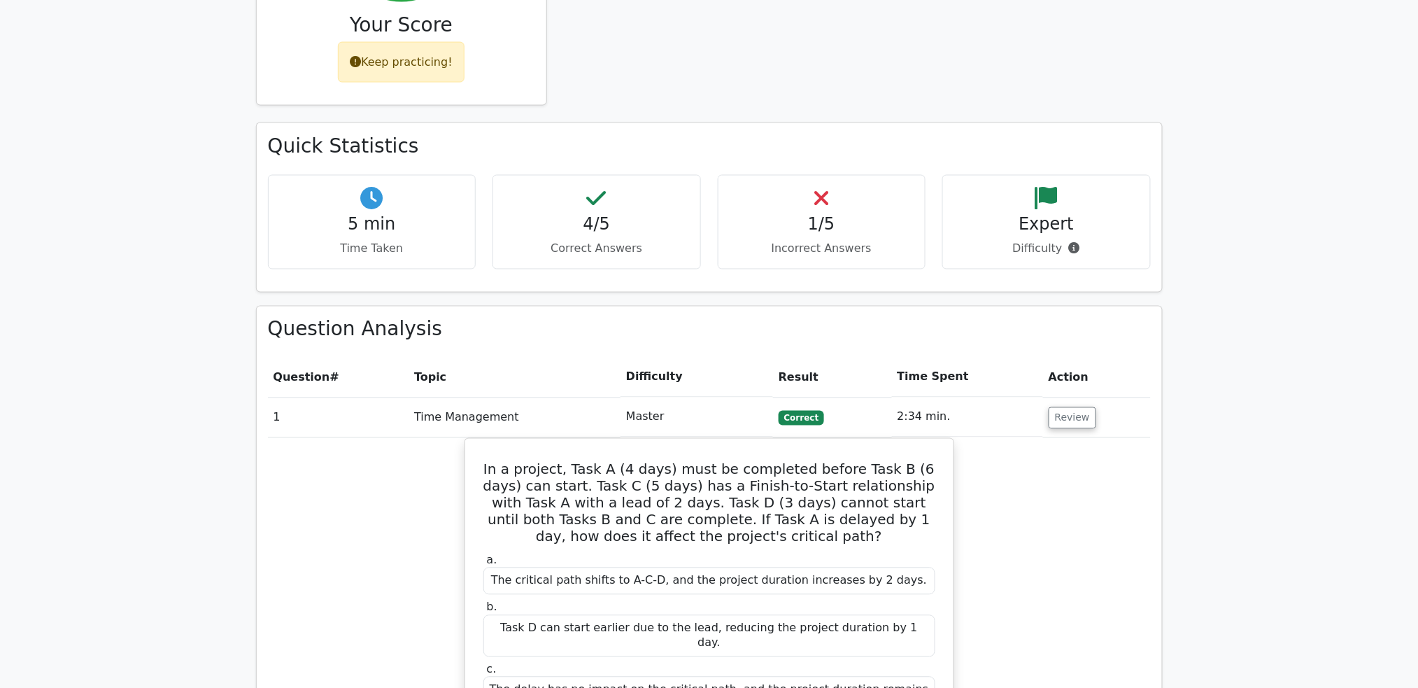
click at [1051, 357] on th "Action" at bounding box center [1097, 377] width 108 height 40
click at [1060, 407] on button "Review" at bounding box center [1072, 418] width 48 height 22
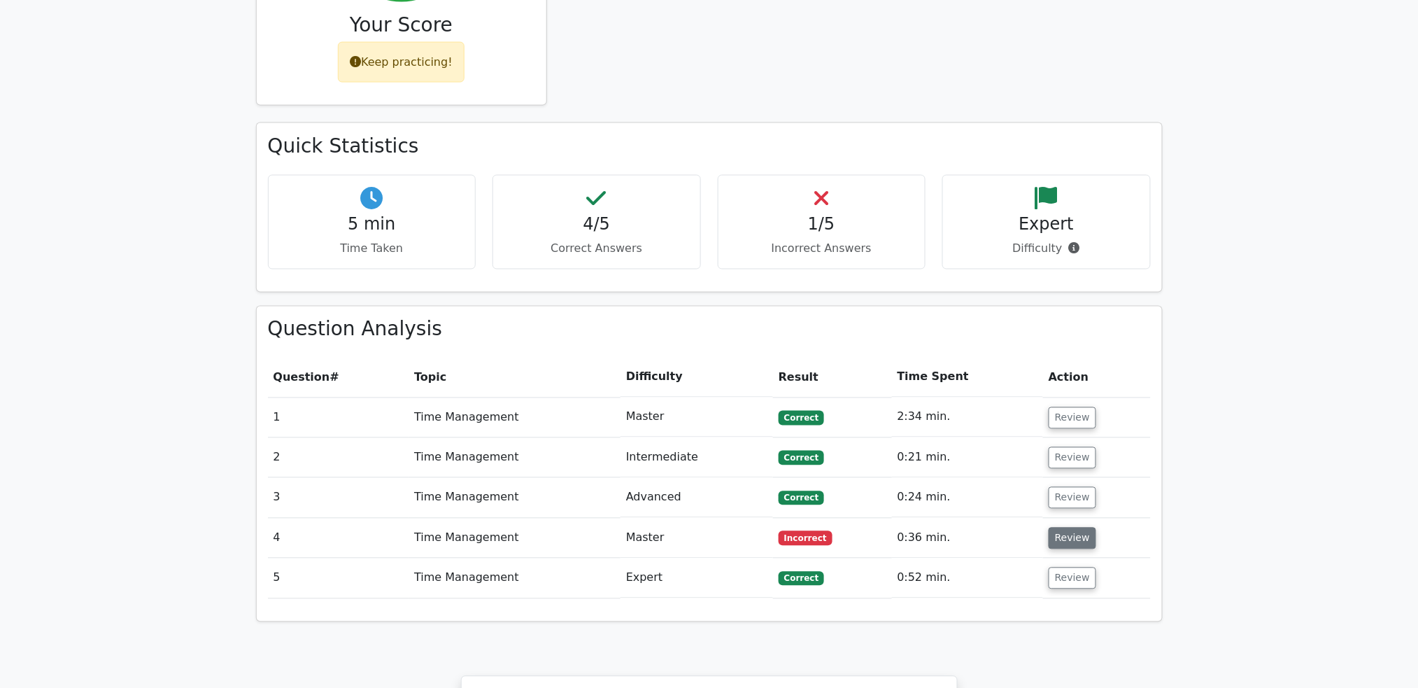
click at [1076, 527] on button "Review" at bounding box center [1072, 538] width 48 height 22
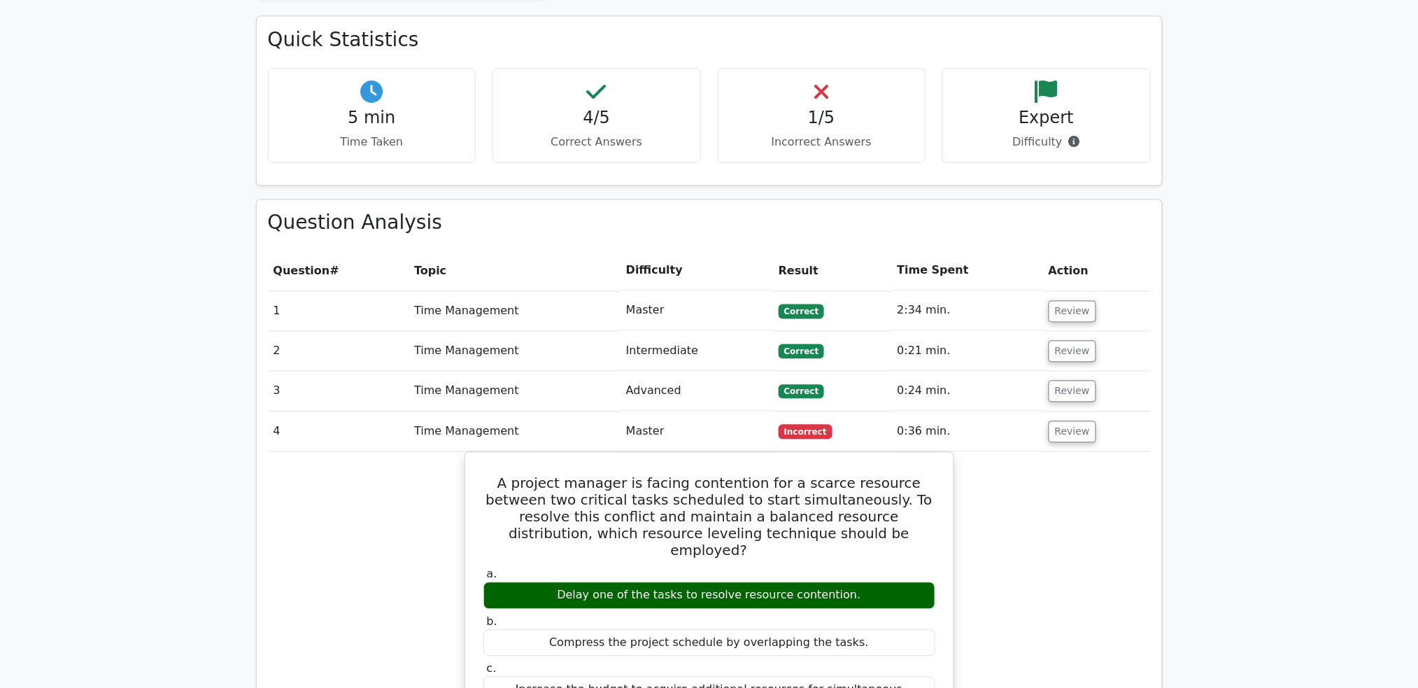
scroll to position [932, 0]
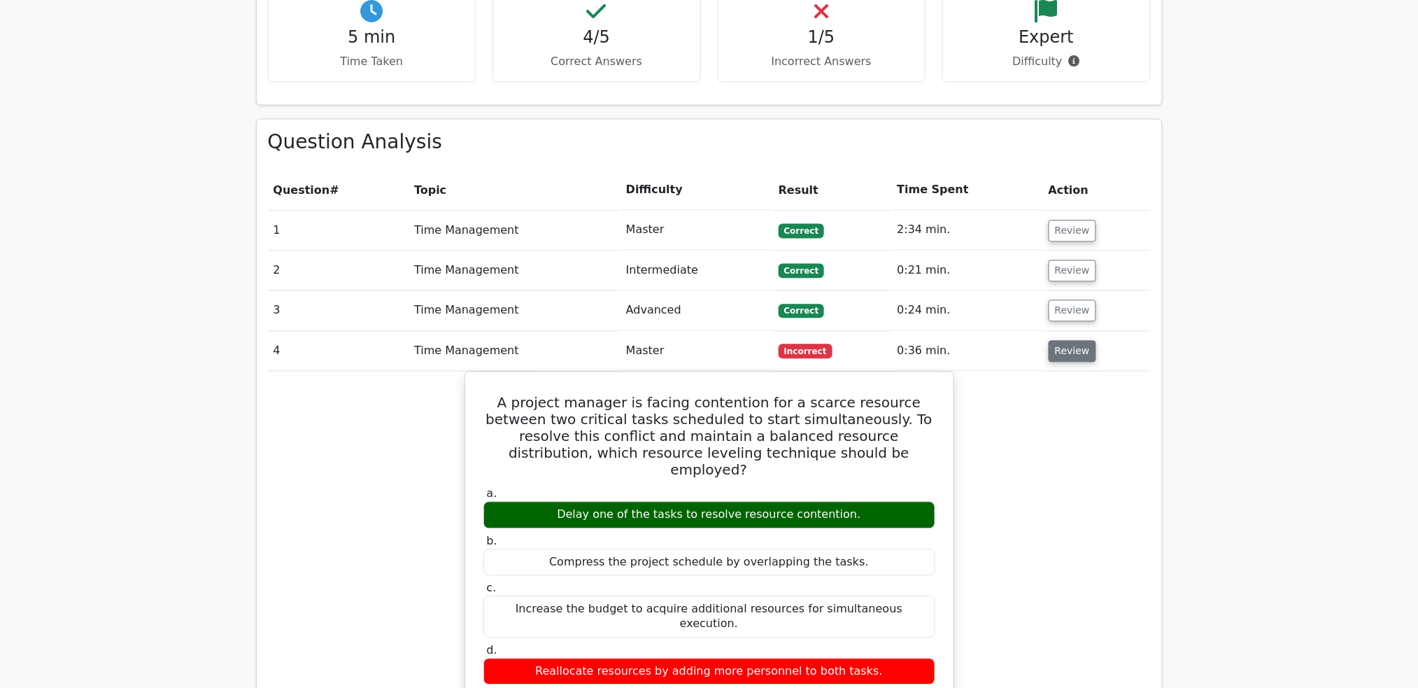
click at [1067, 341] on button "Review" at bounding box center [1072, 352] width 48 height 22
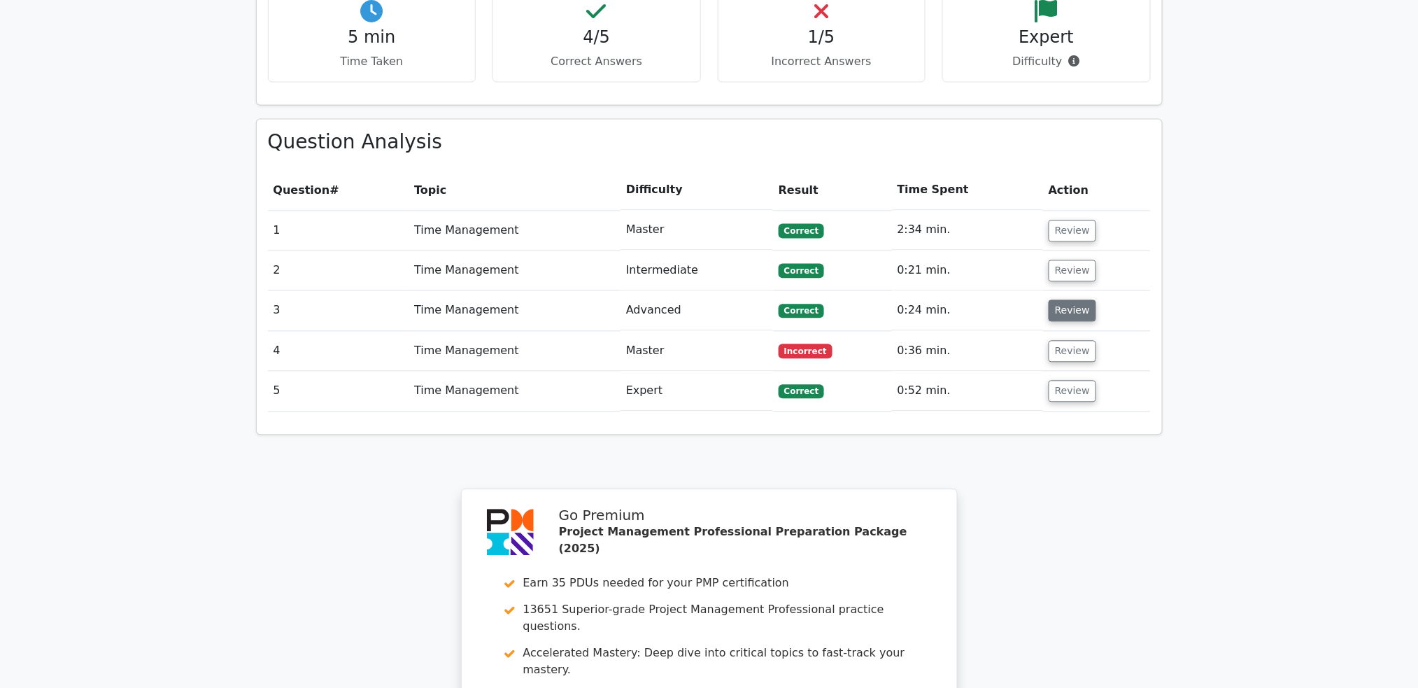
click at [1059, 300] on button "Review" at bounding box center [1072, 311] width 48 height 22
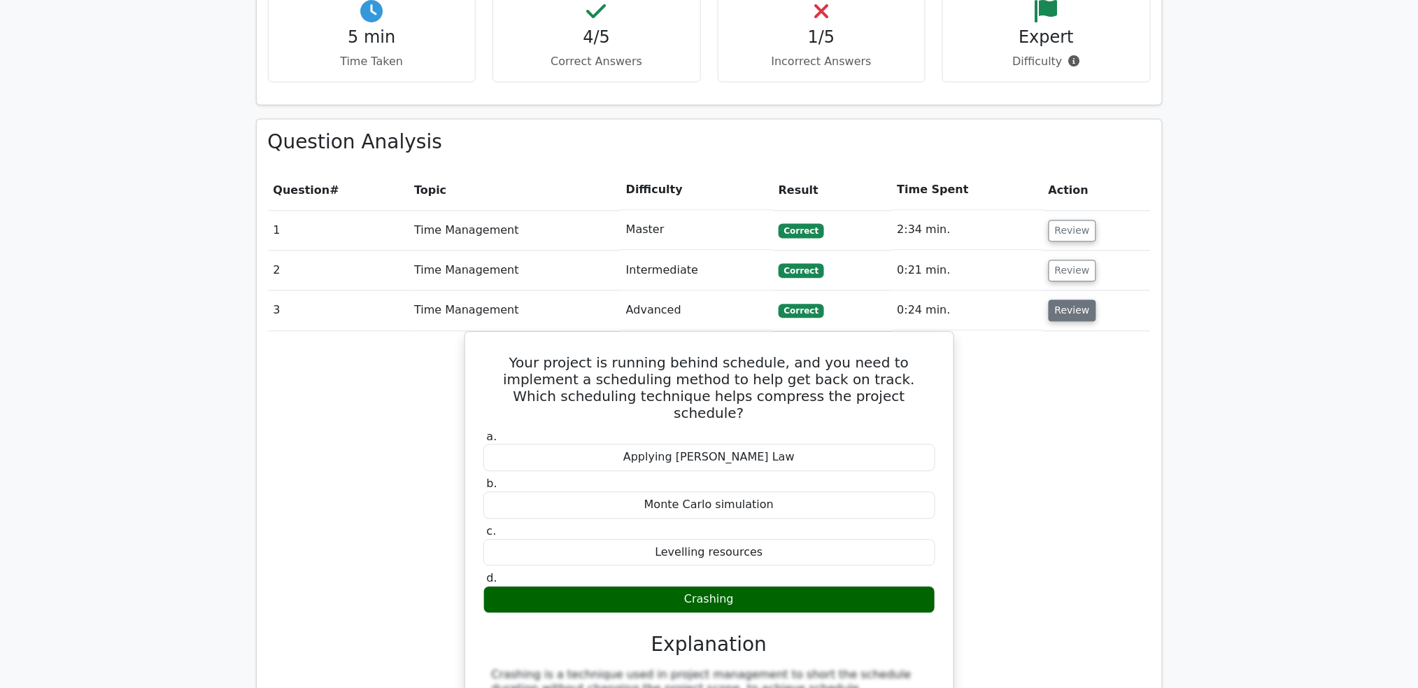
click at [1068, 300] on button "Review" at bounding box center [1072, 311] width 48 height 22
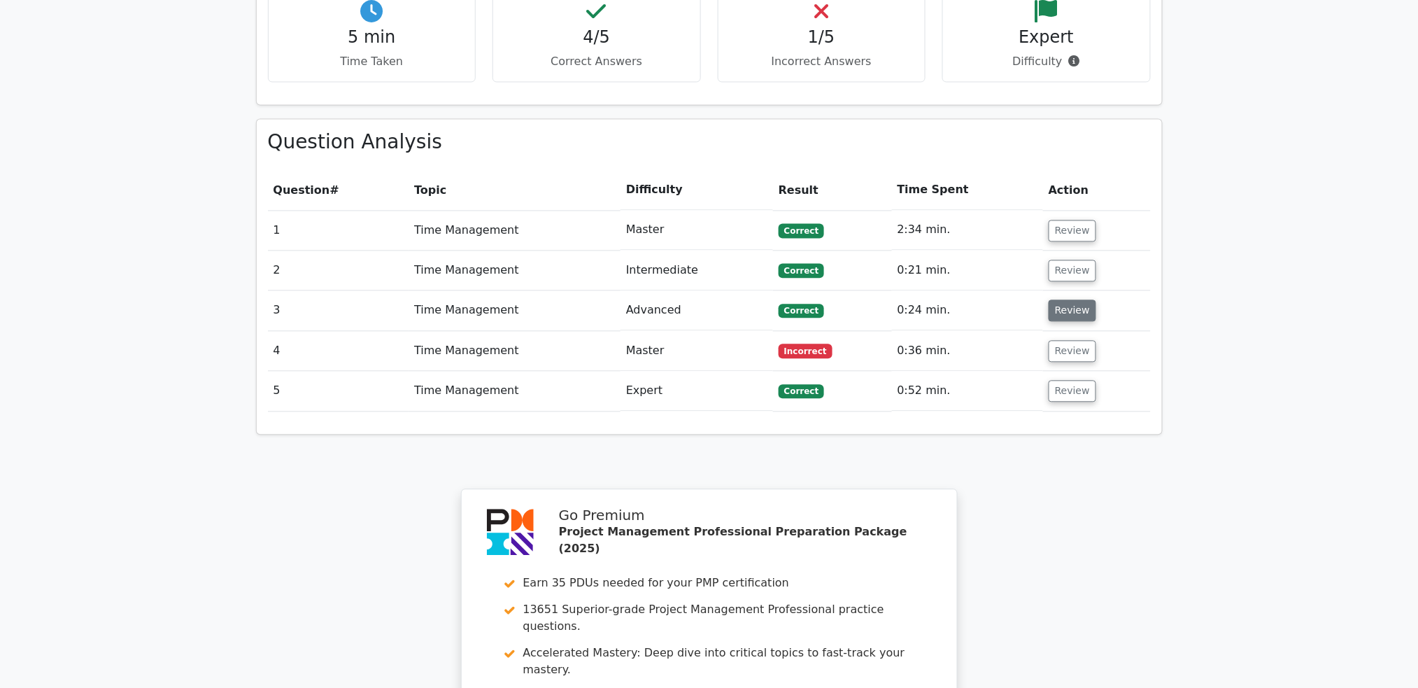
click at [1068, 300] on button "Review" at bounding box center [1072, 311] width 48 height 22
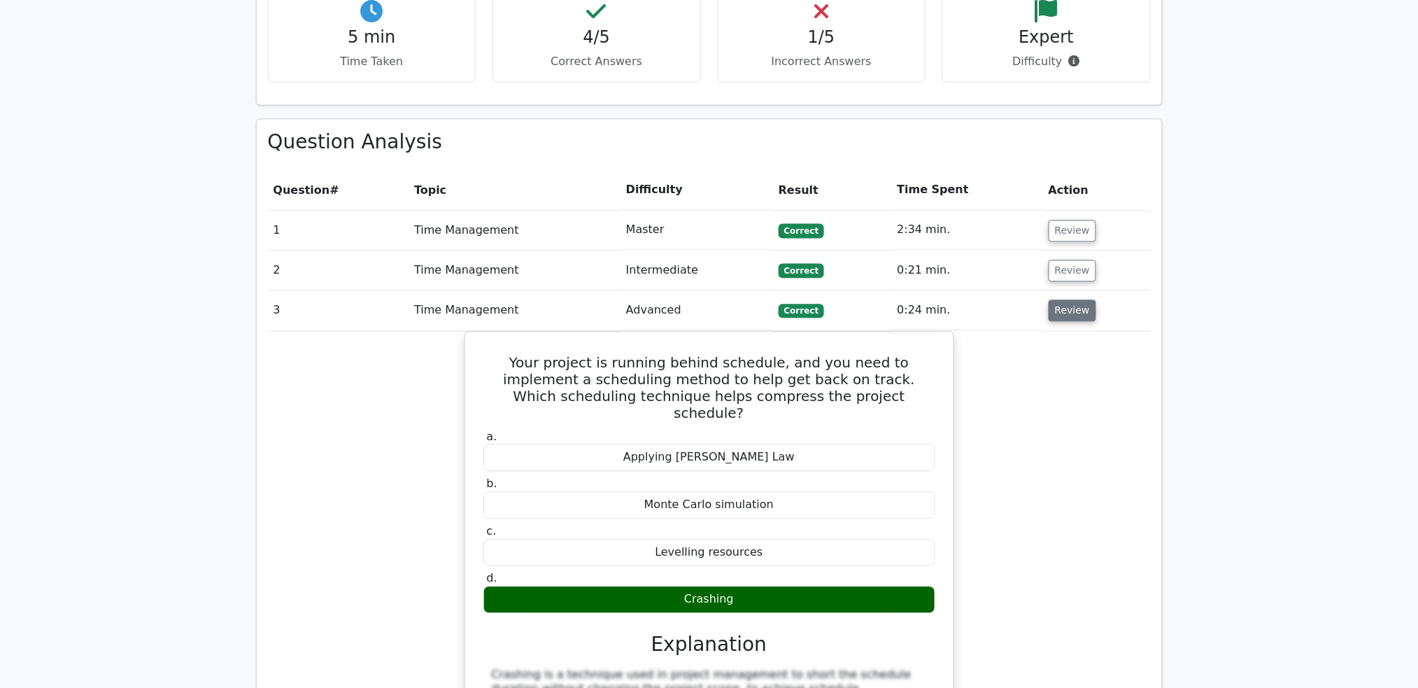
click at [1068, 300] on button "Review" at bounding box center [1072, 311] width 48 height 22
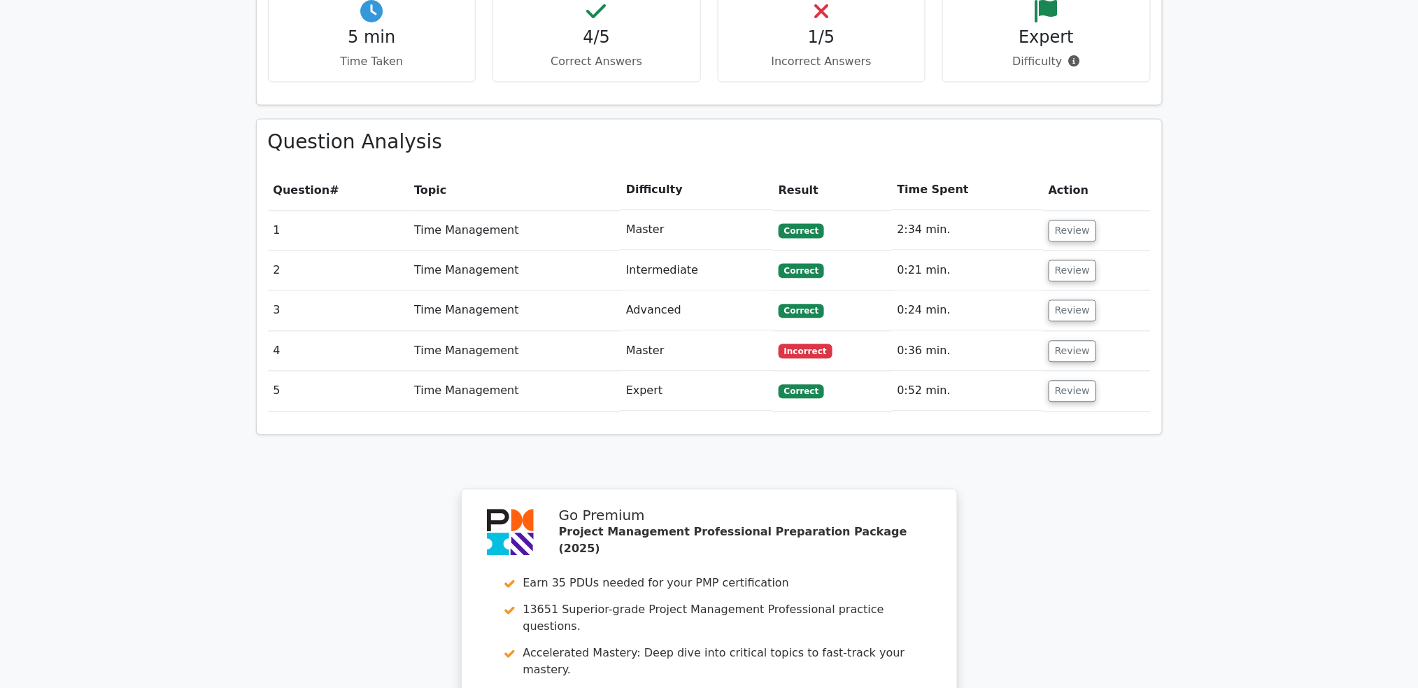
click at [1067, 251] on td "Review" at bounding box center [1097, 271] width 108 height 40
click at [1065, 260] on button "Review" at bounding box center [1072, 271] width 48 height 22
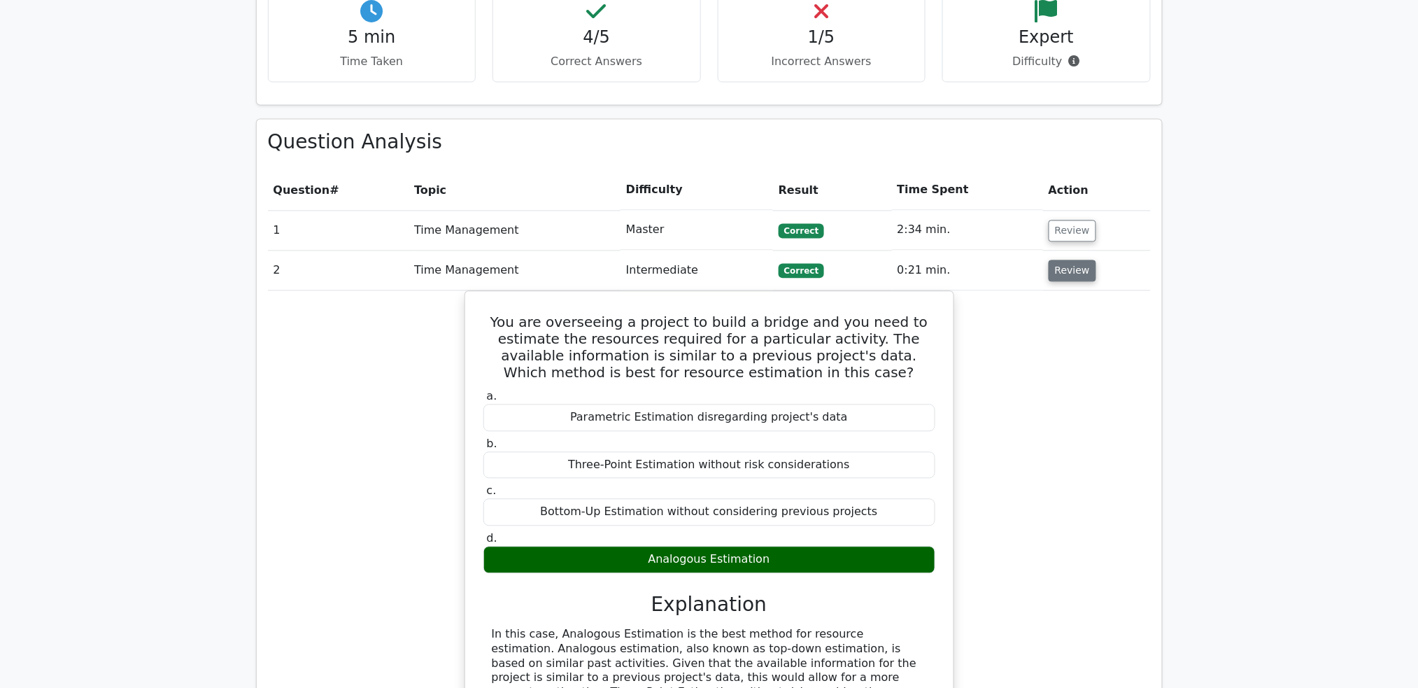
click at [1065, 260] on button "Review" at bounding box center [1072, 271] width 48 height 22
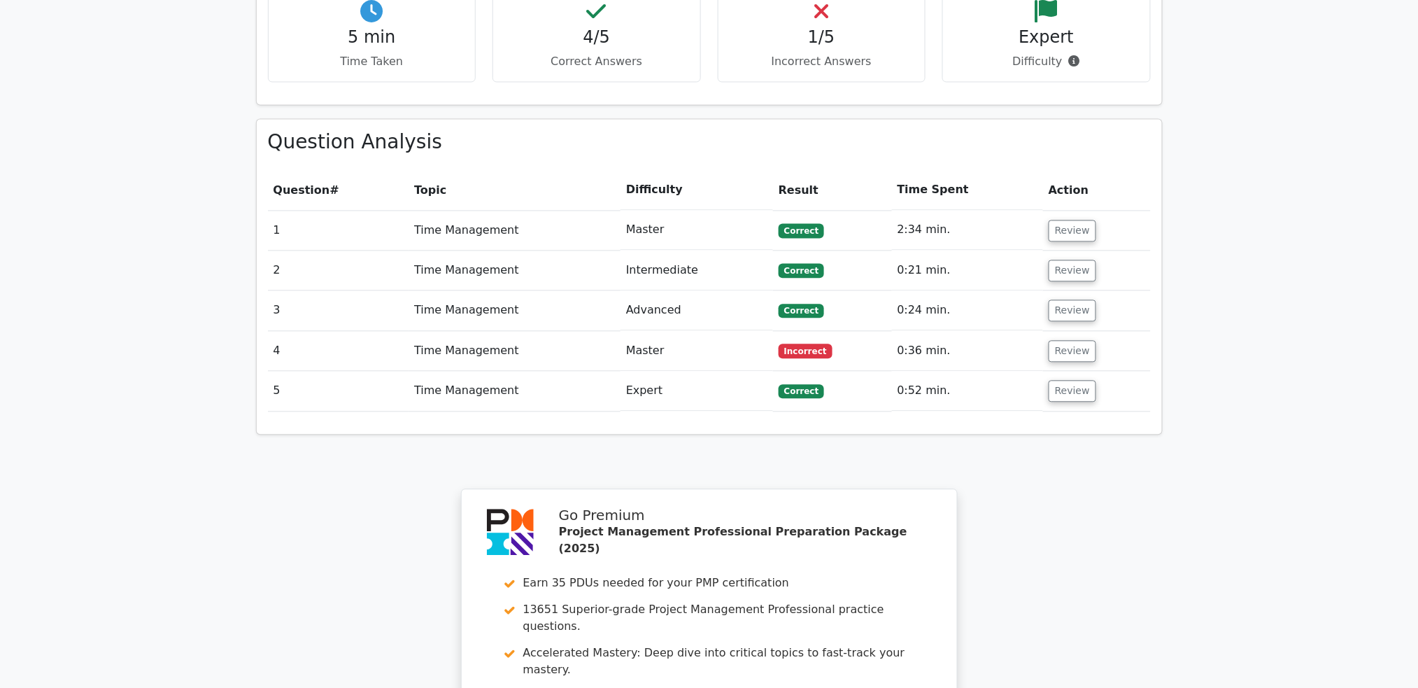
click at [1044, 211] on td "Review" at bounding box center [1097, 231] width 108 height 40
click at [1087, 341] on button "Review" at bounding box center [1072, 352] width 48 height 22
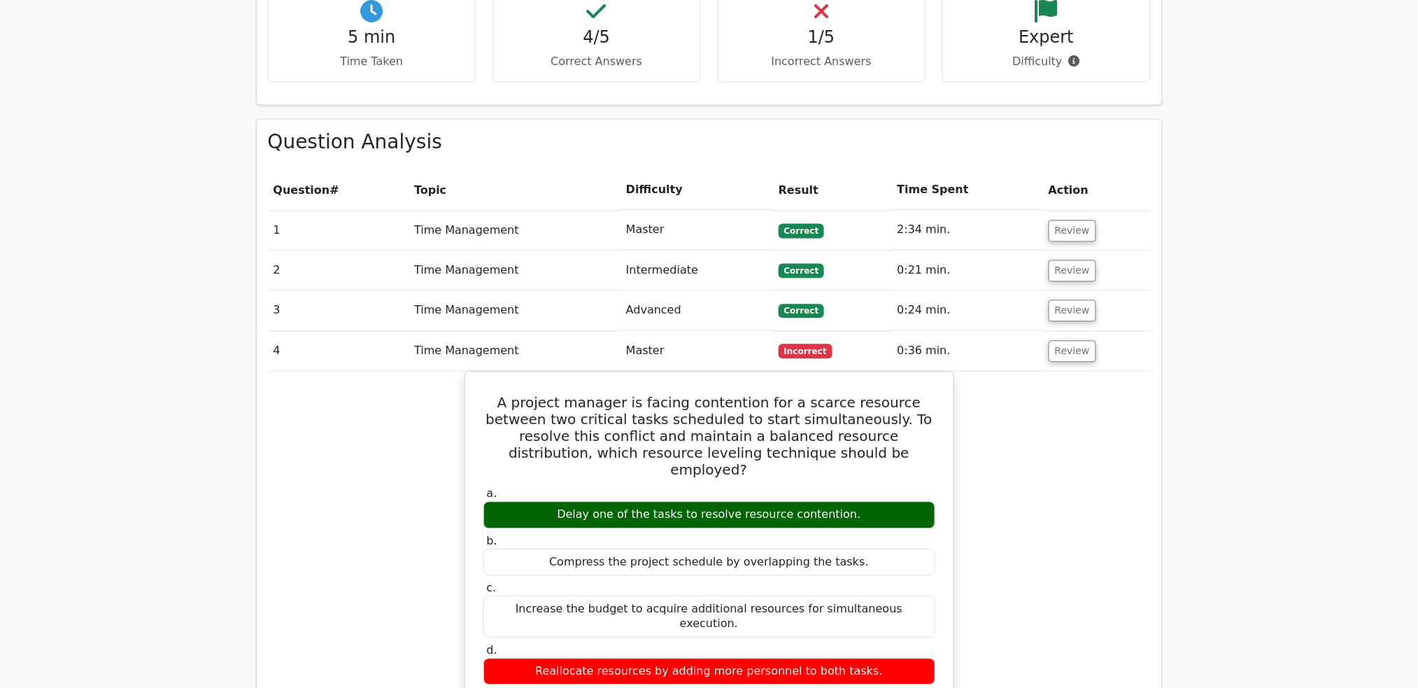
drag, startPoint x: 476, startPoint y: 322, endPoint x: 960, endPoint y: 580, distance: 548.2
click at [960, 580] on div "A project manager is facing contention for a scarce resource between two critic…" at bounding box center [709, 670] width 883 height 598
copy div "A project manager is facing contention for a scarce resource between two critic…"
click at [1061, 341] on button "Review" at bounding box center [1072, 352] width 48 height 22
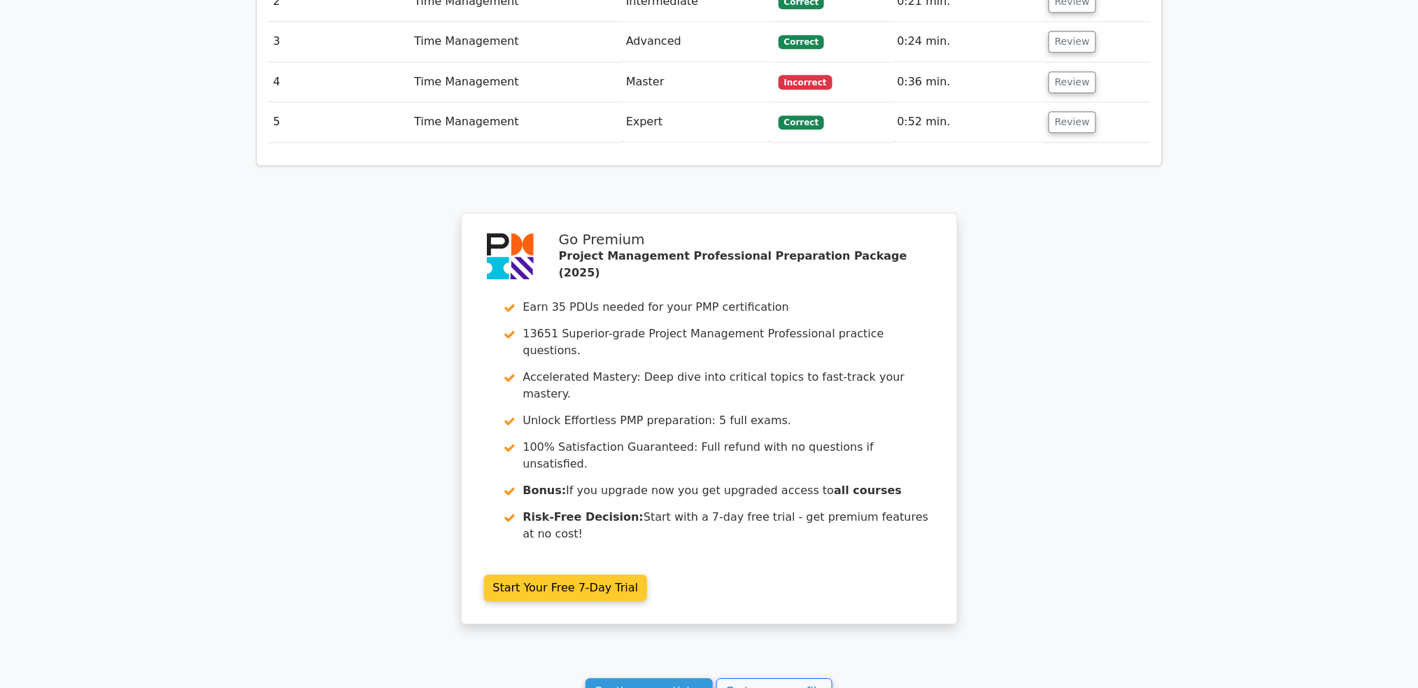
scroll to position [1288, 0]
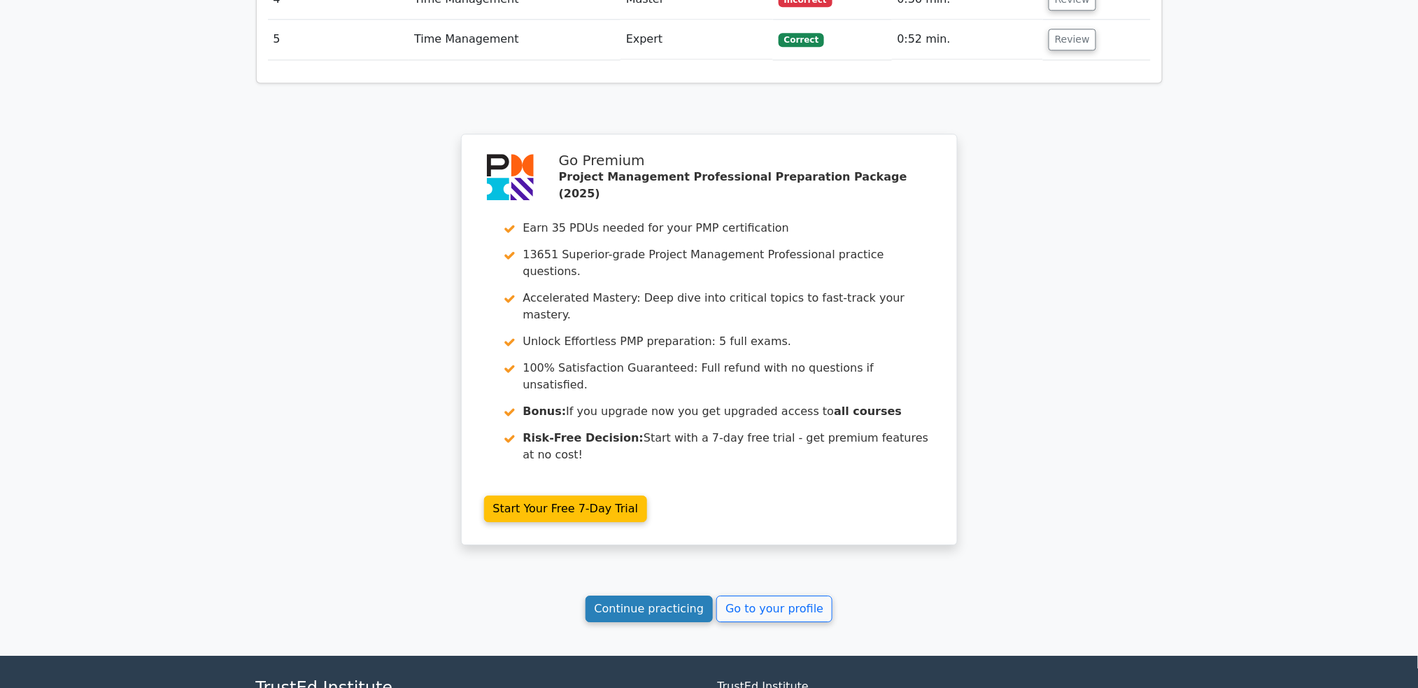
click at [651, 595] on link "Continue practicing" at bounding box center [649, 608] width 128 height 27
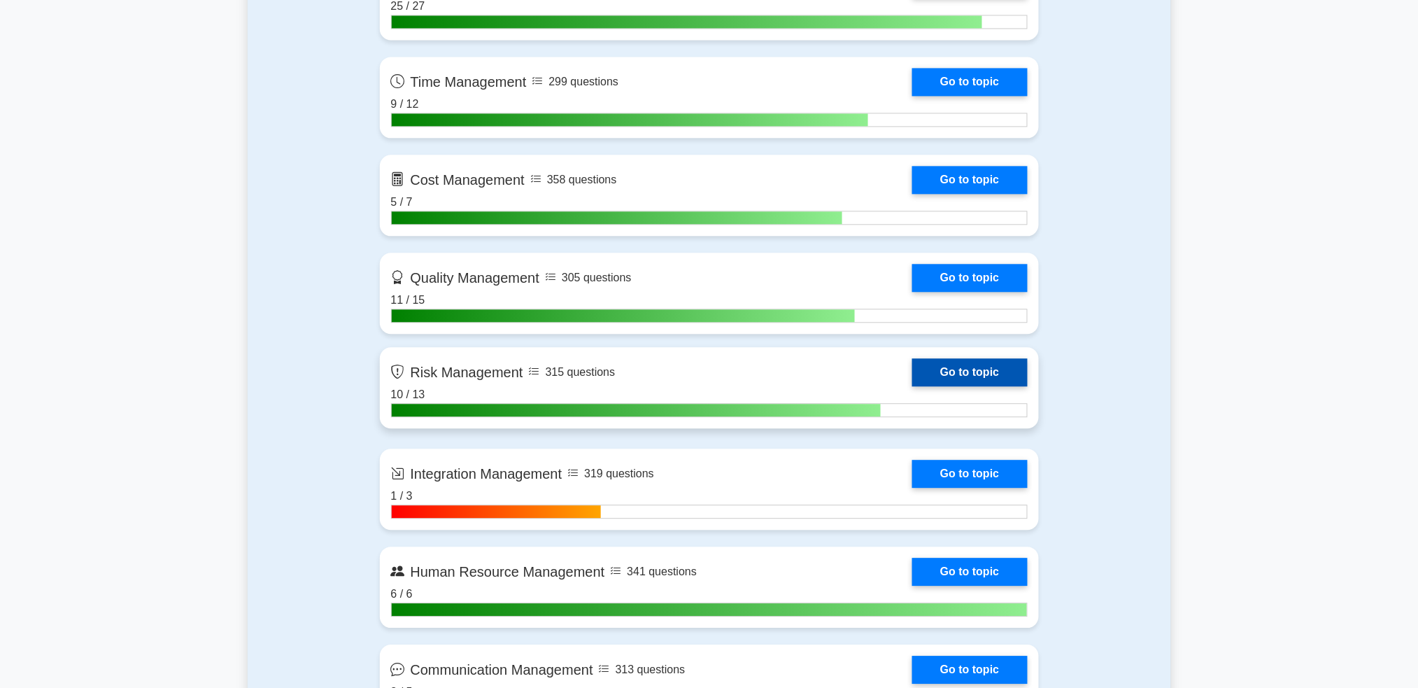
scroll to position [1119, 0]
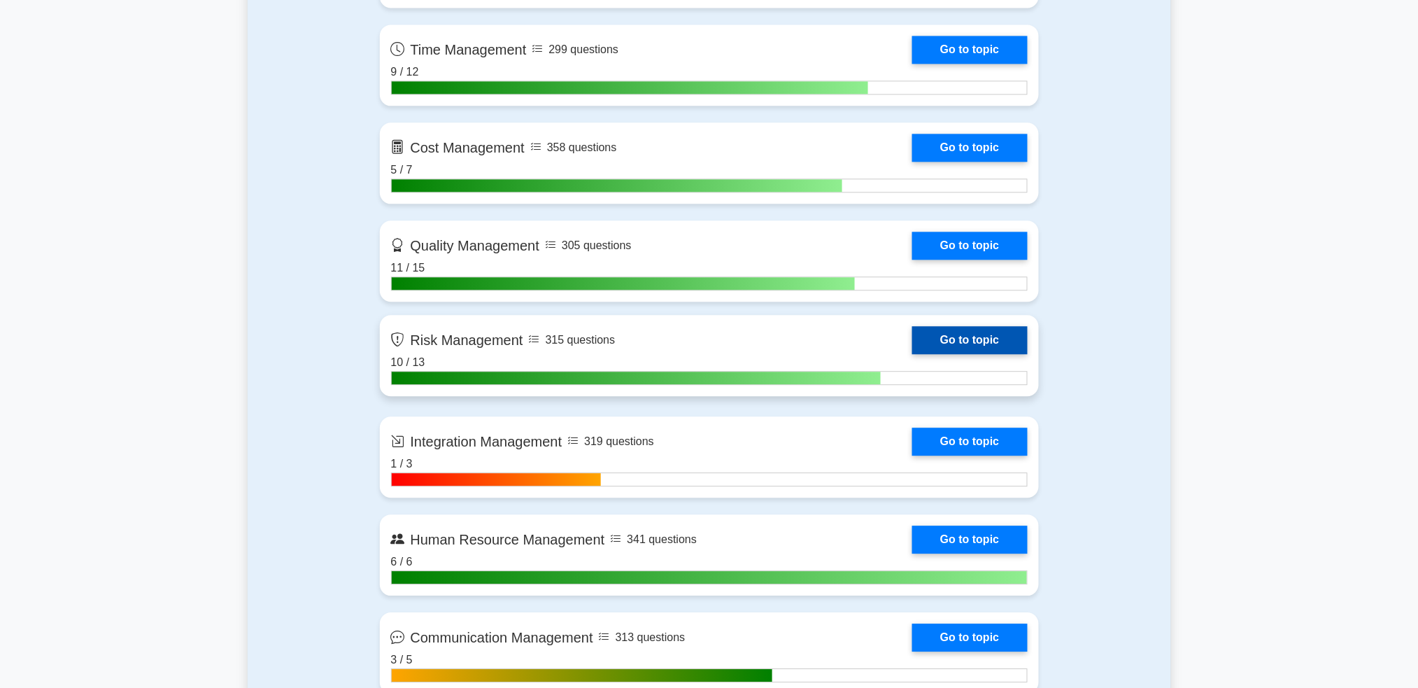
click at [989, 339] on link "Go to topic" at bounding box center [969, 340] width 115 height 28
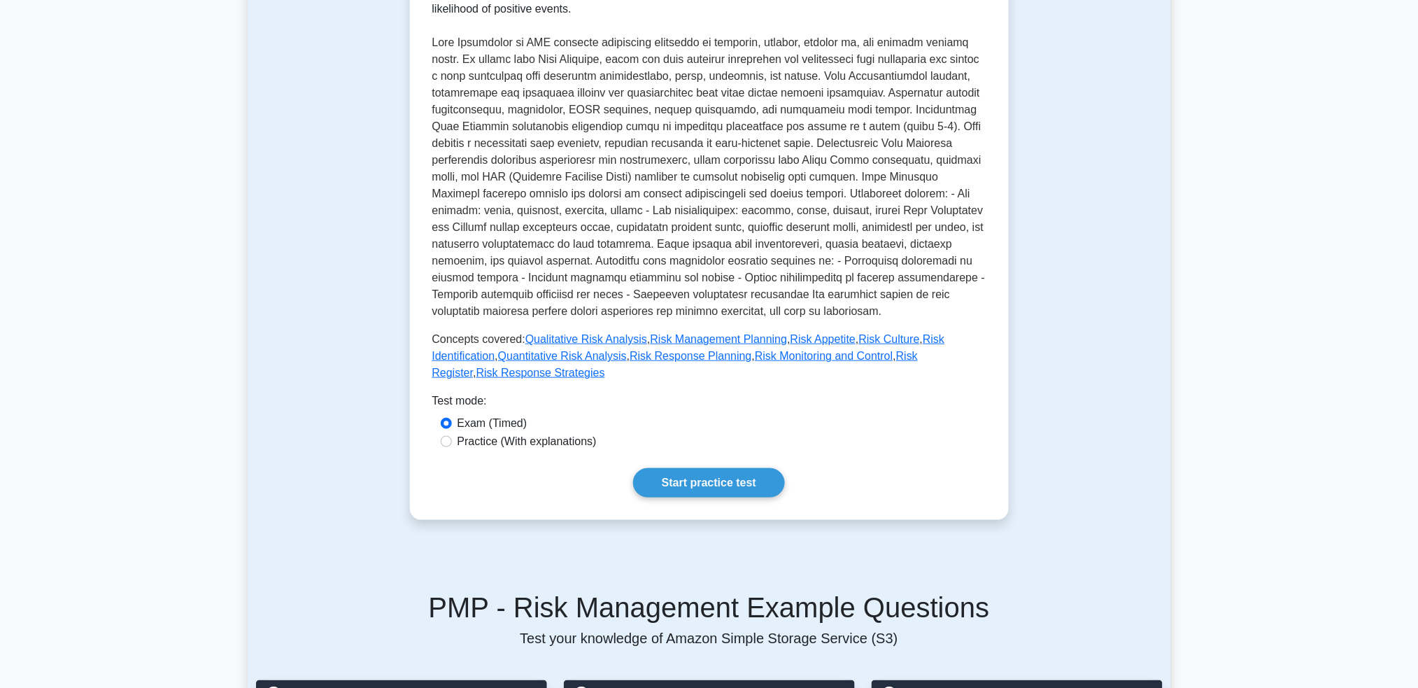
scroll to position [373, 0]
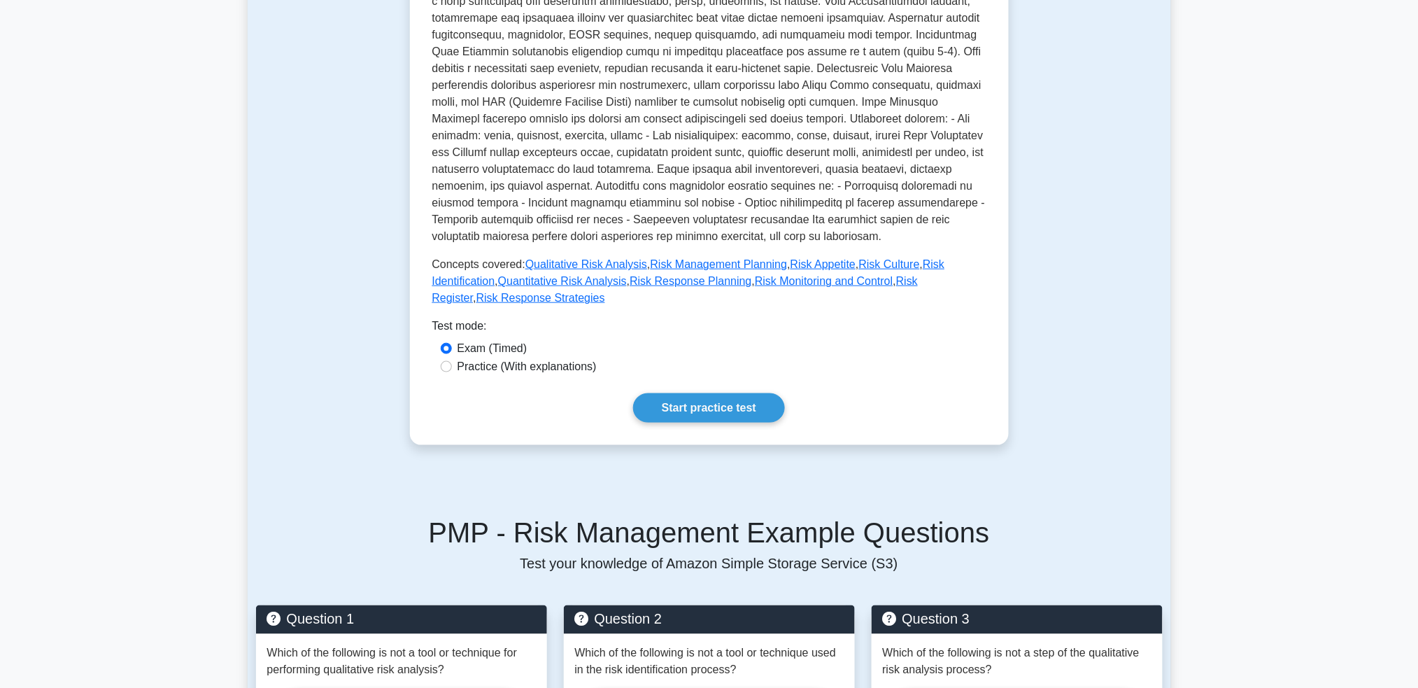
click at [714, 408] on div "Risk Management Managing project risk Managing the project to identify, analyze…" at bounding box center [709, 124] width 599 height 642
click at [715, 401] on link "Start practice test" at bounding box center [709, 407] width 152 height 29
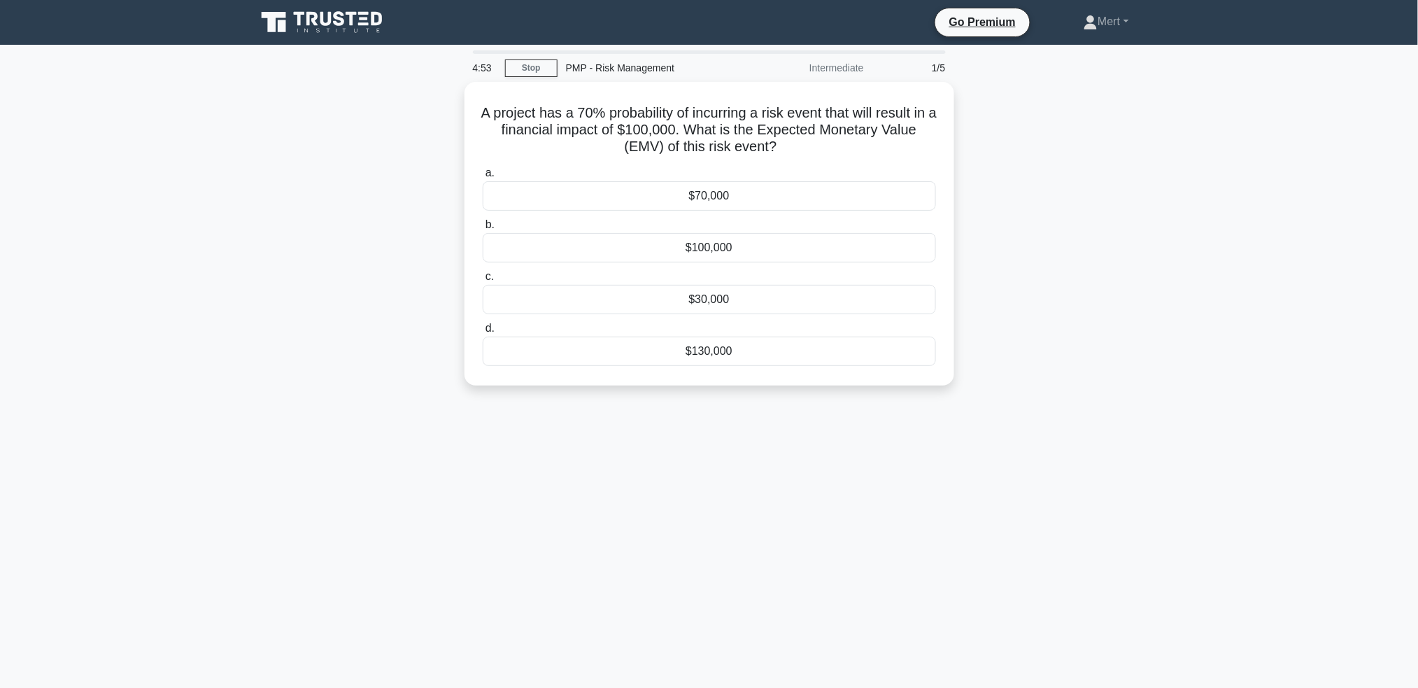
drag, startPoint x: 471, startPoint y: 103, endPoint x: 750, endPoint y: 15, distance: 292.4
click at [1139, 415] on div "4:53 Stop PMP - Risk Management Intermediate 1/5 A project has a 70% probabilit…" at bounding box center [709, 399] width 923 height 699
copy div "A project has a 70% probability of incurring a risk event that will result in a…"
click at [754, 191] on div "$70,000" at bounding box center [709, 192] width 453 height 29
click at [483, 174] on input "a. $70,000" at bounding box center [483, 169] width 0 height 9
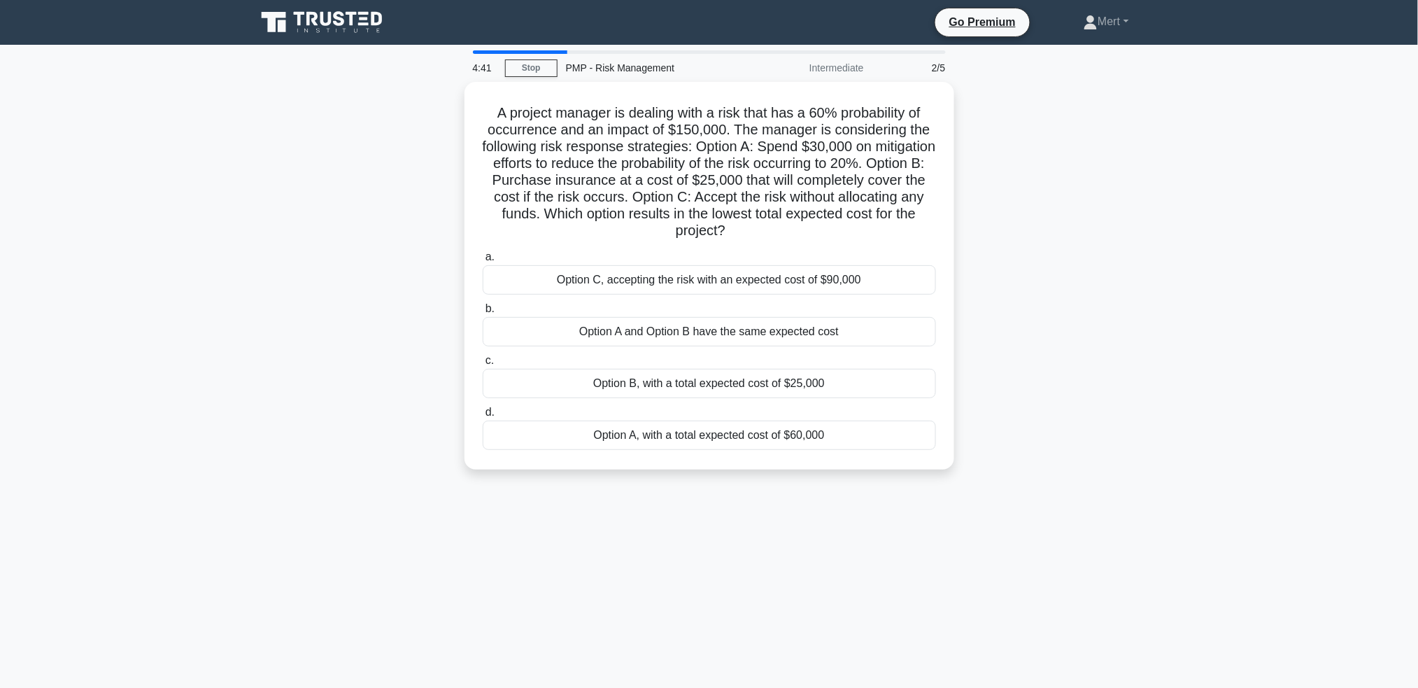
drag, startPoint x: 466, startPoint y: 100, endPoint x: 718, endPoint y: 22, distance: 263.7
click at [1120, 466] on div "A project manager is dealing with a risk that has a 60% probability of occurren…" at bounding box center [709, 284] width 923 height 404
copy div "A project manager is dealing with a risk that has a 60% probability of occurren…"
click at [722, 379] on div "Option B, with a total expected cost of $25,000" at bounding box center [709, 379] width 453 height 29
click at [483, 362] on input "c. Option B, with a total expected cost of $25,000" at bounding box center [483, 357] width 0 height 9
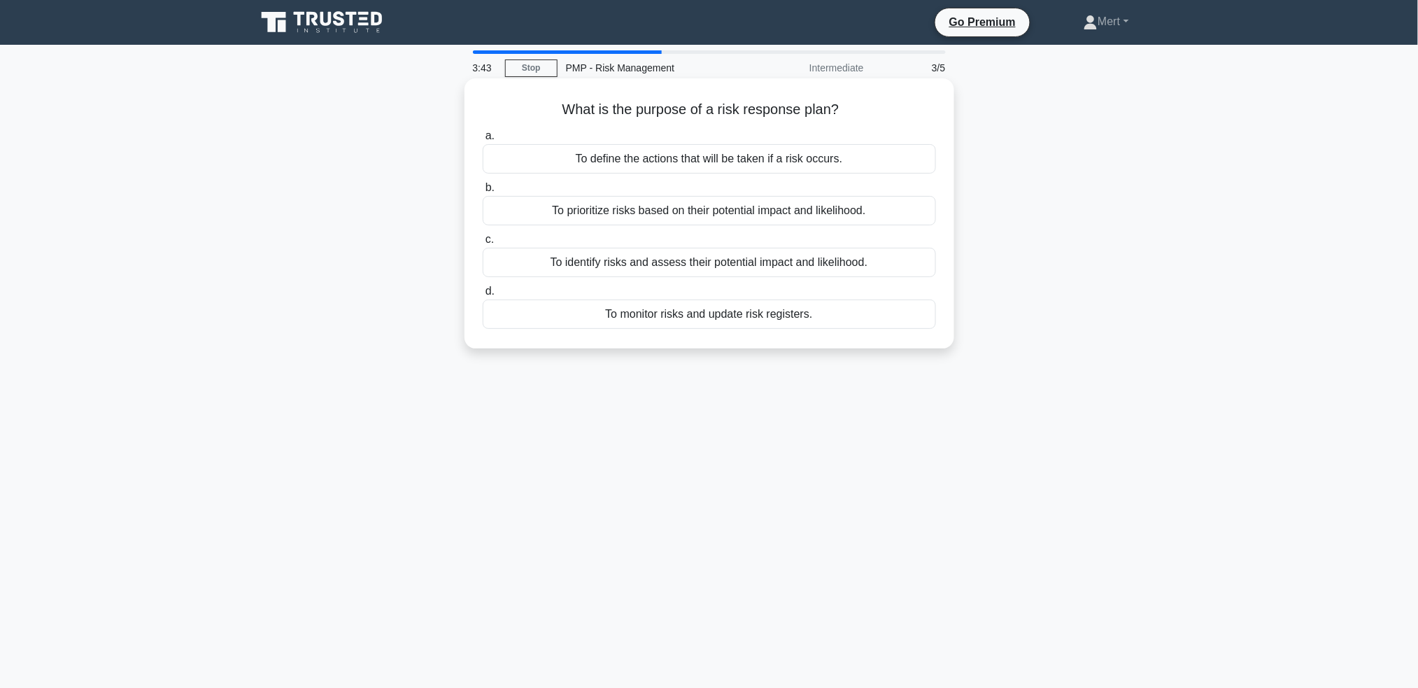
drag, startPoint x: 513, startPoint y: 99, endPoint x: 843, endPoint y: 253, distance: 365.2
click at [938, 400] on div "3:43 Stop PMP - Risk Management Intermediate 3/5 What is the purpose of a risk …" at bounding box center [709, 399] width 923 height 699
copy div "What is the purpose of a risk response plan? .spinner_0XTQ{transform-origin:cen…"
click at [793, 173] on div "To define the actions that will be taken if a risk occurs." at bounding box center [709, 158] width 453 height 29
click at [483, 141] on input "a. To define the actions that will be taken if a risk occurs." at bounding box center [483, 135] width 0 height 9
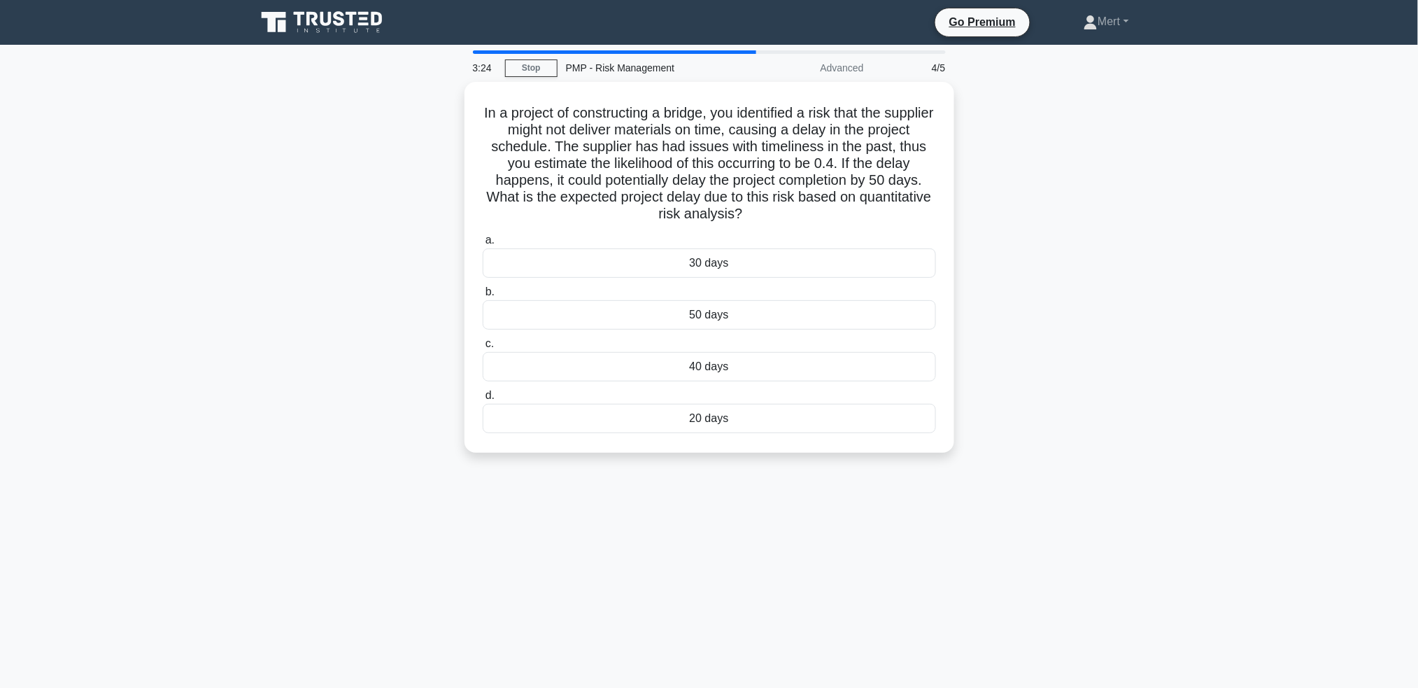
drag, startPoint x: 471, startPoint y: 106, endPoint x: 976, endPoint y: 518, distance: 651.3
click at [977, 521] on div "3:24 Stop PMP - Risk Management Advanced 4/5 In a project of constructing a bri…" at bounding box center [709, 399] width 923 height 699
copy div "In a project of constructing a bridge, you identified a risk that the supplier …"
click at [732, 423] on div "20 days" at bounding box center [709, 414] width 453 height 29
click at [483, 397] on input "d. 20 days" at bounding box center [483, 391] width 0 height 9
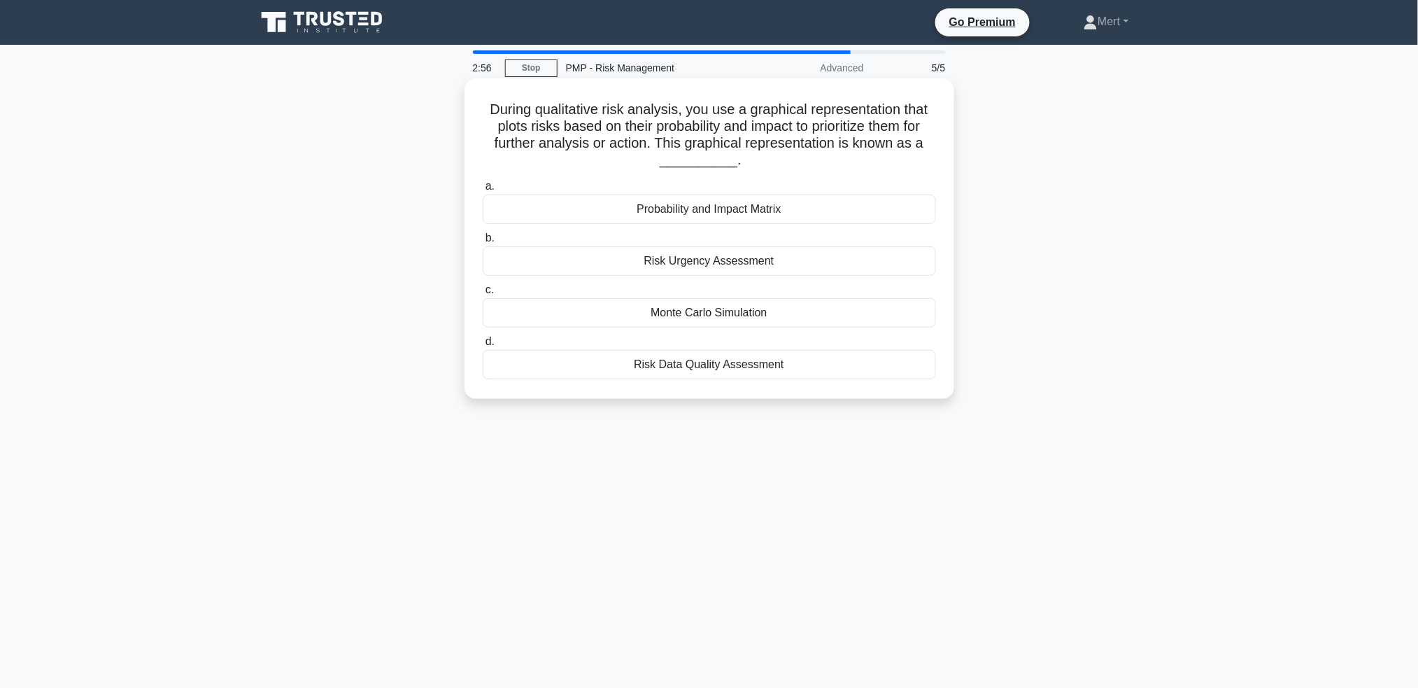
drag, startPoint x: 452, startPoint y: 104, endPoint x: 898, endPoint y: 378, distance: 524.1
click at [941, 441] on div "2:56 Stop PMP - Risk Management Advanced 5/5 During qualitative risk analysis, …" at bounding box center [709, 399] width 923 height 699
copy div "During qualitative risk analysis, you use a graphical representation that plots…"
click at [674, 222] on div "Probability and Impact Matrix" at bounding box center [709, 208] width 453 height 29
click at [483, 191] on input "a. Probability and Impact Matrix" at bounding box center [483, 186] width 0 height 9
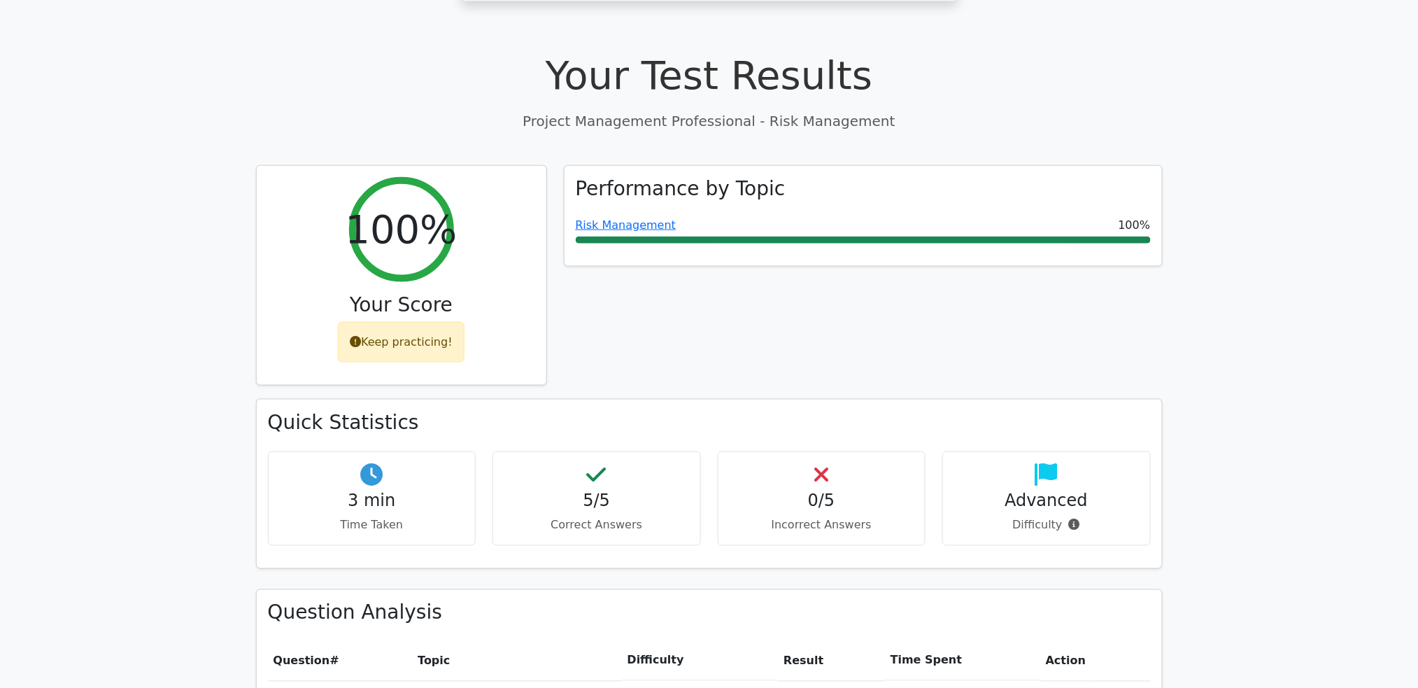
scroll to position [746, 0]
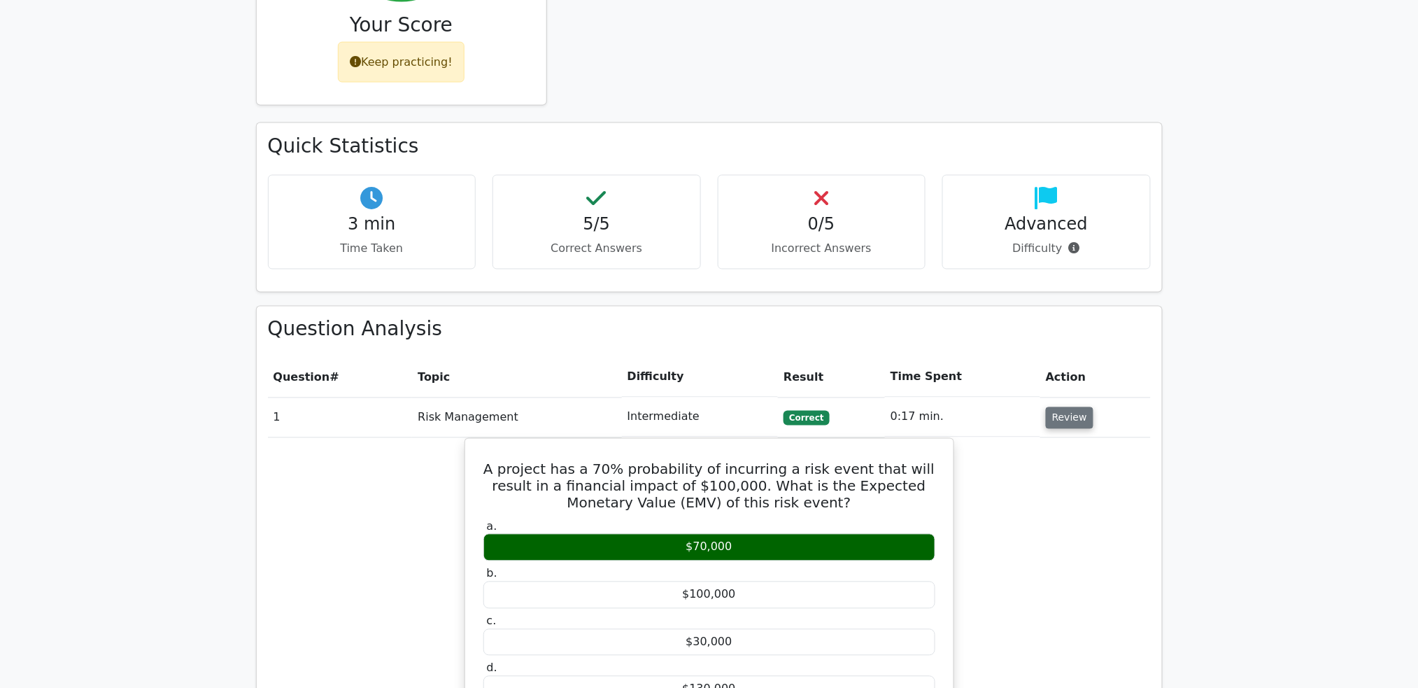
click at [1067, 407] on button "Review" at bounding box center [1070, 418] width 48 height 22
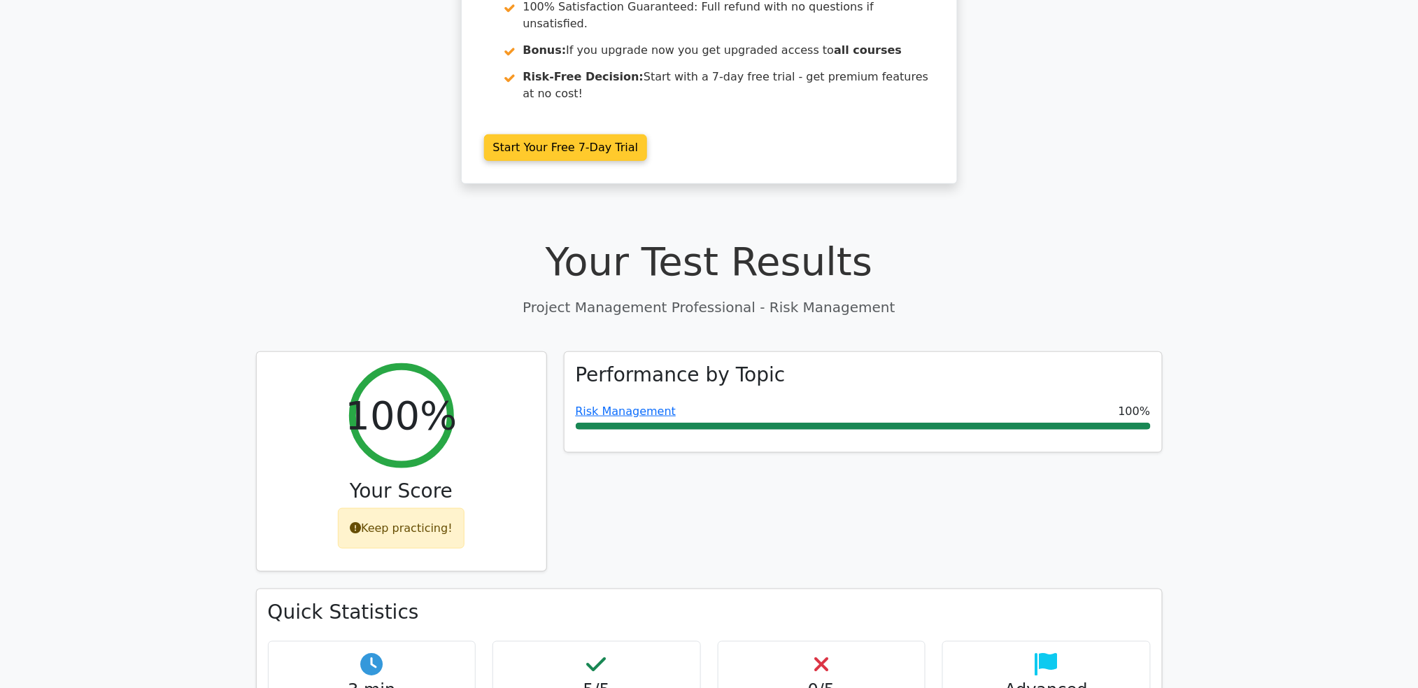
scroll to position [0, 0]
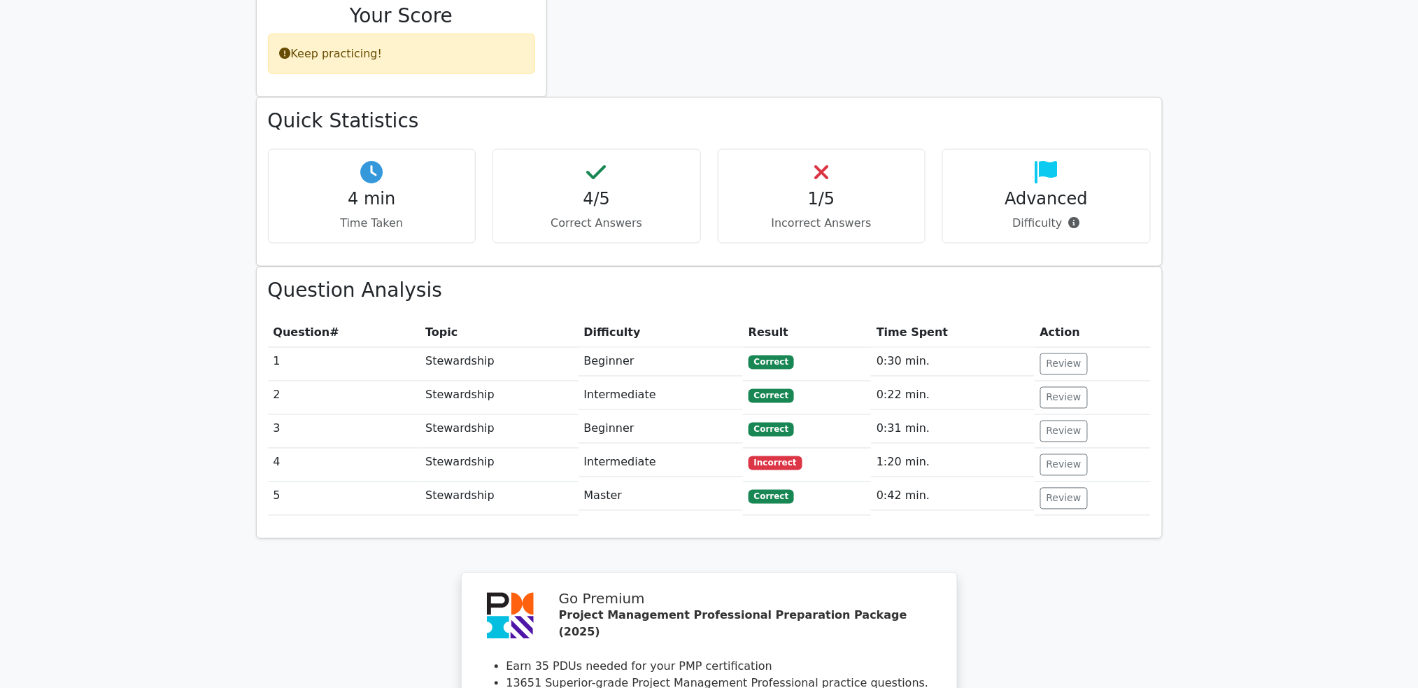
scroll to position [541, 0]
